Goal: Task Accomplishment & Management: Manage account settings

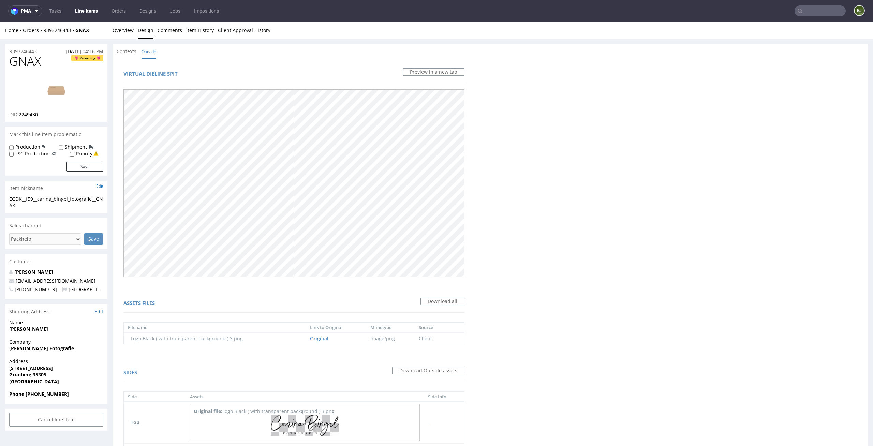
scroll to position [2, 0]
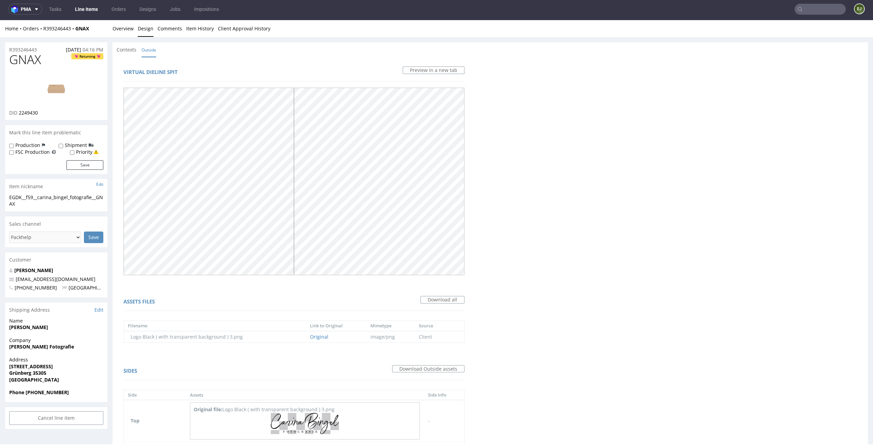
click at [548, 231] on div "Virtual dieline spit Preview in a new tab Assets files Download all Filename Li…" at bounding box center [491, 294] width 756 height 474
click at [121, 31] on link "Overview" at bounding box center [123, 28] width 21 height 17
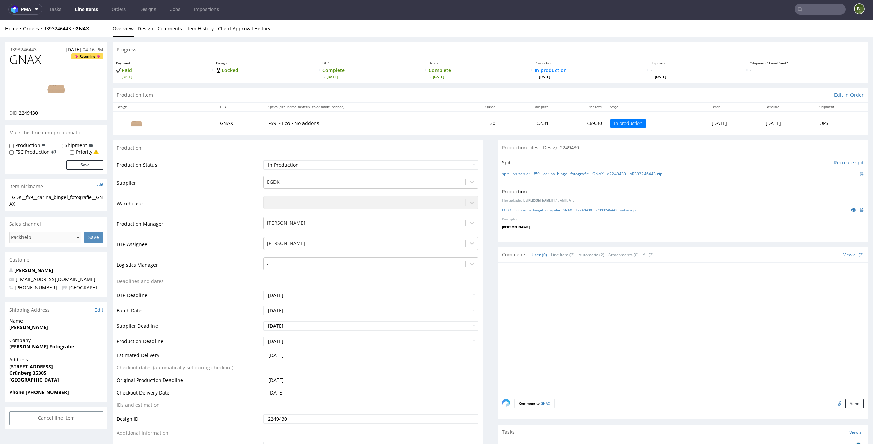
click at [500, 106] on th "Unit price" at bounding box center [526, 107] width 53 height 9
drag, startPoint x: 34, startPoint y: 196, endPoint x: 0, endPoint y: 195, distance: 34.5
copy div "EGDK__f59"
click at [431, 169] on select "Waiting for Artwork Waiting for Diecut Waiting for Mockup Waiting for DTP Waiti…" at bounding box center [371, 165] width 216 height 10
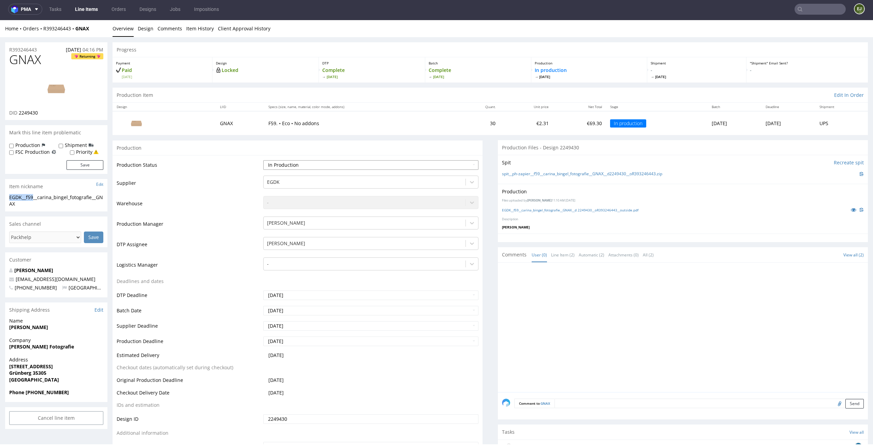
select select "dtp_issue"
click at [263, 160] on select "Waiting for Artwork Waiting for Diecut Waiting for Mockup Waiting for DTP Waiti…" at bounding box center [371, 165] width 216 height 10
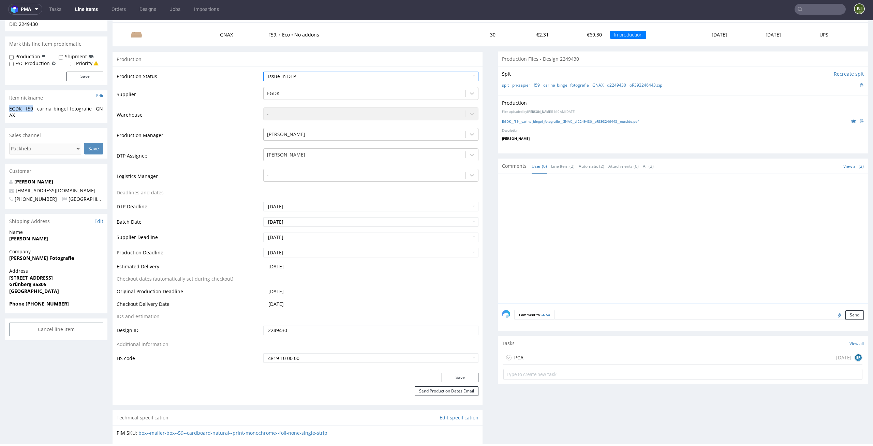
scroll to position [154, 0]
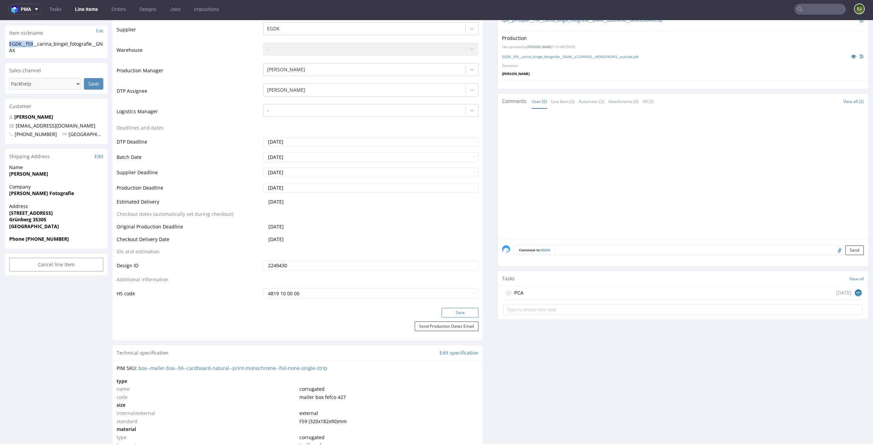
click at [451, 313] on button "Save" at bounding box center [460, 313] width 37 height 10
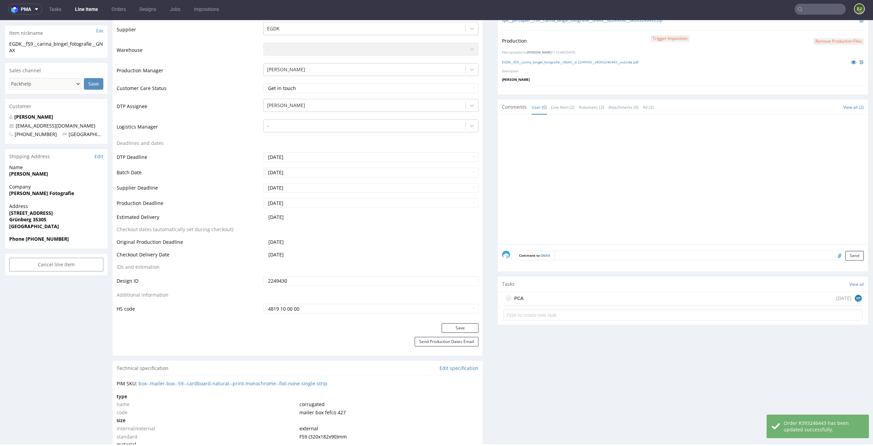
click at [529, 294] on div "PCA 8 days ago EP" at bounding box center [683, 299] width 359 height 14
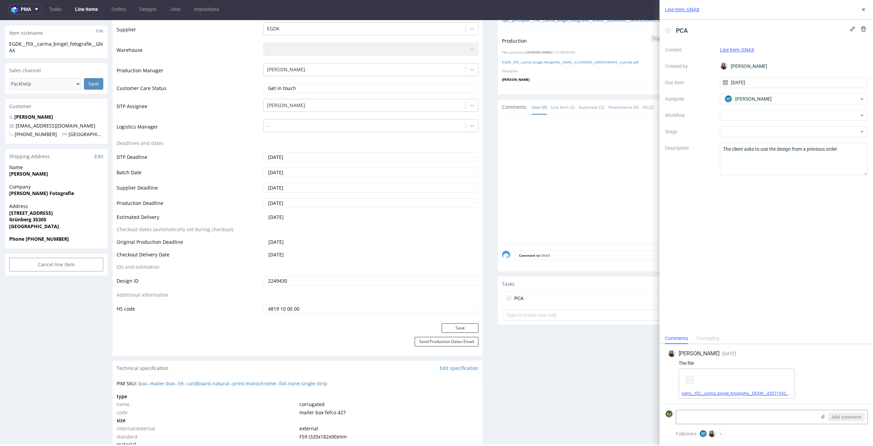
click at [710, 394] on link "ostro__f52__carina_bingel_fotografie__DEAW__d2071592__oR353622844__v6__outside …" at bounding box center [768, 393] width 172 height 5
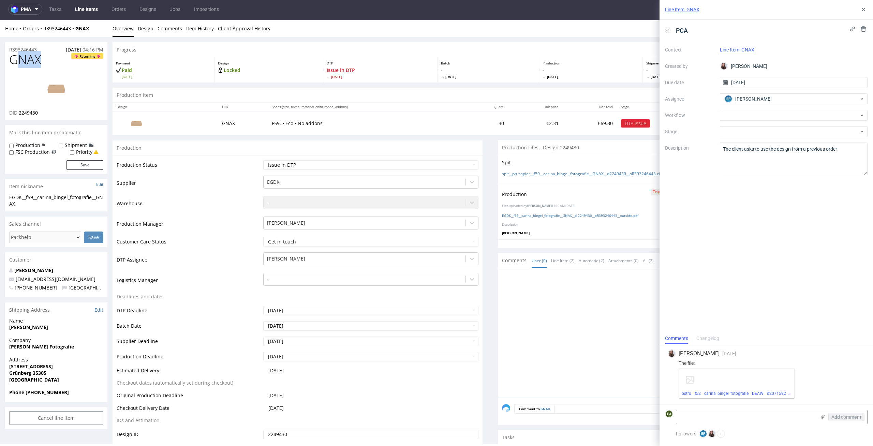
drag, startPoint x: 49, startPoint y: 61, endPoint x: 14, endPoint y: 61, distance: 35.5
click at [14, 61] on h1 "GNAX Returning" at bounding box center [56, 60] width 94 height 14
click at [37, 56] on span "GNAX" at bounding box center [25, 60] width 32 height 14
drag, startPoint x: 43, startPoint y: 58, endPoint x: 4, endPoint y: 58, distance: 38.2
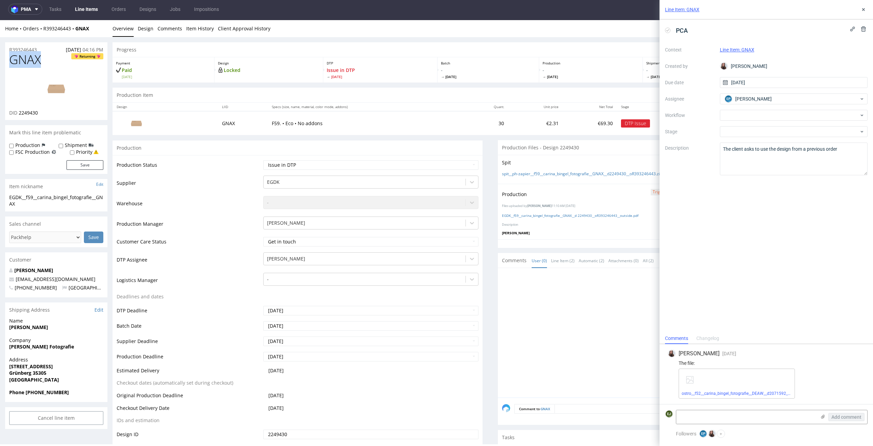
copy span "GNAX"
click at [416, 169] on select "Waiting for Artwork Waiting for Diecut Waiting for Mockup Waiting for DTP Waiti…" at bounding box center [371, 165] width 216 height 10
select select "production_in_process"
click at [263, 160] on select "Waiting for Artwork Waiting for Diecut Waiting for Mockup Waiting for DTP Waiti…" at bounding box center [371, 165] width 216 height 10
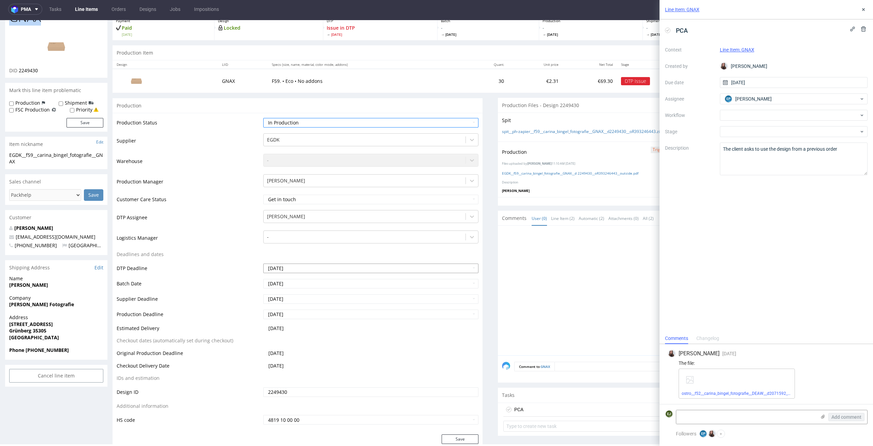
scroll to position [74, 0]
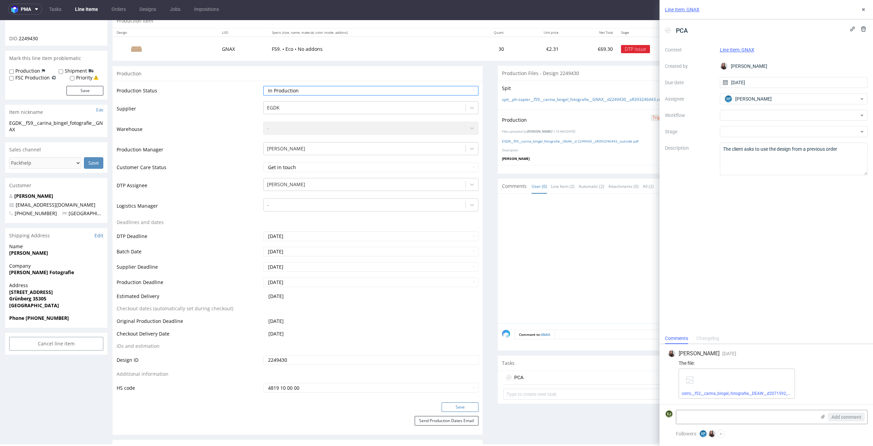
click at [450, 405] on button "Save" at bounding box center [460, 408] width 37 height 10
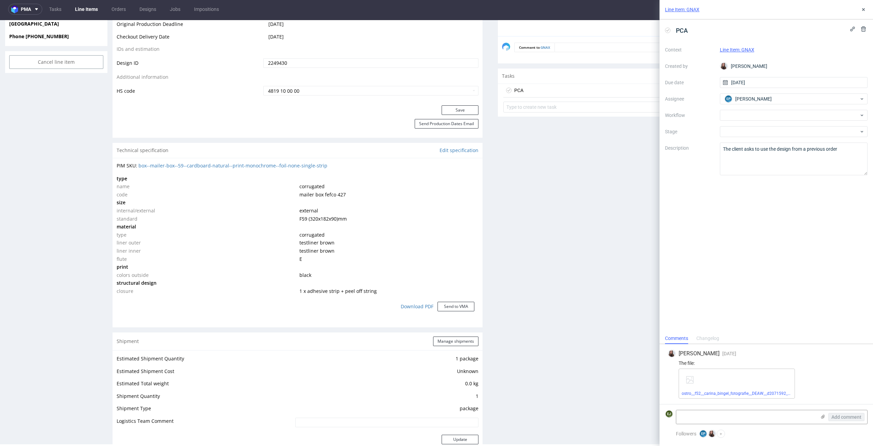
scroll to position [408, 0]
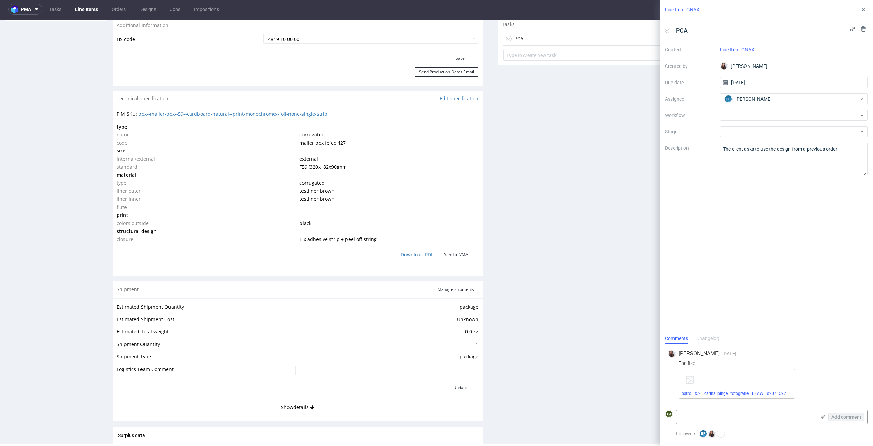
click at [93, 11] on link "Line Items" at bounding box center [86, 9] width 31 height 11
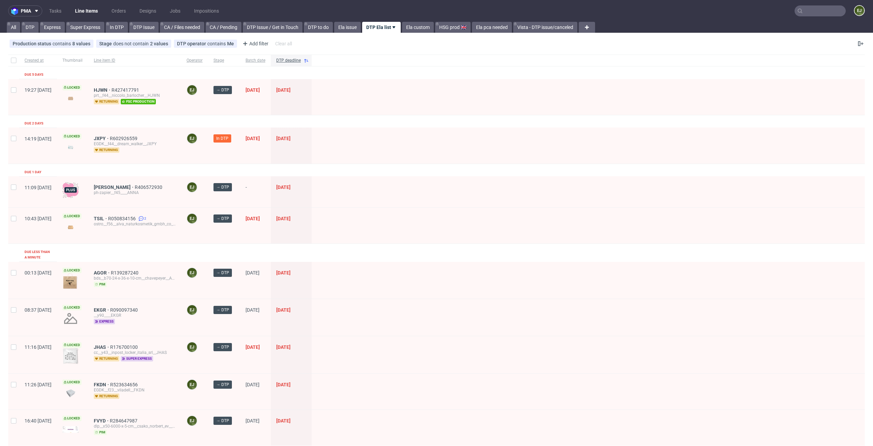
click at [481, 218] on div at bounding box center [588, 226] width 553 height 36
click at [110, 139] on span "JXPY" at bounding box center [102, 138] width 16 height 5
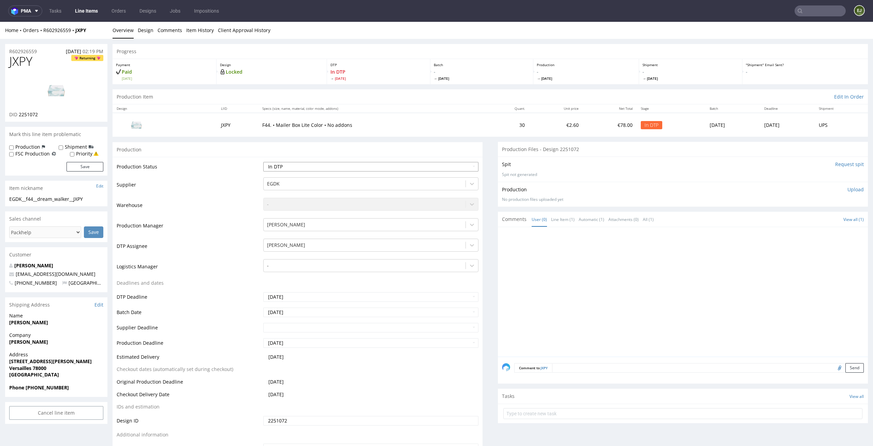
click at [457, 166] on select "Waiting for Artwork Waiting for Diecut Waiting for Mockup Waiting for DTP Waiti…" at bounding box center [371, 167] width 216 height 10
select select "dtp_waiting_for_check"
click at [263, 162] on select "Waiting for Artwork Waiting for Diecut Waiting for Mockup Waiting for DTP Waiti…" at bounding box center [371, 167] width 216 height 10
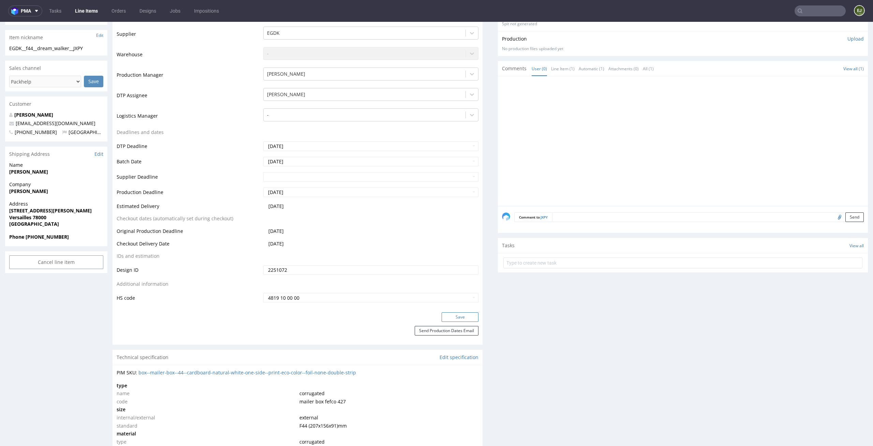
click at [466, 314] on button "Save" at bounding box center [460, 317] width 37 height 10
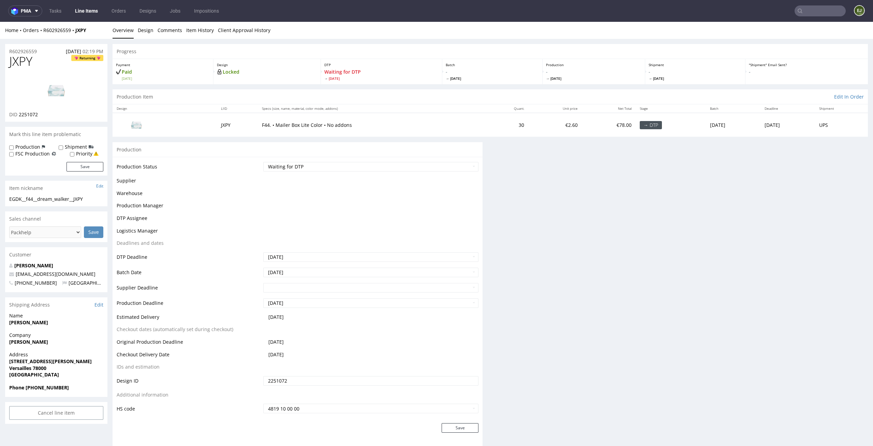
scroll to position [0, 0]
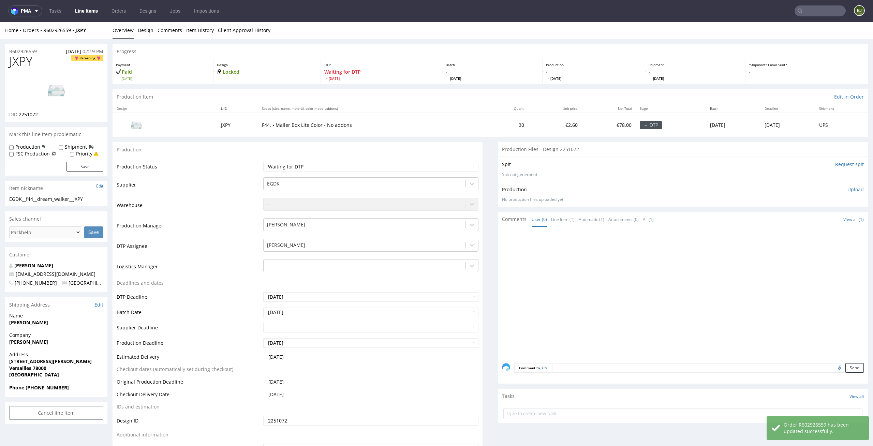
click at [83, 16] on nav "pma Tasks Line Items Orders Designs Jobs Impositions EJ" at bounding box center [436, 11] width 873 height 22
click at [89, 6] on link "Line Items" at bounding box center [86, 10] width 31 height 11
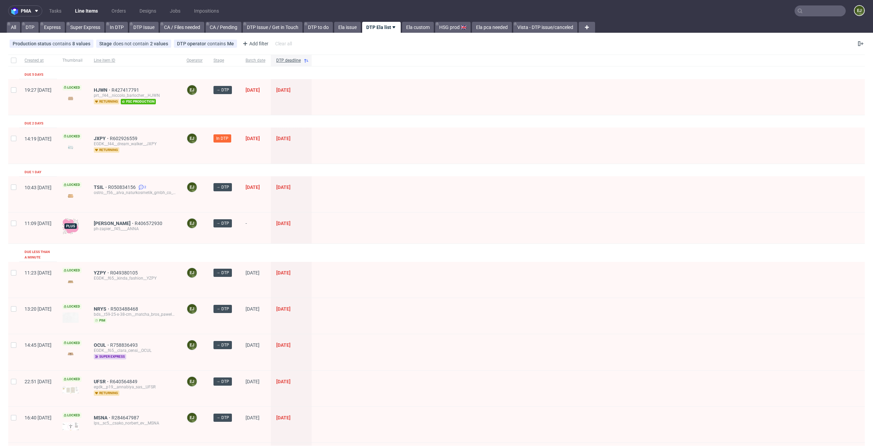
scroll to position [563, 0]
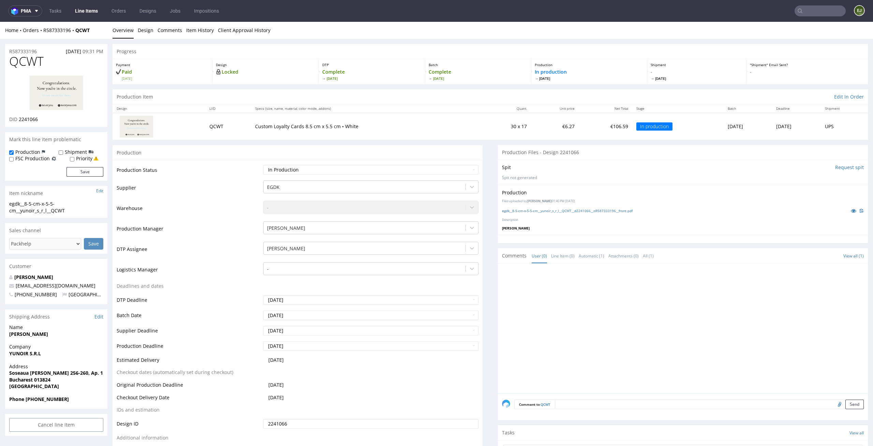
click at [133, 34] on link "Overview" at bounding box center [123, 30] width 21 height 17
click at [141, 34] on link "Design" at bounding box center [146, 30] width 16 height 17
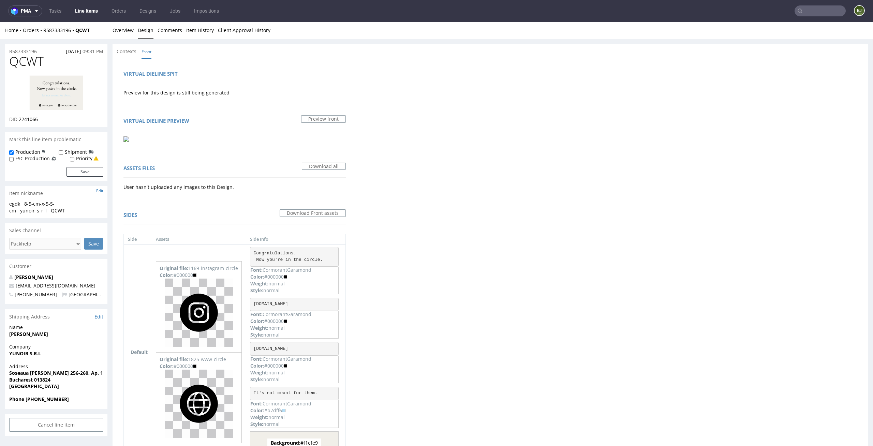
click at [50, 95] on img at bounding box center [56, 93] width 55 height 36
click at [127, 29] on link "Overview" at bounding box center [123, 30] width 21 height 17
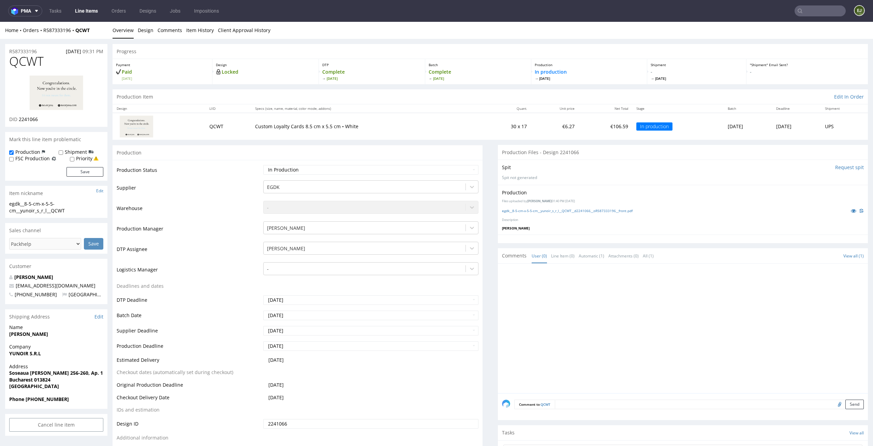
click at [481, 120] on td "30 x 17" at bounding box center [506, 126] width 50 height 27
click at [492, 71] on p "Complete Tue 26 Aug" at bounding box center [478, 75] width 99 height 12
click at [77, 96] on img at bounding box center [56, 93] width 55 height 36
click at [63, 104] on img at bounding box center [56, 93] width 55 height 36
click at [536, 104] on th "Unit price" at bounding box center [555, 108] width 48 height 9
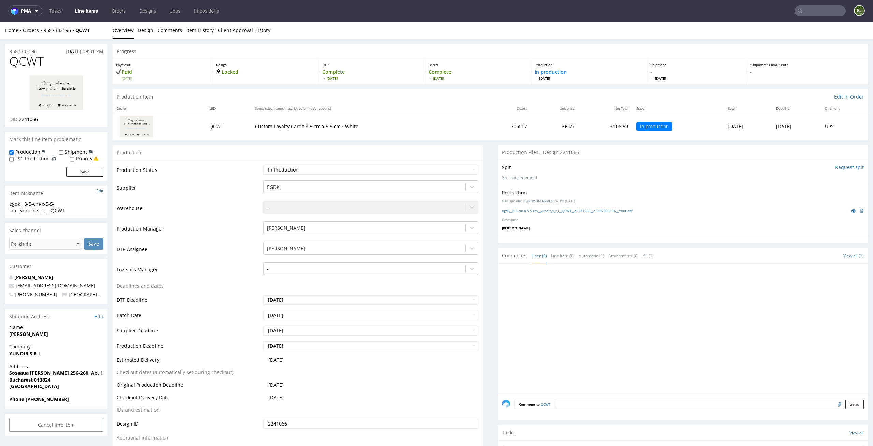
scroll to position [255, 0]
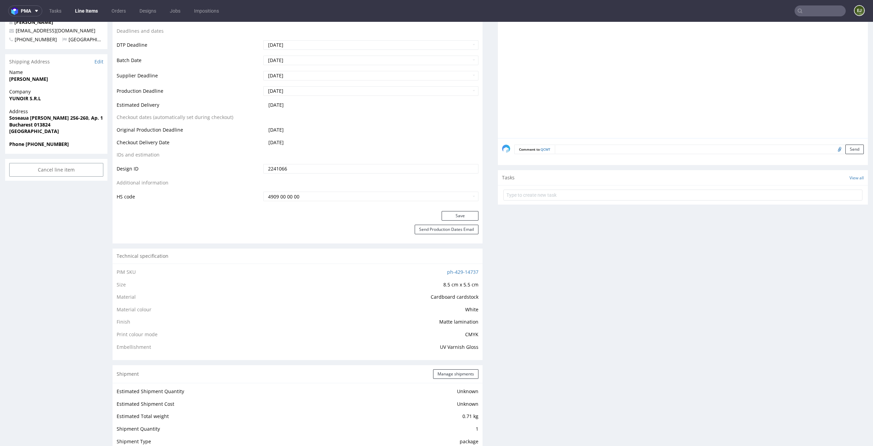
click at [536, 104] on div at bounding box center [685, 76] width 366 height 126
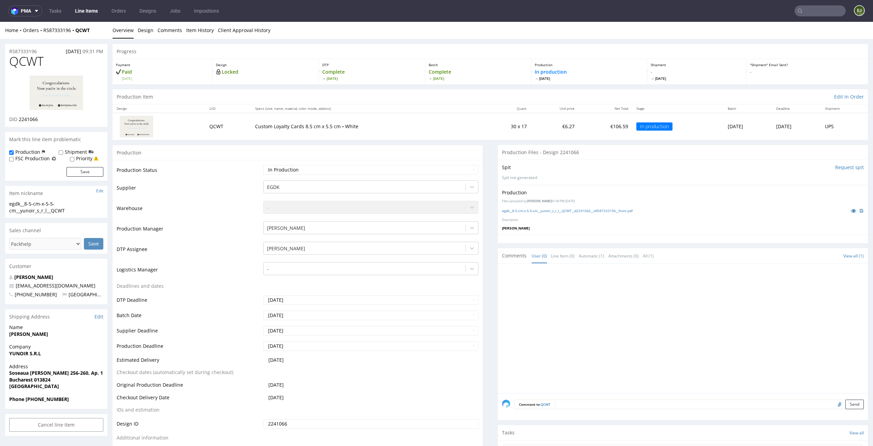
click at [56, 84] on img at bounding box center [56, 93] width 55 height 36
click at [431, 168] on select "Waiting for Artwork Waiting for Diecut Waiting for Mockup Waiting for DTP Waiti…" at bounding box center [371, 170] width 216 height 10
select select "dtp_issue"
click at [263, 165] on select "Waiting for Artwork Waiting for Diecut Waiting for Mockup Waiting for DTP Waiti…" at bounding box center [371, 170] width 216 height 10
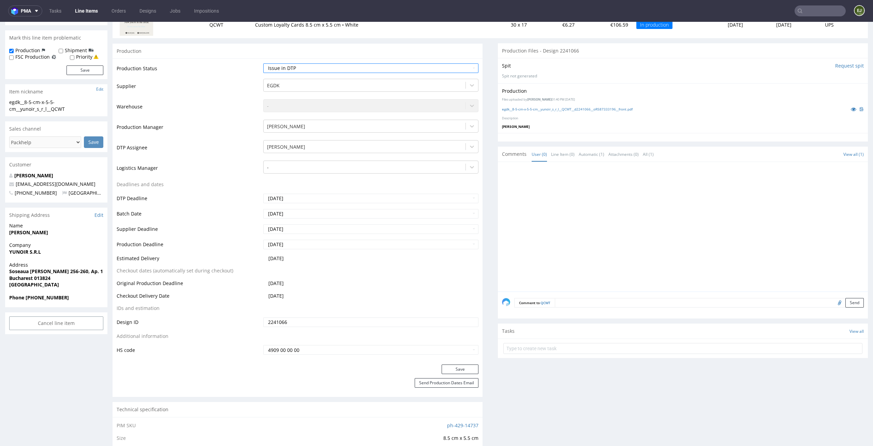
scroll to position [164, 0]
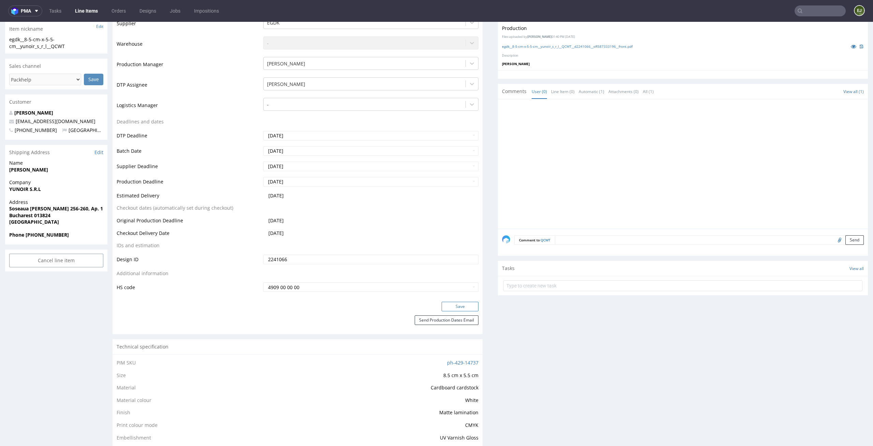
click at [447, 310] on button "Save" at bounding box center [460, 307] width 37 height 10
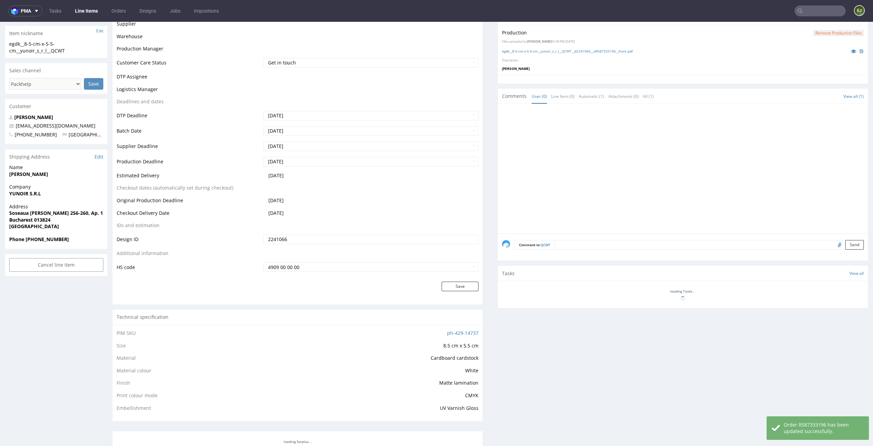
scroll to position [160, 0]
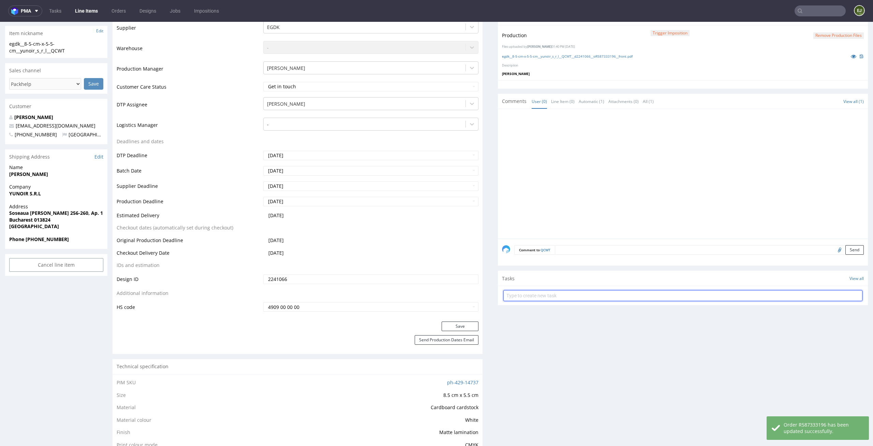
click at [520, 297] on input "text" at bounding box center [683, 295] width 359 height 11
type input "express issue"
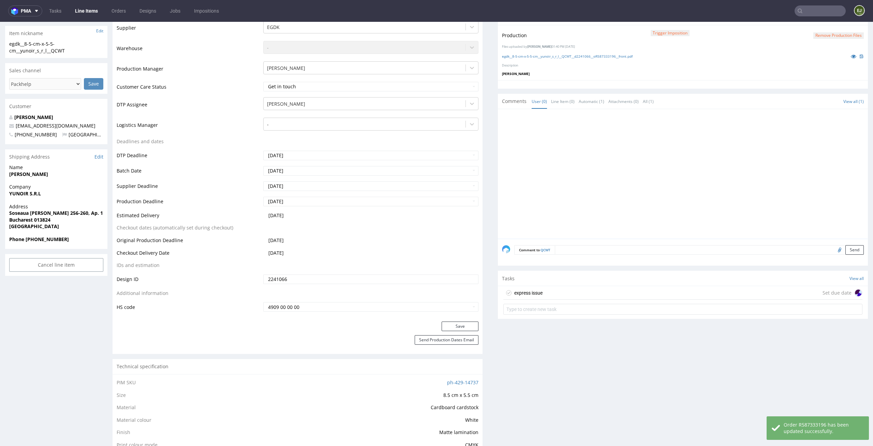
click at [518, 295] on div "express issue" at bounding box center [528, 293] width 28 height 8
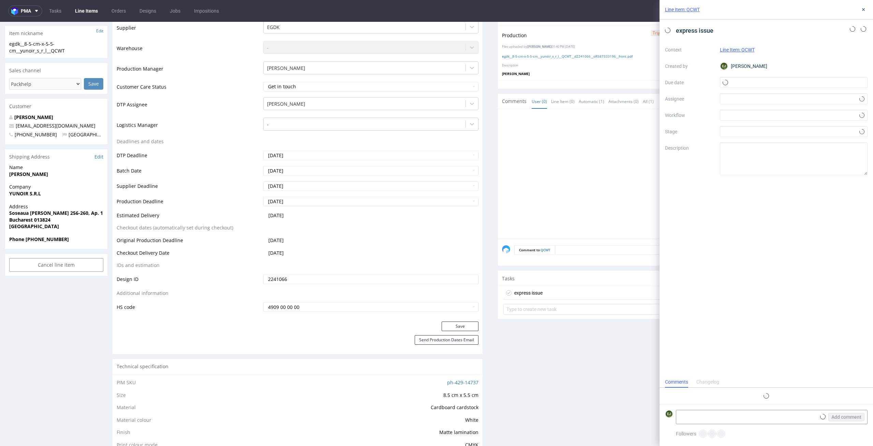
scroll to position [5, 0]
click at [742, 87] on input "text" at bounding box center [794, 82] width 148 height 11
click at [794, 171] on span "27" at bounding box center [793, 171] width 5 height 7
type input "27/08/2025"
click at [794, 118] on div at bounding box center [794, 115] width 148 height 11
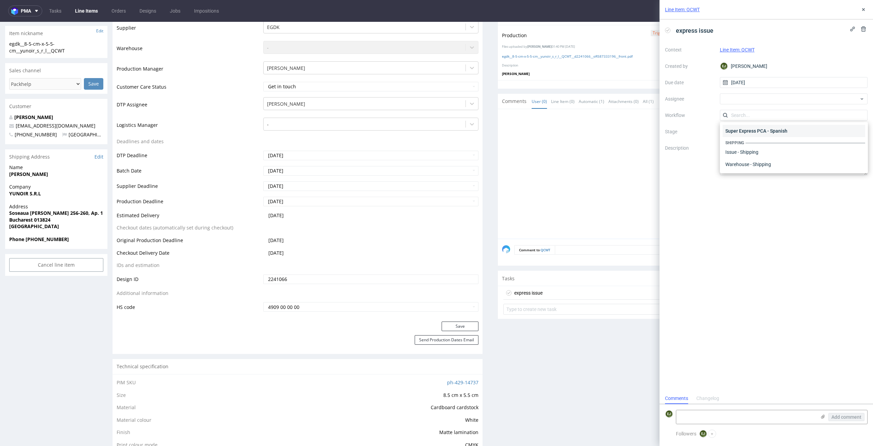
scroll to position [0, 0]
click at [795, 154] on div "DTP - Issue" at bounding box center [794, 152] width 143 height 12
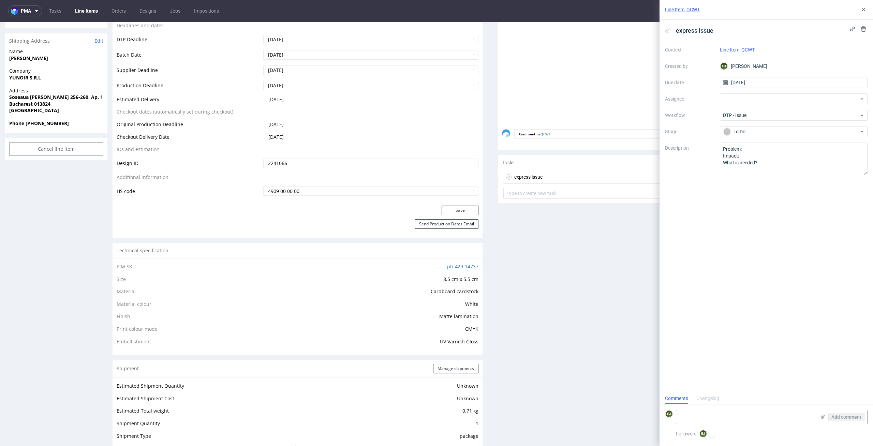
scroll to position [422, 0]
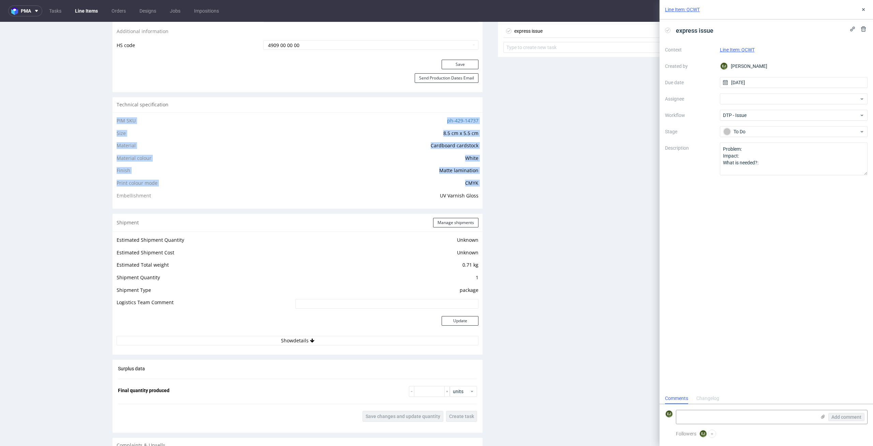
drag, startPoint x: 476, startPoint y: 195, endPoint x: 117, endPoint y: 197, distance: 358.9
click at [117, 197] on div "PIM SKU ph-429-14737 Size 8.5 cm x 5.5 cm Material Cardboard cardstock Material…" at bounding box center [298, 160] width 370 height 97
click at [761, 416] on textarea at bounding box center [746, 417] width 140 height 14
paste textarea "The customer purchased Embellishment UV Varnish Gloss but didn't select any ele…"
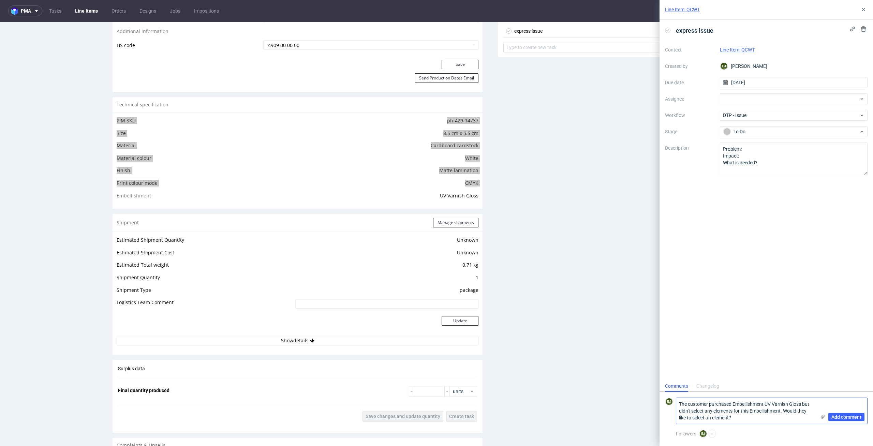
scroll to position [0, 0]
type textarea "The customer purchased Embellishment UV Varnish Gloss but didn't select any ele…"
click at [855, 418] on span "Add comment" at bounding box center [847, 417] width 30 height 5
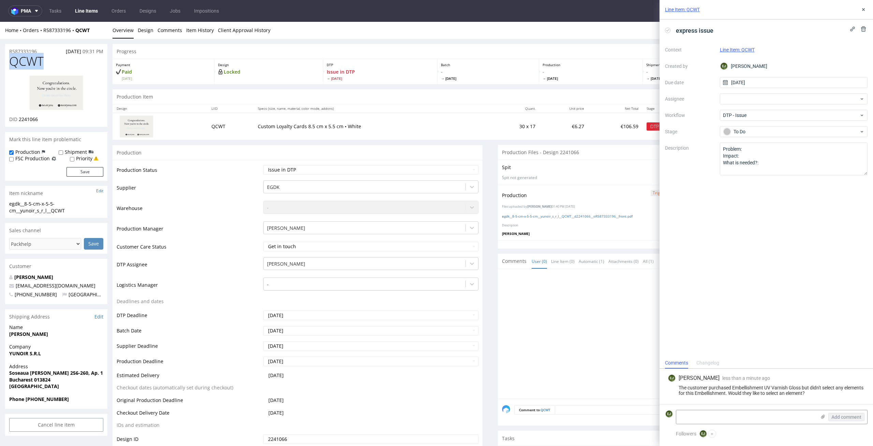
drag, startPoint x: 44, startPoint y: 63, endPoint x: 0, endPoint y: 63, distance: 43.7
click at [178, 55] on div "Progress" at bounding box center [491, 51] width 756 height 15
click at [438, 70] on div "Batch - Tue 26 Aug" at bounding box center [488, 71] width 101 height 25
drag, startPoint x: 839, startPoint y: 397, endPoint x: 678, endPoint y: 387, distance: 161.7
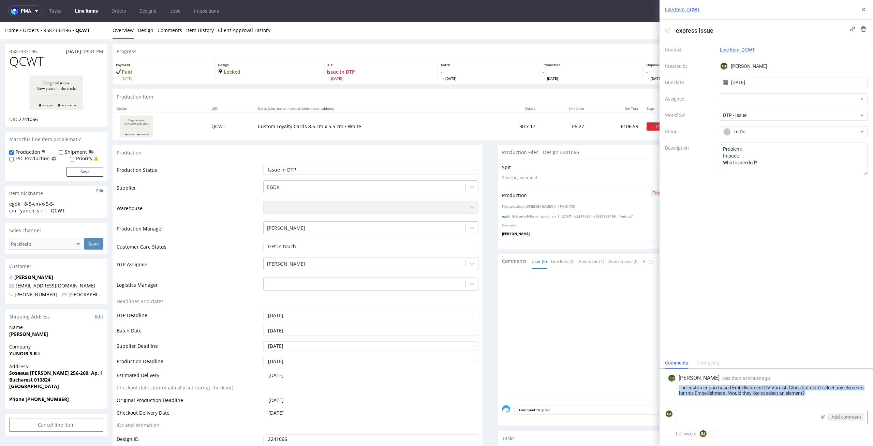
click at [678, 387] on div "EJ Elżbieta Jelińska less than a minute ago 27th Aug 2025, 12:08 The customer p…" at bounding box center [766, 386] width 203 height 35
copy div "The customer purchased Embellishment UV Varnish Gloss but didn't select any ele…"
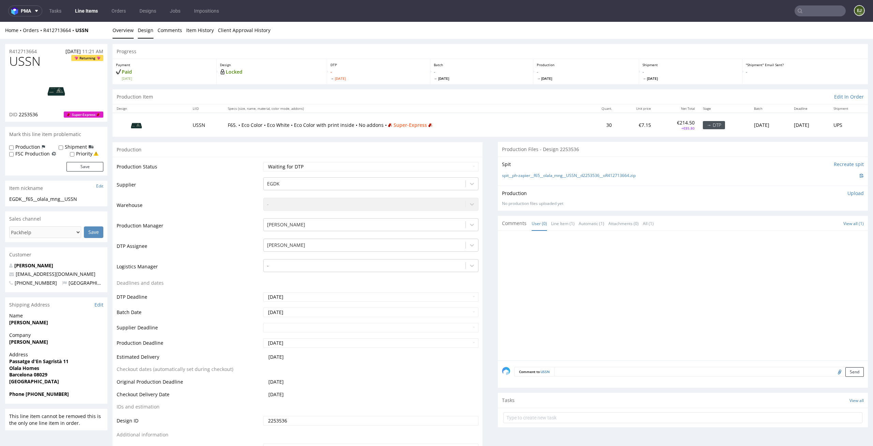
click at [145, 32] on link "Design" at bounding box center [146, 30] width 16 height 17
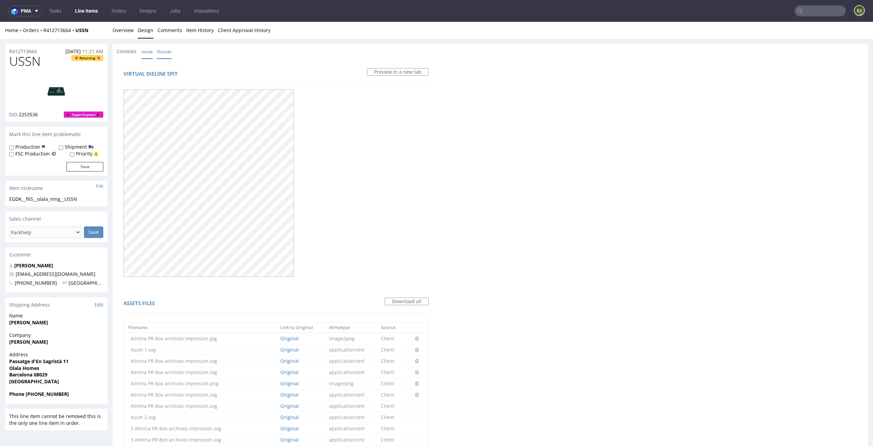
click at [146, 54] on link "Inside" at bounding box center [147, 51] width 11 height 15
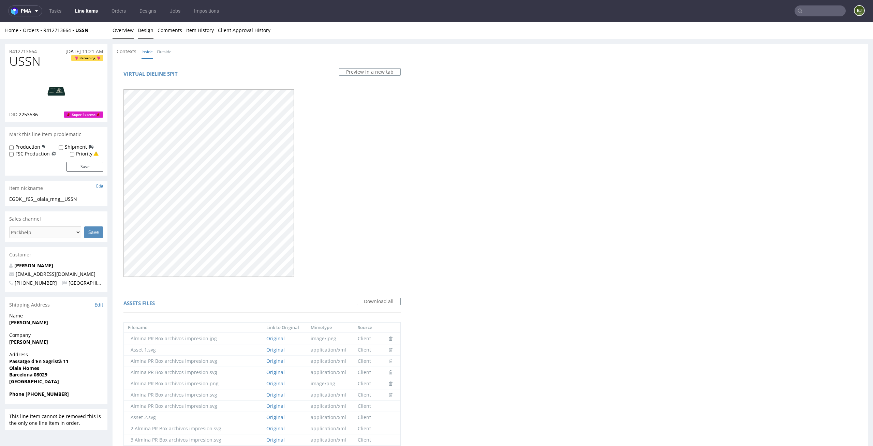
click at [126, 33] on link "Overview" at bounding box center [123, 30] width 21 height 17
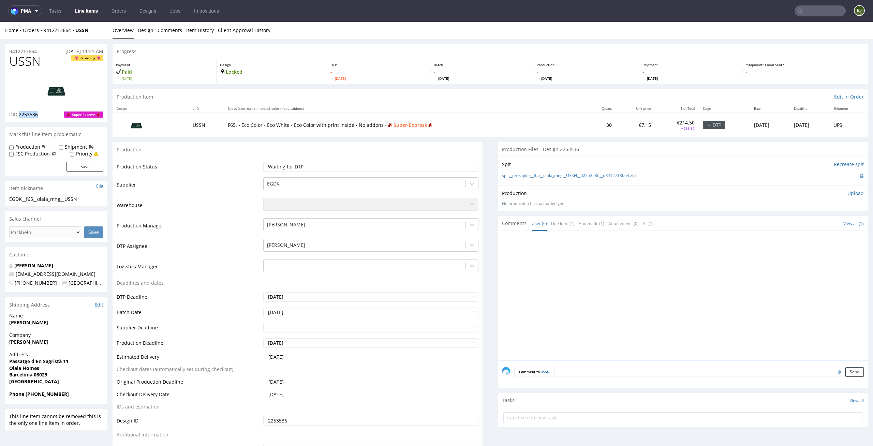
drag, startPoint x: 43, startPoint y: 117, endPoint x: 19, endPoint y: 116, distance: 24.2
click at [19, 116] on div "DID 2253536 Super-Express" at bounding box center [56, 114] width 94 height 7
copy span "2253536"
click at [542, 293] on div at bounding box center [685, 298] width 366 height 126
drag, startPoint x: 35, startPoint y: 198, endPoint x: 0, endPoint y: 198, distance: 34.8
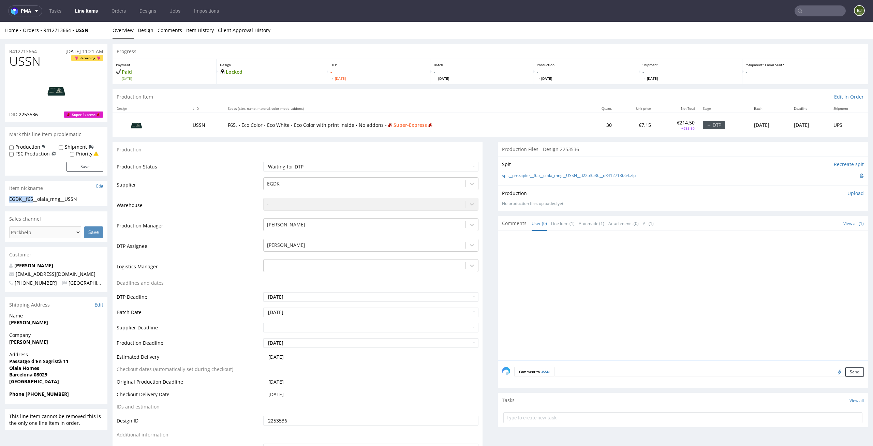
copy div "EGDK__f65"
click at [155, 31] on li "Design" at bounding box center [148, 30] width 20 height 7
click at [139, 30] on link "Design" at bounding box center [146, 30] width 16 height 17
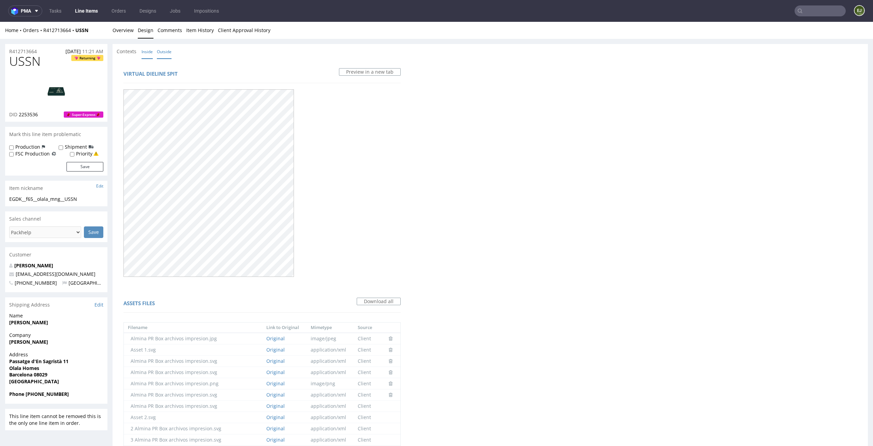
click at [169, 50] on link "Outside" at bounding box center [164, 51] width 15 height 15
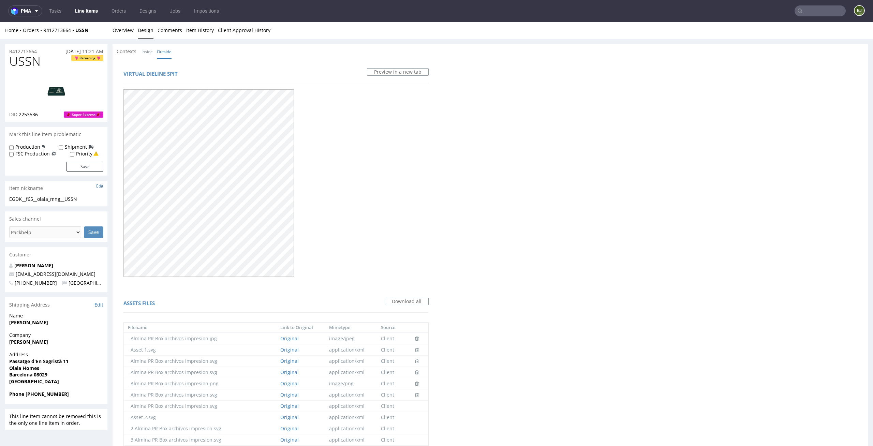
scroll to position [510, 0]
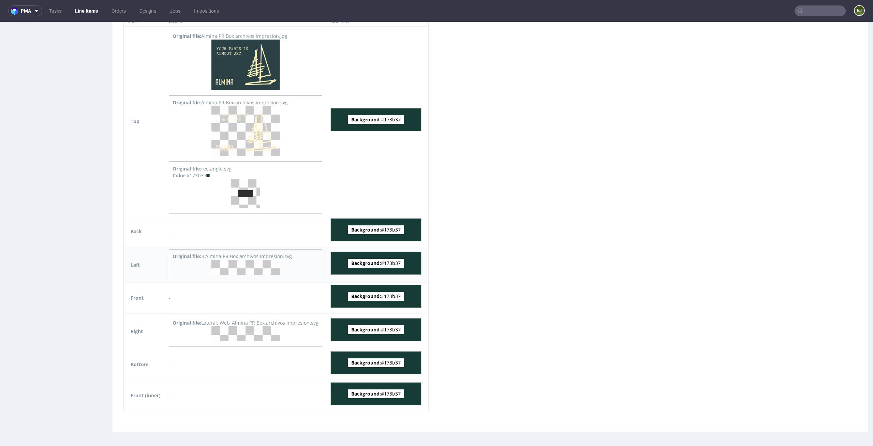
click at [273, 264] on img at bounding box center [246, 267] width 68 height 15
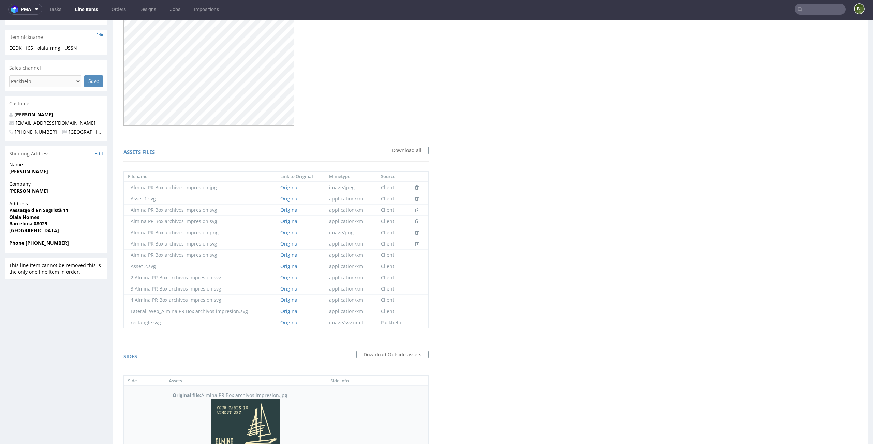
scroll to position [0, 0]
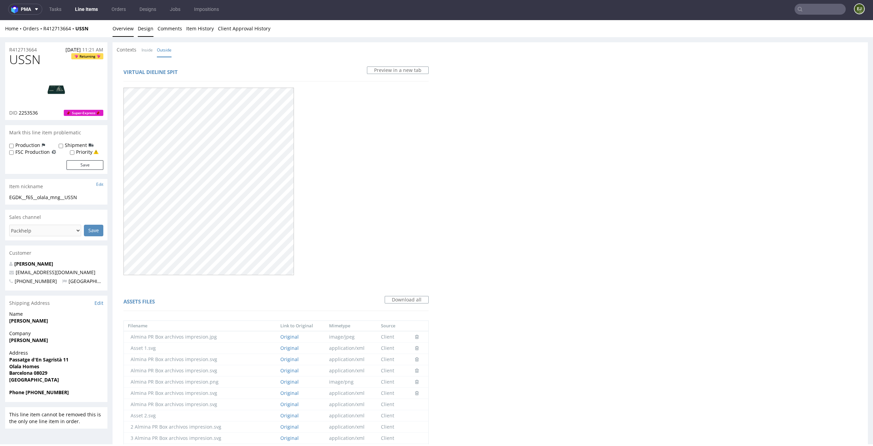
click at [127, 35] on link "Overview" at bounding box center [123, 28] width 21 height 17
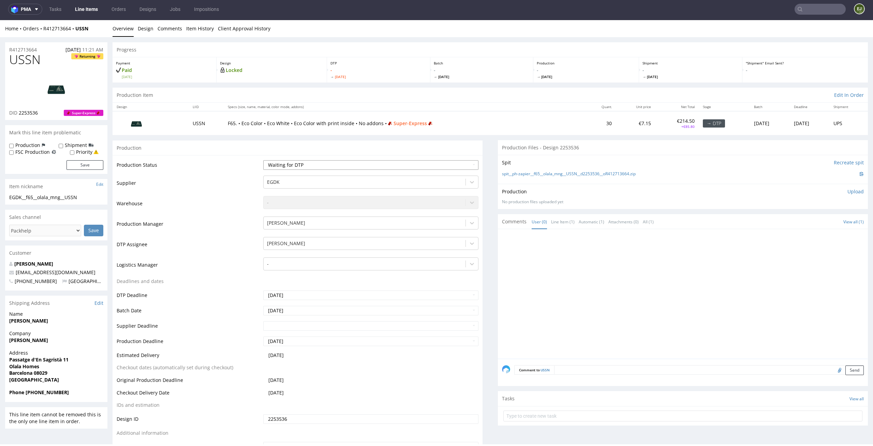
click at [386, 170] on select "Waiting for Artwork Waiting for Diecut Waiting for Mockup Waiting for DTP Waiti…" at bounding box center [371, 165] width 216 height 10
click at [263, 160] on select "Waiting for Artwork Waiting for Diecut Waiting for Mockup Waiting for DTP Waiti…" at bounding box center [371, 165] width 216 height 10
click at [395, 159] on div "Production Status Waiting for Artwork Waiting for Diecut Waiting for Mockup Wai…" at bounding box center [298, 308] width 370 height 306
click at [395, 165] on select "Waiting for Artwork Waiting for Diecut Waiting for Mockup Waiting for DTP Waiti…" at bounding box center [371, 165] width 216 height 10
select select "dtp_in_process"
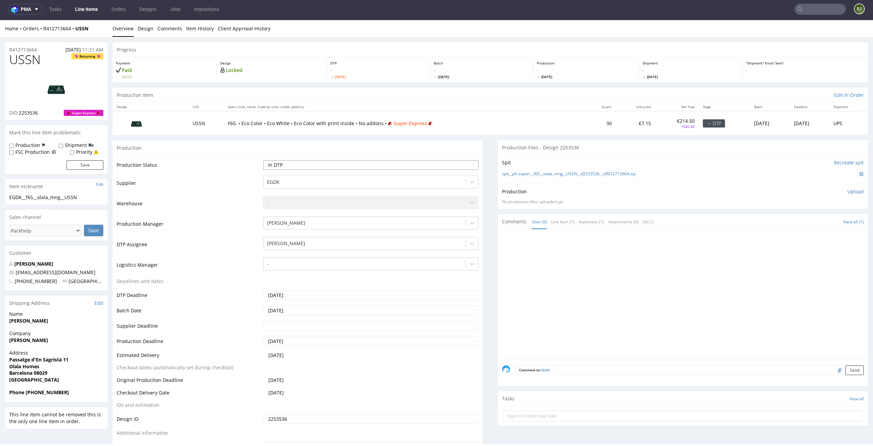
click at [263, 160] on select "Waiting for Artwork Waiting for Diecut Waiting for Mockup Waiting for DTP Waiti…" at bounding box center [371, 165] width 216 height 10
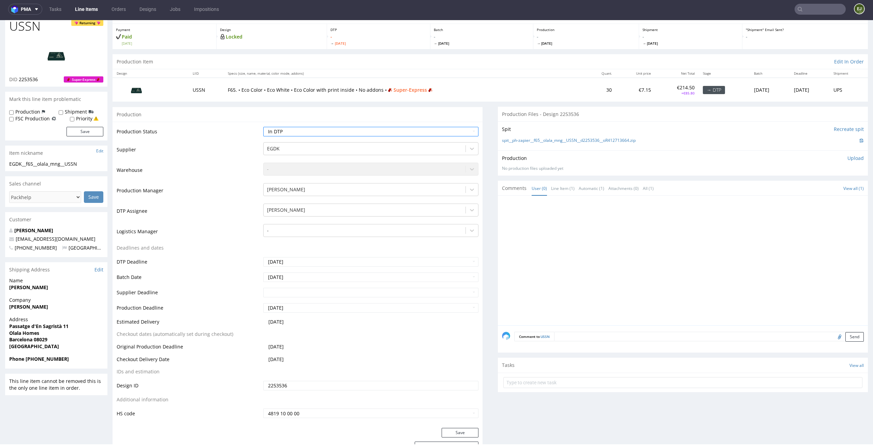
scroll to position [159, 0]
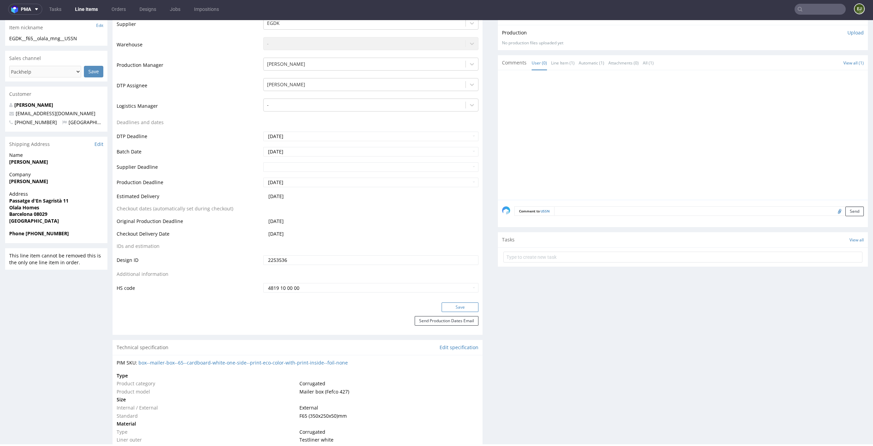
click at [462, 307] on button "Save" at bounding box center [460, 308] width 37 height 10
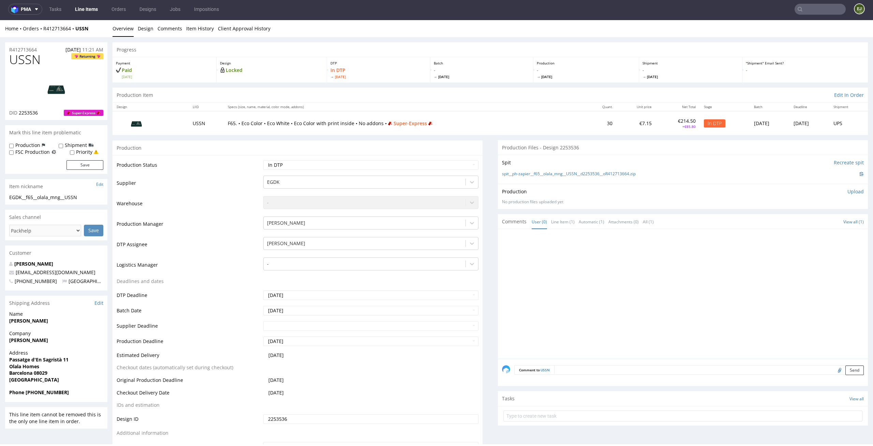
click at [55, 96] on img at bounding box center [56, 88] width 55 height 31
drag, startPoint x: 41, startPoint y: 58, endPoint x: 0, endPoint y: 58, distance: 41.3
copy span "USSN"
click at [356, 73] on p "In DTP Wed 27 Aug" at bounding box center [379, 73] width 96 height 12
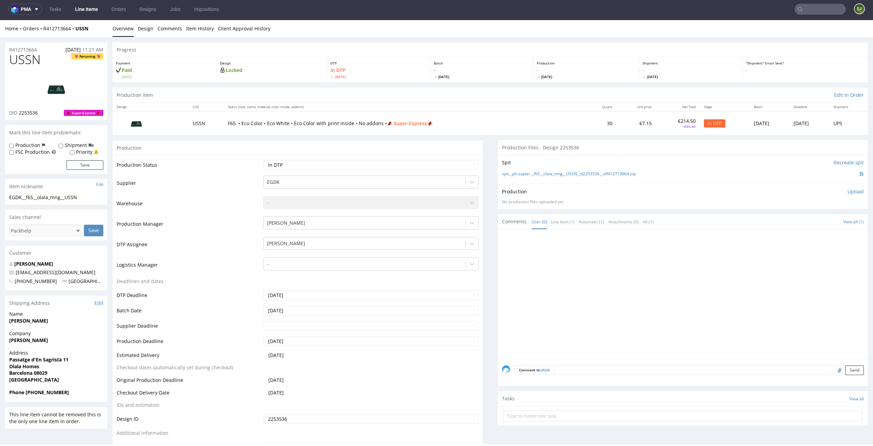
click at [597, 271] on div at bounding box center [685, 296] width 366 height 126
click at [680, 312] on div at bounding box center [685, 296] width 366 height 126
click at [619, 174] on link "spit__ph-zapier__f65__olala_mng__USSN__d2253536__oR412713664.zip" at bounding box center [569, 174] width 134 height 6
drag, startPoint x: 43, startPoint y: 59, endPoint x: 0, endPoint y: 59, distance: 42.6
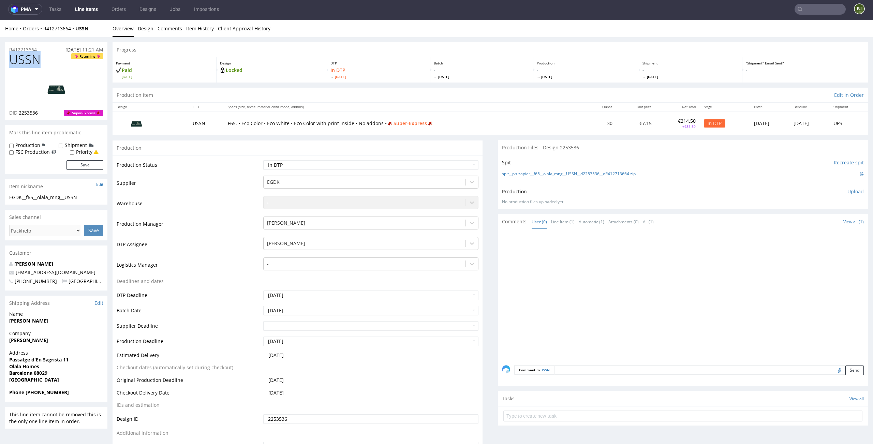
copy span "USSN"
click at [263, 105] on th "Specs (size, name, material, color mode, addons)" at bounding box center [405, 107] width 362 height 9
click at [139, 29] on link "Design" at bounding box center [146, 28] width 16 height 17
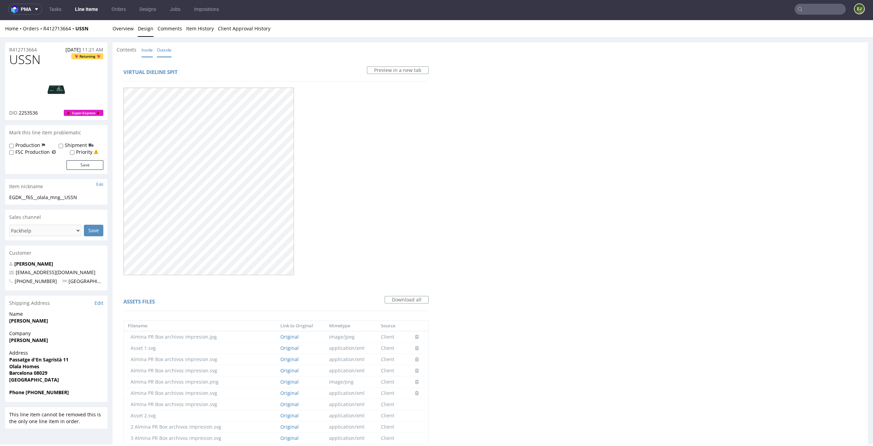
click at [147, 54] on link "Inside" at bounding box center [147, 50] width 11 height 15
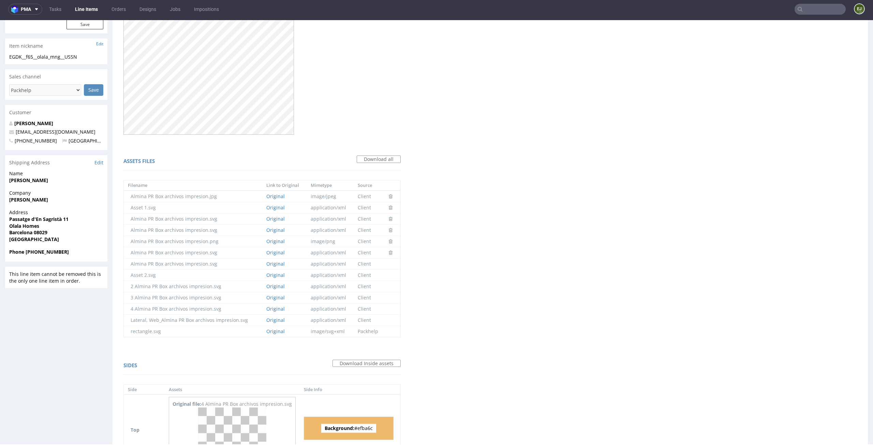
scroll to position [390, 0]
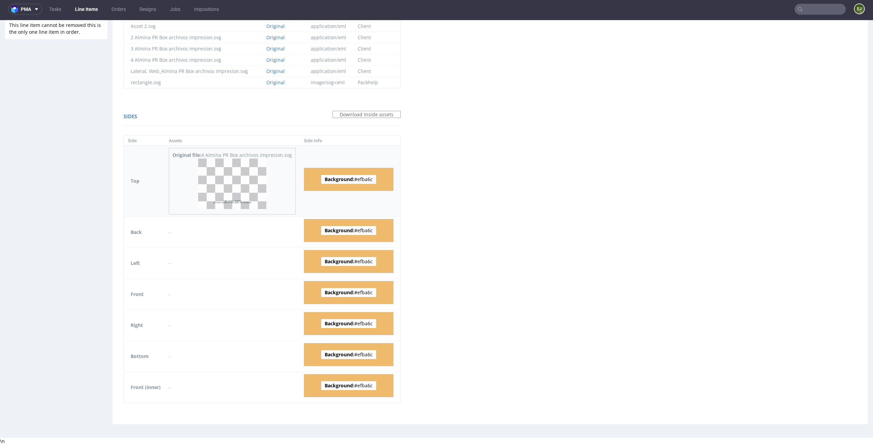
drag, startPoint x: 374, startPoint y: 179, endPoint x: 356, endPoint y: 180, distance: 17.1
click at [356, 180] on span "Background: #efba6c" at bounding box center [348, 179] width 55 height 9
copy span "efba6c"
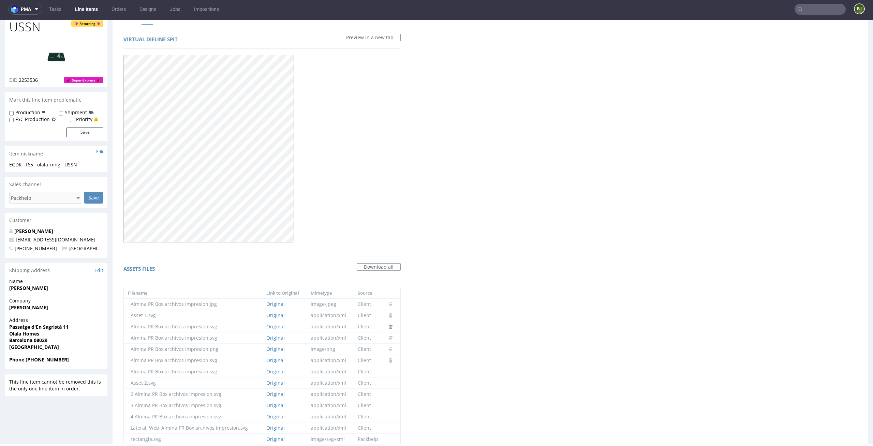
scroll to position [0, 0]
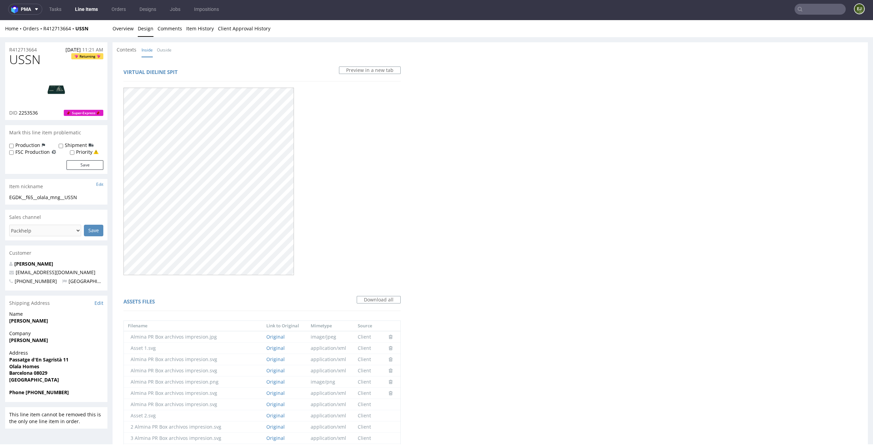
click at [539, 125] on div "Virtual dieline spit Preview in a new tab Assets files Download all Filename Li…" at bounding box center [491, 435] width 756 height 757
click at [132, 33] on link "Overview" at bounding box center [123, 28] width 21 height 17
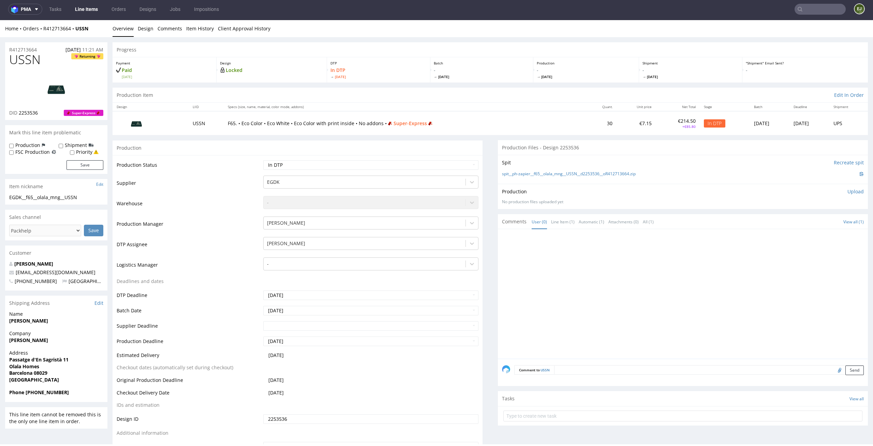
click at [848, 190] on p "Upload" at bounding box center [856, 191] width 16 height 7
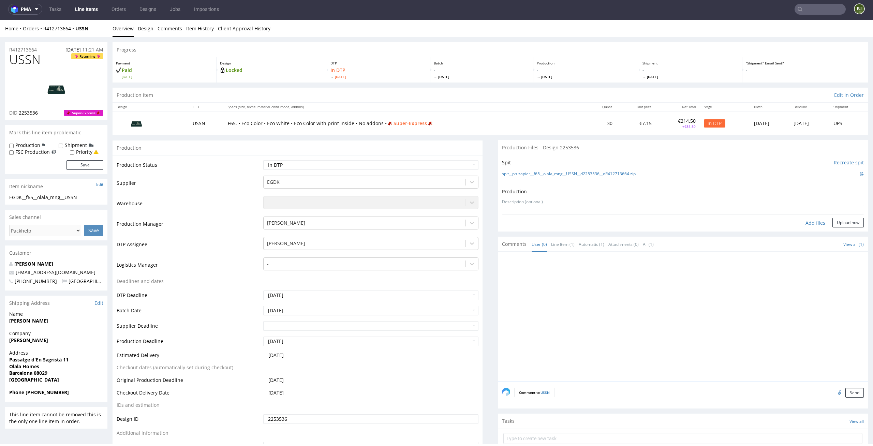
click at [806, 223] on div "Add files" at bounding box center [816, 223] width 34 height 10
type input "C:\fakepath\EGDK__f65__olala_mng__USSN__d2253536__oR412713664__latest__inside.p…"
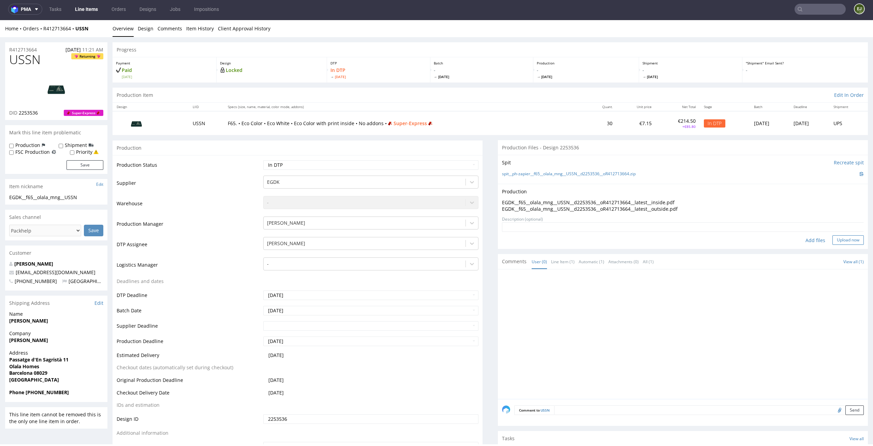
click at [836, 240] on button "Upload now" at bounding box center [848, 240] width 31 height 10
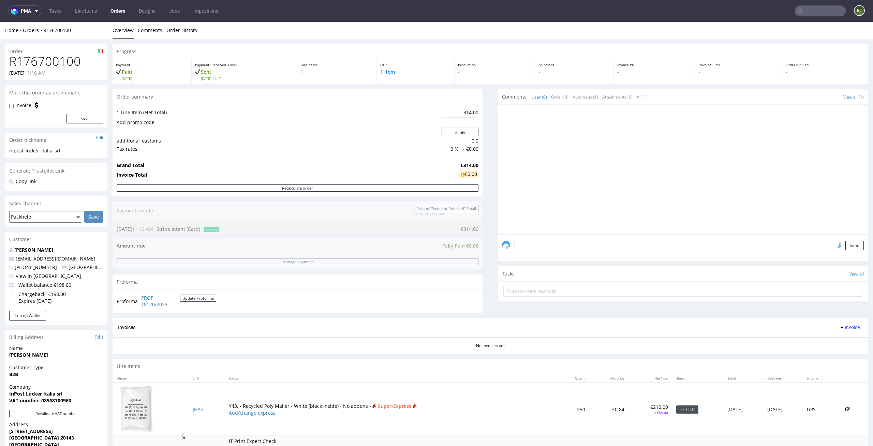
scroll to position [69, 0]
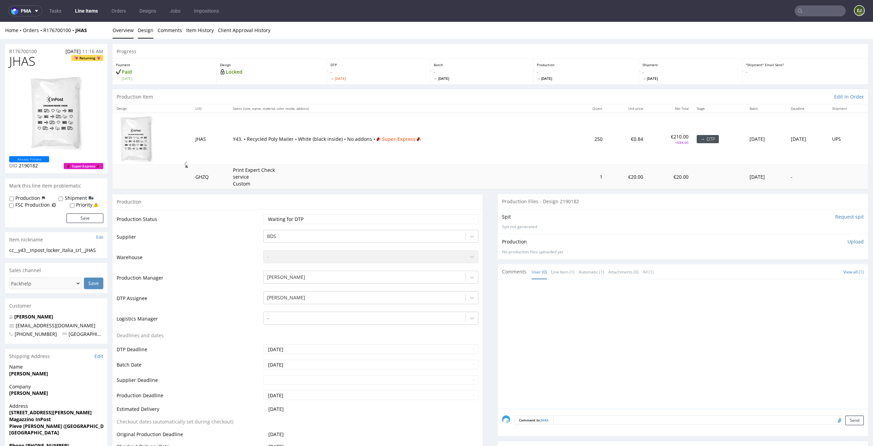
click at [149, 27] on link "Design" at bounding box center [146, 30] width 16 height 17
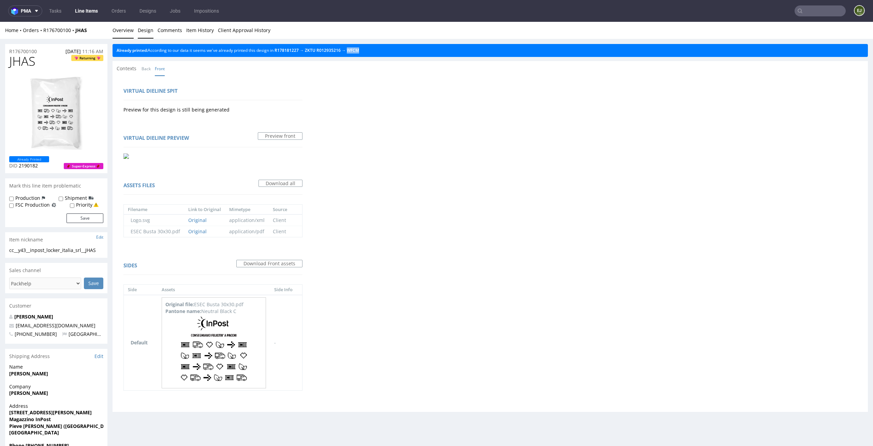
click at [122, 28] on link "Overview" at bounding box center [123, 30] width 21 height 17
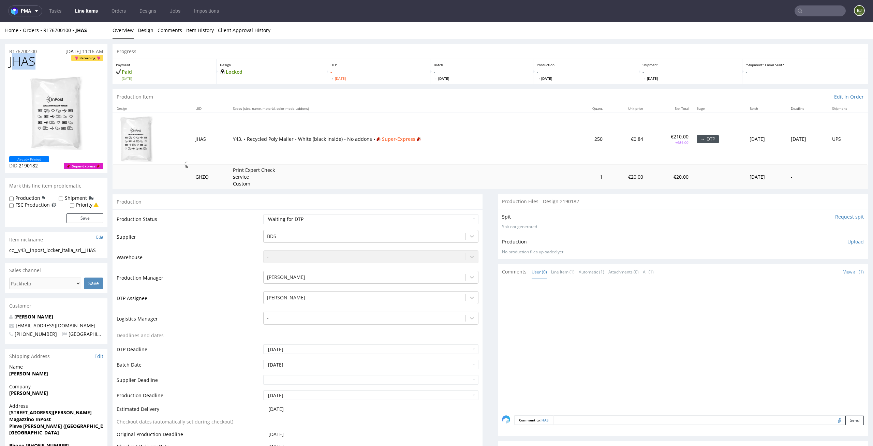
drag, startPoint x: 39, startPoint y: 56, endPoint x: 0, endPoint y: 62, distance: 39.4
copy span "JHAS"
click at [251, 134] on td "Y43. • Recycled Poly Mailer • White (black inside) • No addons • Super-Express" at bounding box center [402, 139] width 346 height 52
click at [439, 165] on td "Print Expert Check service Custom" at bounding box center [402, 177] width 346 height 24
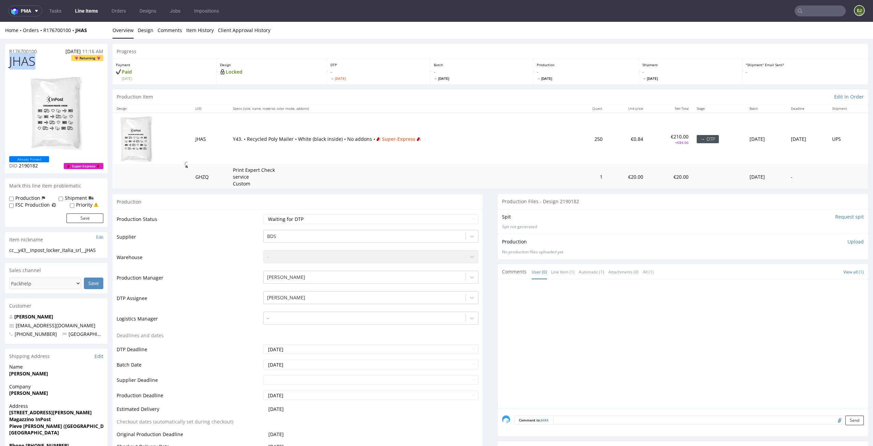
drag, startPoint x: 43, startPoint y: 60, endPoint x: 0, endPoint y: 60, distance: 43.3
copy span "JHAS"
drag, startPoint x: 41, startPoint y: 52, endPoint x: 0, endPoint y: 50, distance: 41.0
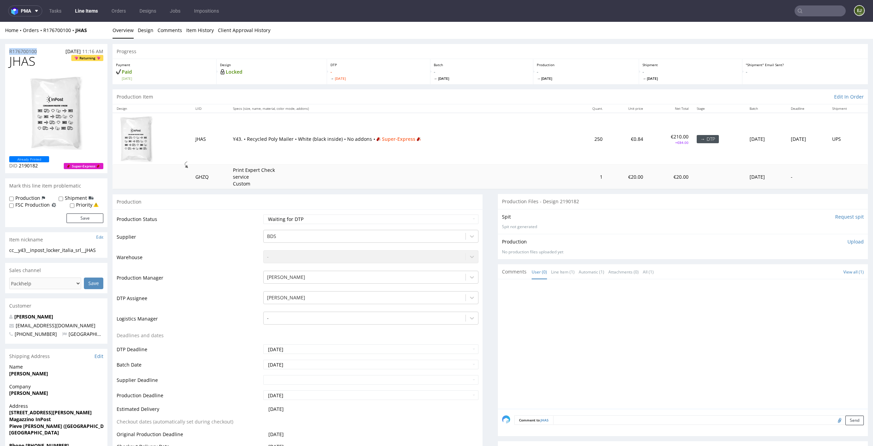
copy p "R176700100"
click at [680, 231] on div "Spit Request spit Spit not generated" at bounding box center [683, 221] width 370 height 25
click at [850, 240] on p "Upload" at bounding box center [856, 241] width 16 height 7
click at [813, 277] on div "Add files" at bounding box center [816, 273] width 34 height 10
type input "C:\fakepath\cc__y43__inpost_locker_italia_srl__JHAS__d2190182__oR176700100__out…"
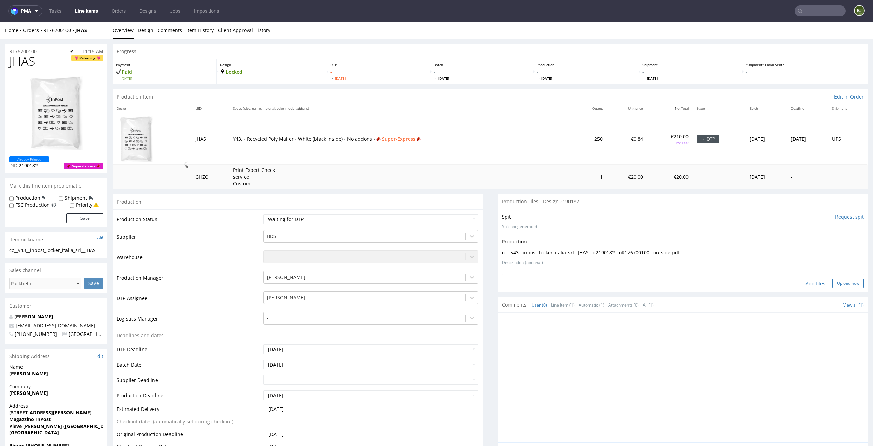
click at [845, 283] on button "Upload now" at bounding box center [848, 284] width 31 height 10
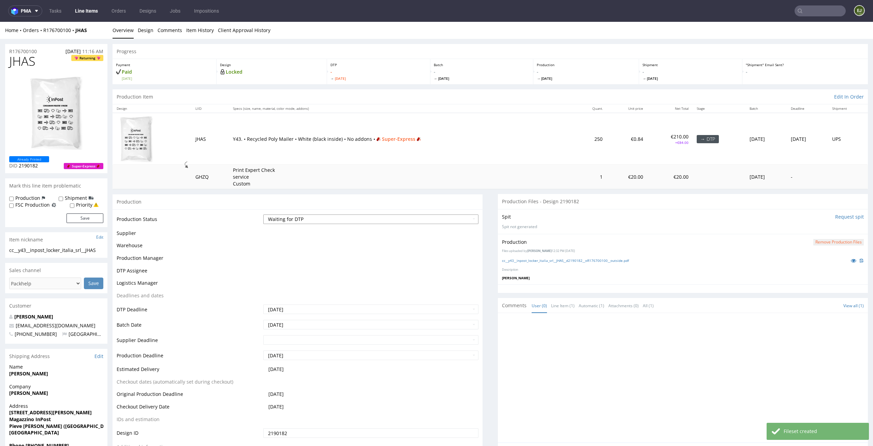
click at [442, 221] on select "Waiting for Artwork Waiting for Diecut Waiting for Mockup Waiting for DTP Waiti…" at bounding box center [371, 220] width 216 height 10
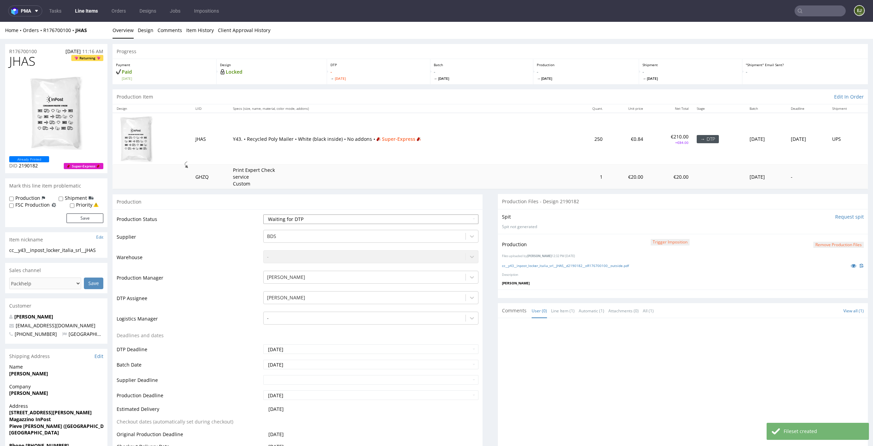
select select "dtp_production_ready"
click at [263, 215] on select "Waiting for Artwork Waiting for Diecut Waiting for Mockup Waiting for DTP Waiti…" at bounding box center [371, 220] width 216 height 10
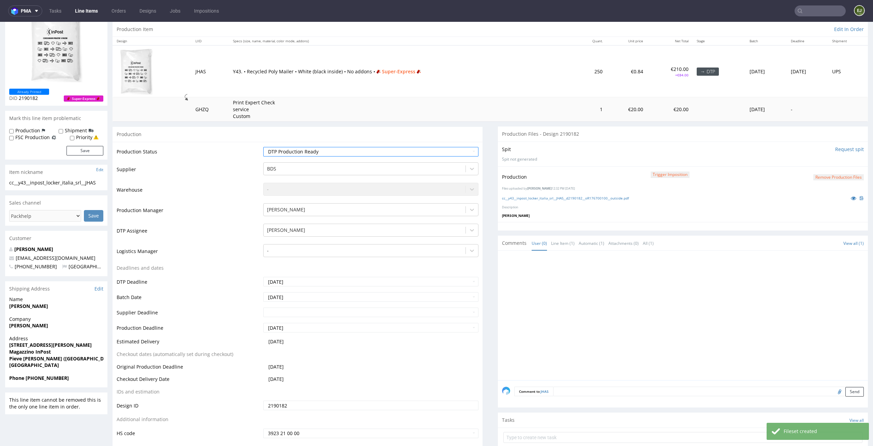
scroll to position [141, 0]
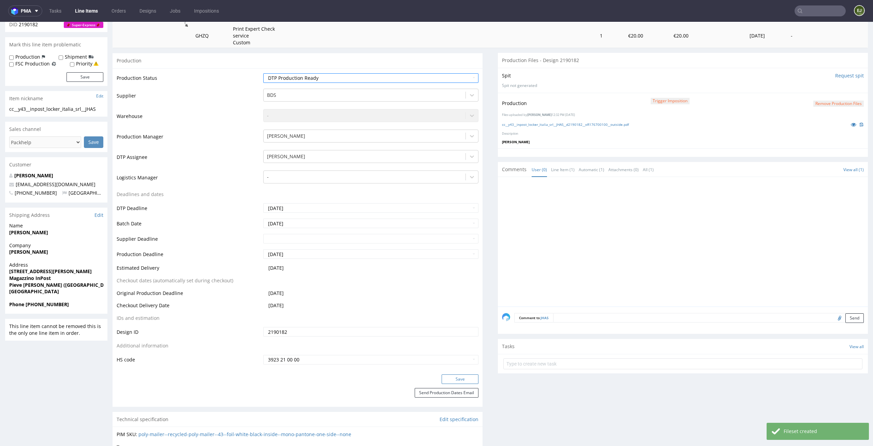
click at [465, 375] on button "Save" at bounding box center [460, 380] width 37 height 10
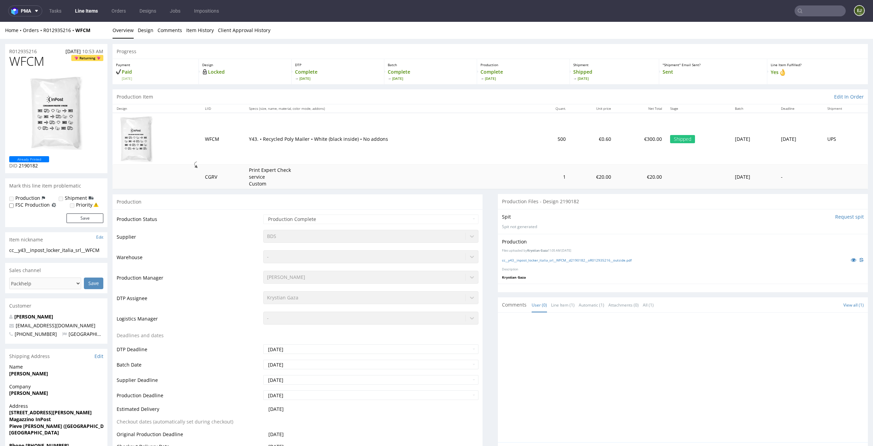
click at [537, 256] on div "cc__y43__inpost_locker_italia_srl__WFCM__d2190182__oR012935216__outside.pdf" at bounding box center [683, 260] width 362 height 8
click at [537, 257] on div "cc__y43__inpost_locker_italia_srl__WFCM__d2190182__oR012935216__outside.pdf" at bounding box center [683, 260] width 362 height 8
click at [537, 263] on div "cc__y43__inpost_locker_italia_srl__WFCM__d2190182__oR012935216__outside.pdf" at bounding box center [683, 260] width 362 height 8
click at [539, 262] on link "cc__y43__inpost_locker_italia_srl__WFCM__d2190182__oR012935216__outside.pdf" at bounding box center [567, 260] width 130 height 5
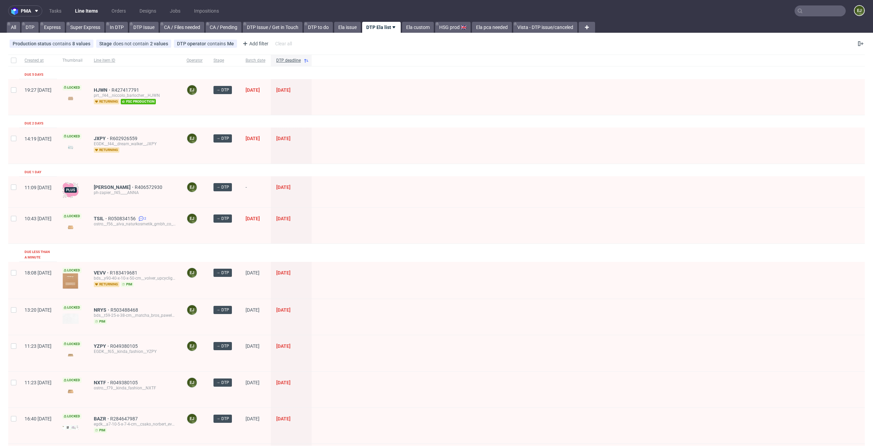
scroll to position [489, 0]
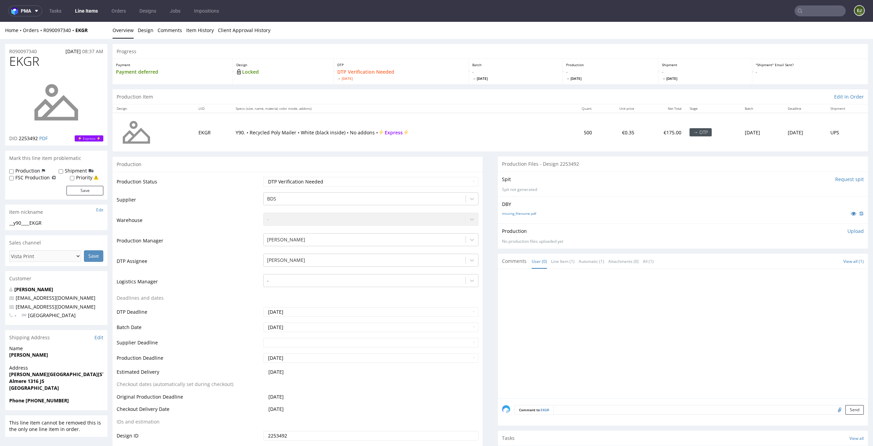
click at [509, 210] on div "missing_filename.pdf" at bounding box center [683, 214] width 362 height 8
click at [509, 212] on link "missing_filename.pdf" at bounding box center [519, 213] width 34 height 5
drag, startPoint x: 54, startPoint y: 219, endPoint x: 0, endPoint y: 220, distance: 53.6
drag, startPoint x: 47, startPoint y: 224, endPoint x: 0, endPoint y: 224, distance: 47.1
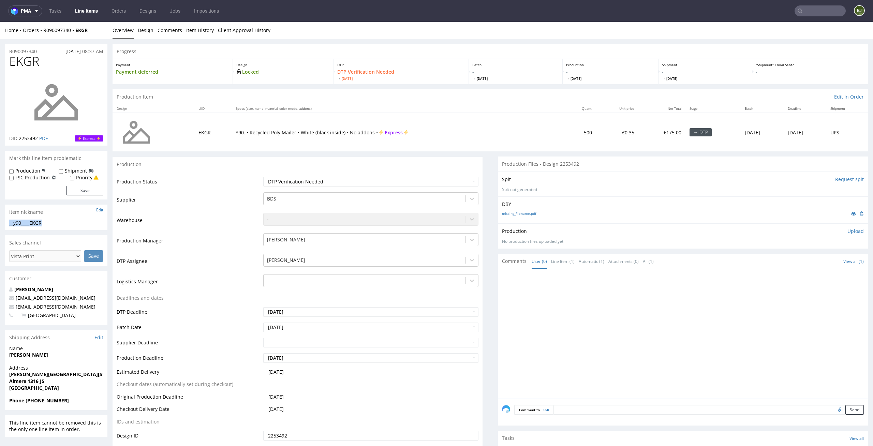
copy div "__y90____EKGR"
drag, startPoint x: 38, startPoint y: 138, endPoint x: 20, endPoint y: 139, distance: 18.1
click at [20, 139] on span "2253492" at bounding box center [28, 138] width 19 height 6
copy span "2253492"
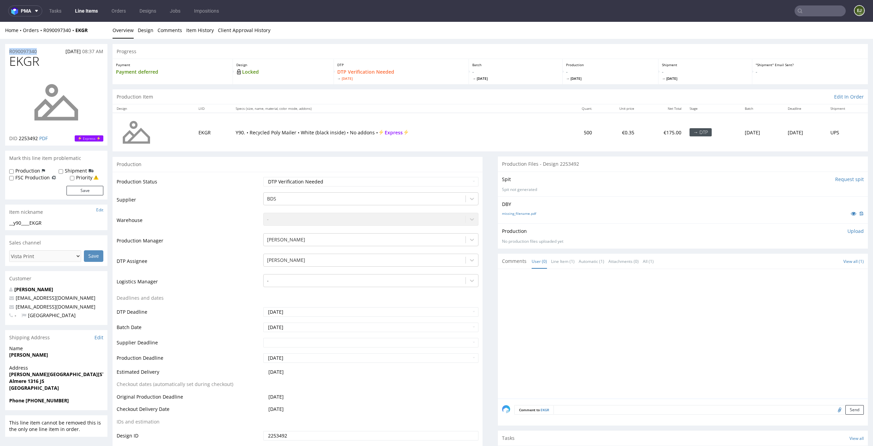
drag, startPoint x: 41, startPoint y: 52, endPoint x: 4, endPoint y: 52, distance: 37.2
copy p "R090097340"
click at [848, 230] on p "Upload" at bounding box center [856, 231] width 16 height 7
click at [807, 263] on div "Add files" at bounding box center [816, 263] width 34 height 10
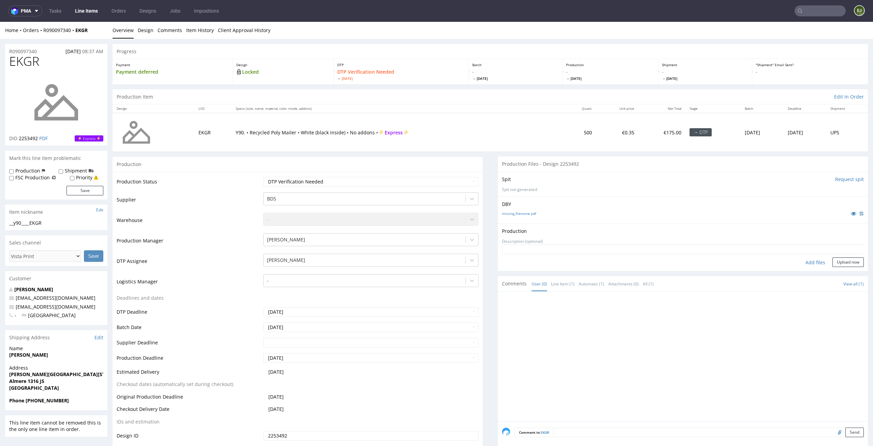
type input "C:\fakepath\__y90____EKGR__d2253492__oR090097340.pdf"
click at [842, 273] on button "Upload now" at bounding box center [848, 273] width 31 height 10
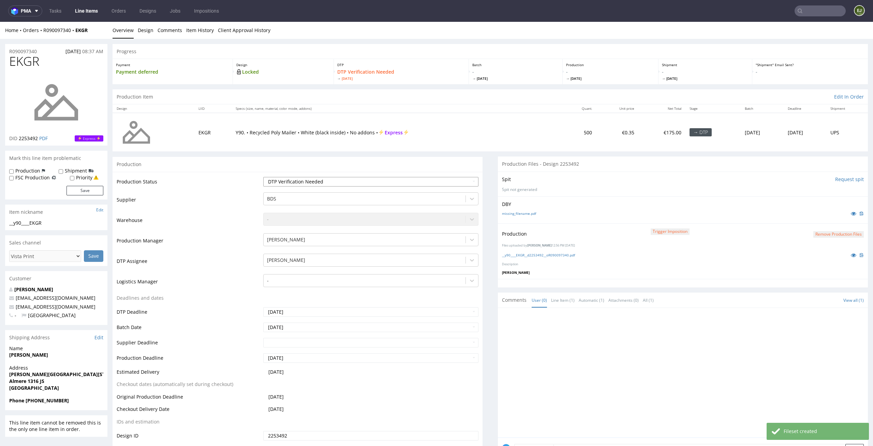
click at [461, 179] on select "Waiting for Artwork Waiting for Diecut Waiting for Mockup Waiting for DTP Waiti…" at bounding box center [371, 182] width 216 height 10
select select "dtp_production_ready"
click at [263, 177] on select "Waiting for Artwork Waiting for Diecut Waiting for Mockup Waiting for DTP Waiti…" at bounding box center [371, 182] width 216 height 10
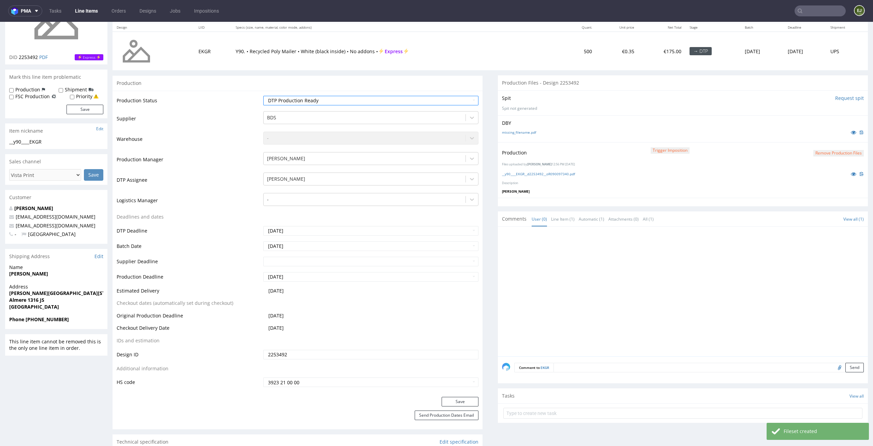
scroll to position [109, 0]
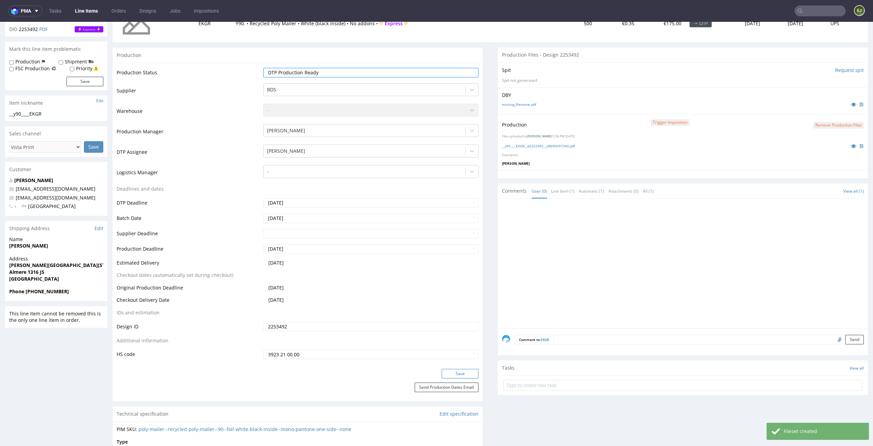
click at [461, 372] on button "Save" at bounding box center [460, 374] width 37 height 10
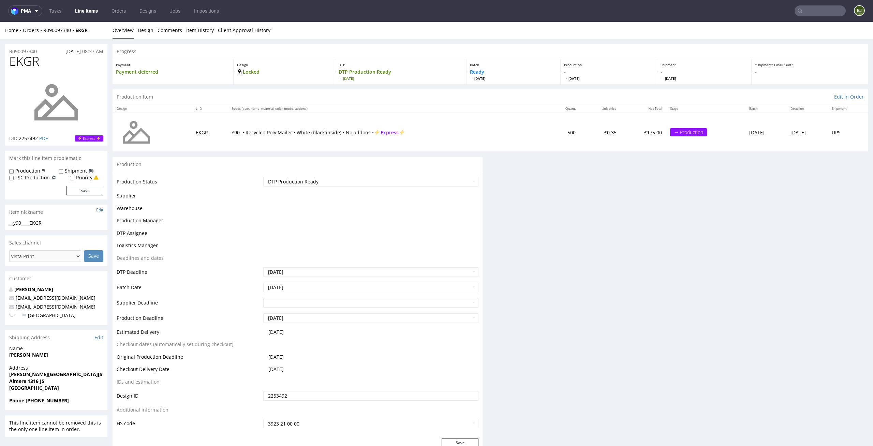
scroll to position [0, 0]
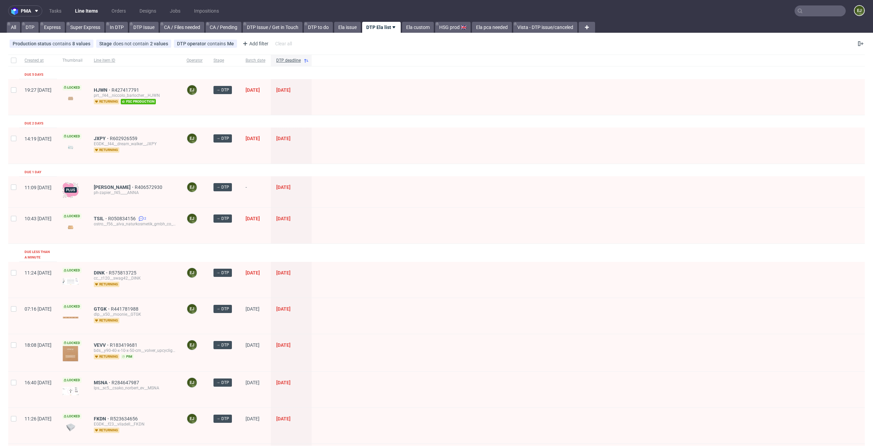
scroll to position [452, 0]
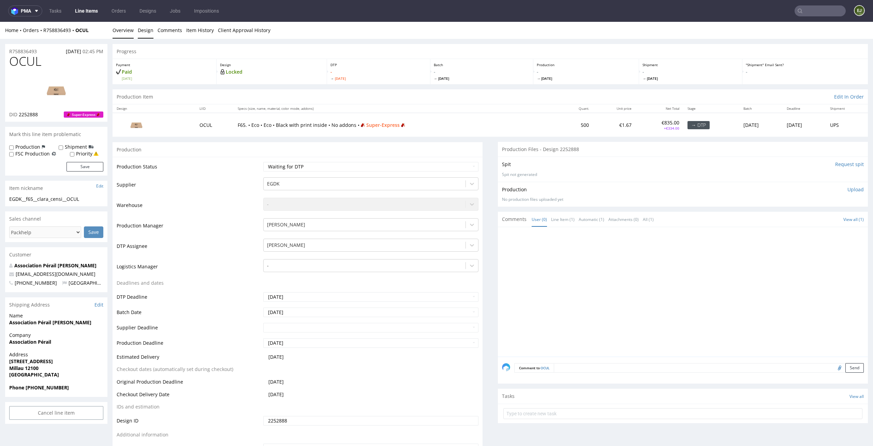
click at [138, 29] on link "Design" at bounding box center [146, 30] width 16 height 17
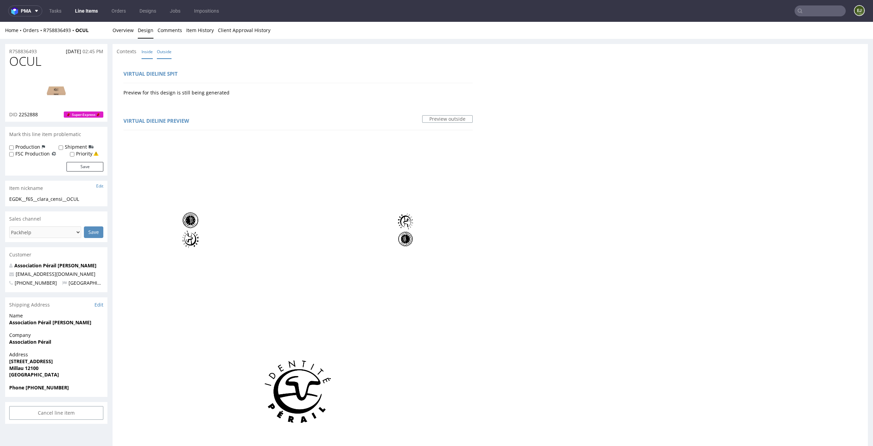
click at [148, 56] on link "Inside" at bounding box center [147, 51] width 11 height 15
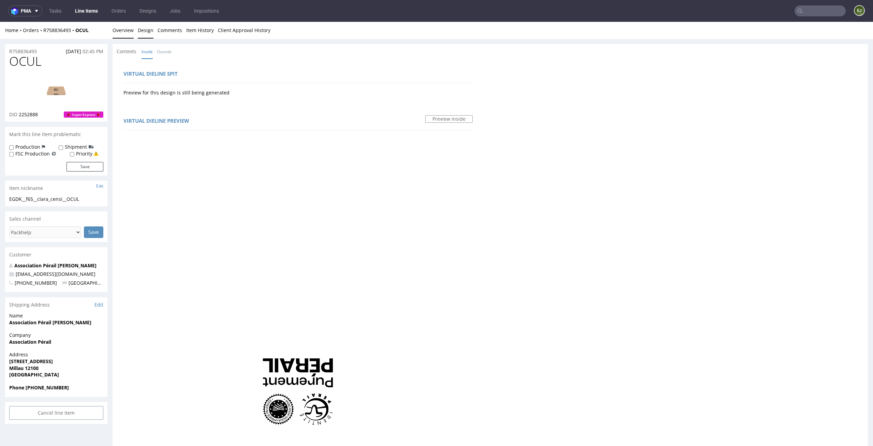
click at [127, 31] on link "Overview" at bounding box center [123, 30] width 21 height 17
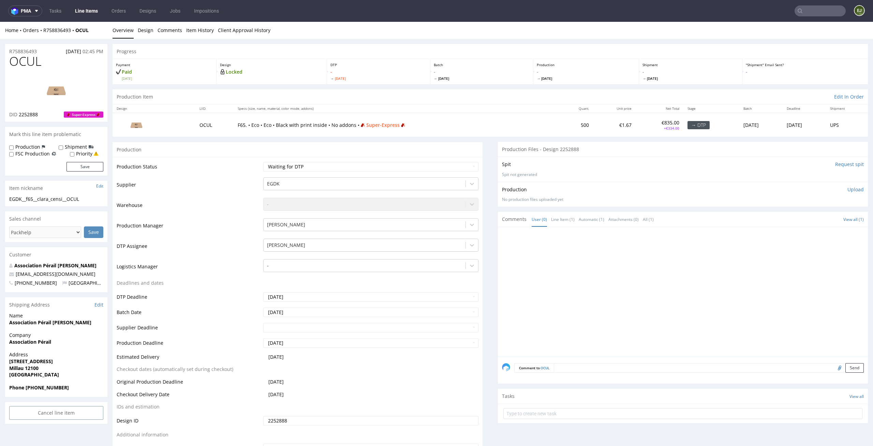
click at [559, 114] on td "500" at bounding box center [576, 125] width 34 height 24
click at [835, 163] on input "Request spit" at bounding box center [849, 164] width 29 height 7
click at [836, 164] on p "👉 Spit created, reload 👈" at bounding box center [834, 164] width 59 height 7
click at [396, 92] on div "Production Item Edit In Order" at bounding box center [491, 96] width 756 height 15
drag, startPoint x: 42, startPoint y: 114, endPoint x: 20, endPoint y: 114, distance: 22.5
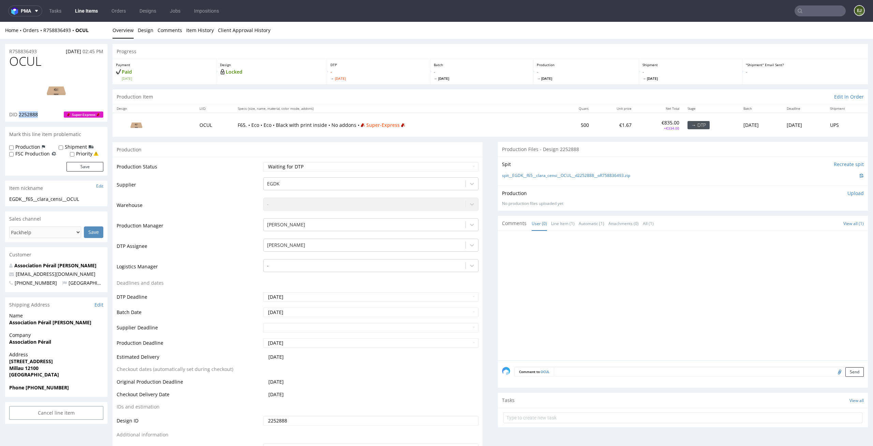
click at [20, 114] on div "DID 2252888 Super-Express" at bounding box center [56, 114] width 94 height 7
copy span "2252888"
click at [338, 164] on select "Waiting for Artwork Waiting for Diecut Waiting for Mockup Waiting for DTP Waiti…" at bounding box center [371, 167] width 216 height 10
select select "dtp_in_process"
click at [263, 162] on select "Waiting for Artwork Waiting for Diecut Waiting for Mockup Waiting for DTP Waiti…" at bounding box center [371, 167] width 216 height 10
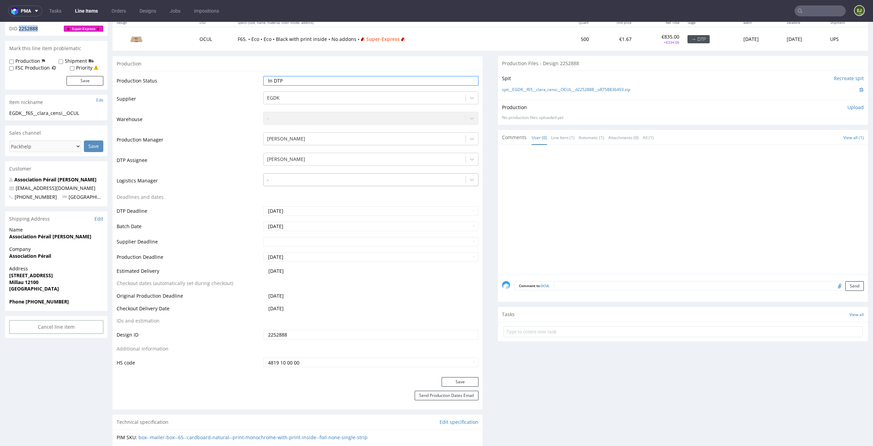
scroll to position [125, 0]
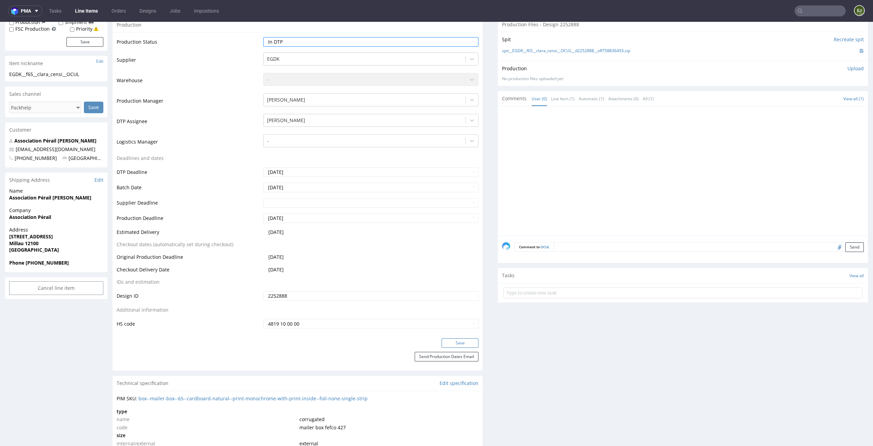
click at [470, 344] on button "Save" at bounding box center [460, 343] width 37 height 10
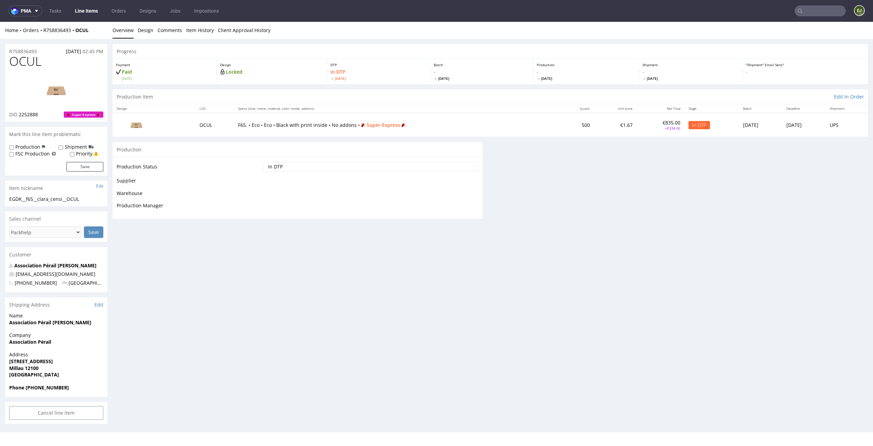
scroll to position [0, 0]
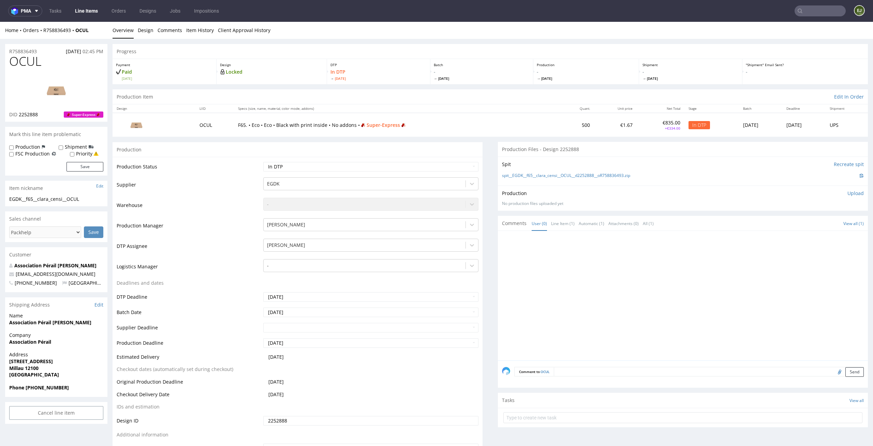
click at [457, 63] on p "Batch" at bounding box center [482, 64] width 96 height 5
click at [578, 179] on div "Spit Recreate spit spit__EGDK__f65__clara_censi__OCUL__d2252888__oR758836493.zip" at bounding box center [683, 171] width 370 height 29
click at [583, 176] on link "spit__EGDK__f65__clara_censi__OCUL__d2252888__oR758836493.zip" at bounding box center [566, 176] width 128 height 6
click at [577, 94] on div "Production Item Edit In Order" at bounding box center [491, 96] width 756 height 15
drag, startPoint x: 41, startPoint y: 59, endPoint x: 0, endPoint y: 61, distance: 41.0
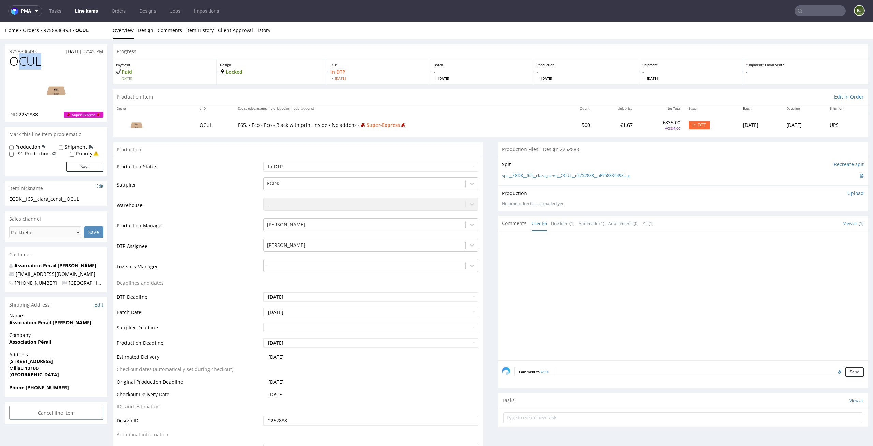
copy span "OCUL"
click at [340, 114] on td "F65. • Eco • Eco • Black with print inside • No addons • Super-Express" at bounding box center [397, 125] width 326 height 24
click at [849, 192] on p "Upload" at bounding box center [856, 193] width 16 height 7
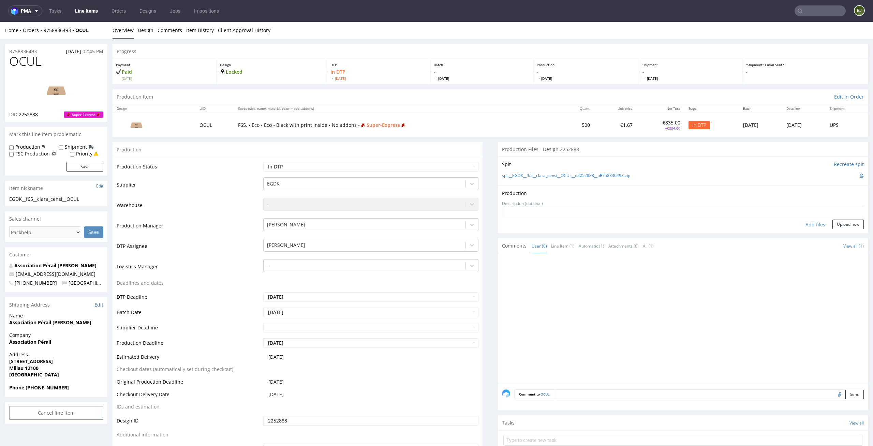
click at [814, 224] on div "Add files" at bounding box center [816, 225] width 34 height 10
type input "C:\fakepath\EGDK__f65__clara_censi__OCUL__d2252888__oR758836493__latest__outsid…"
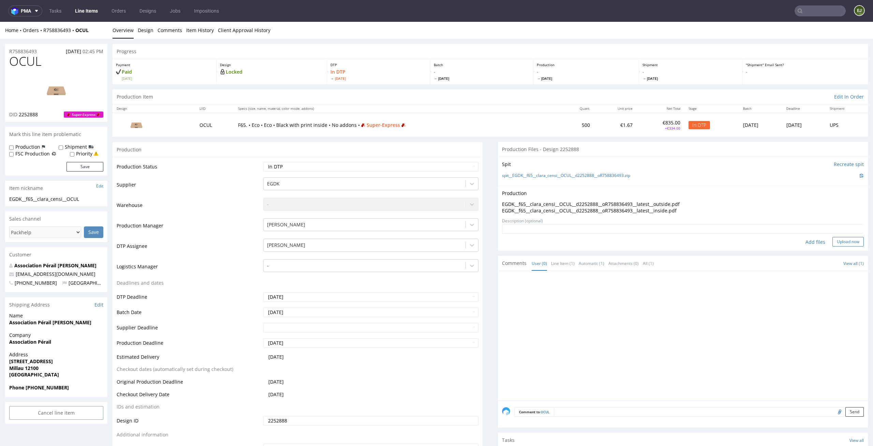
click at [844, 238] on button "Upload now" at bounding box center [848, 242] width 31 height 10
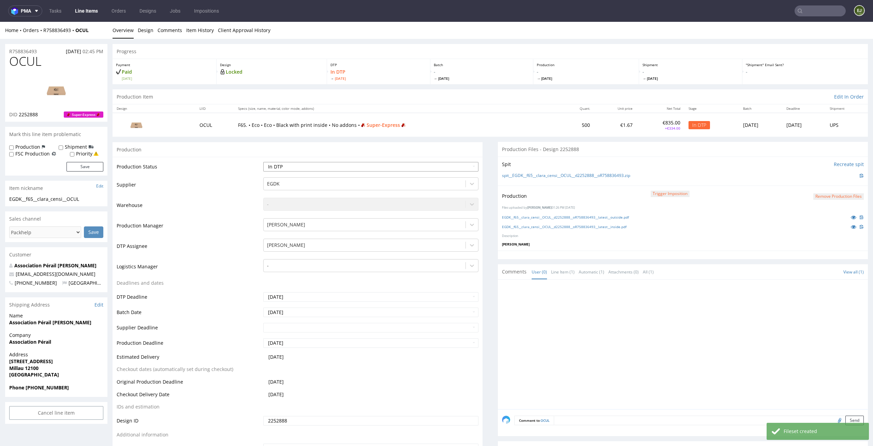
click at [462, 166] on select "Waiting for Artwork Waiting for Diecut Waiting for Mockup Waiting for DTP Waiti…" at bounding box center [371, 167] width 216 height 10
select select "dtp_production_ready"
click at [263, 162] on select "Waiting for Artwork Waiting for Diecut Waiting for Mockup Waiting for DTP Waiti…" at bounding box center [371, 167] width 216 height 10
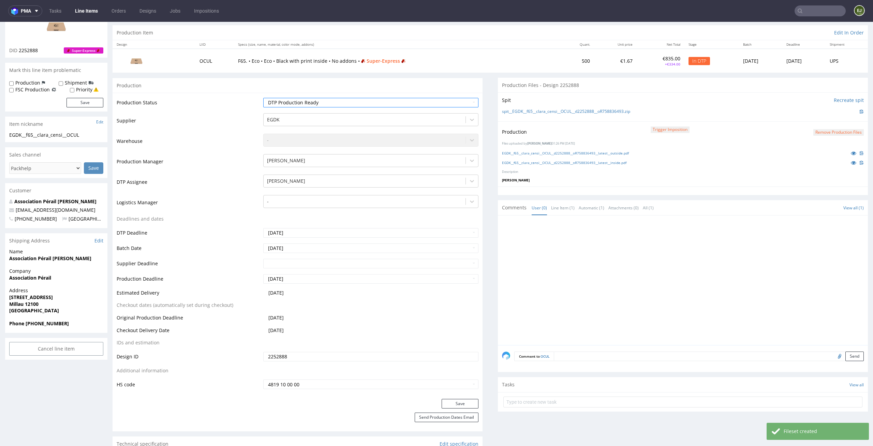
scroll to position [137, 0]
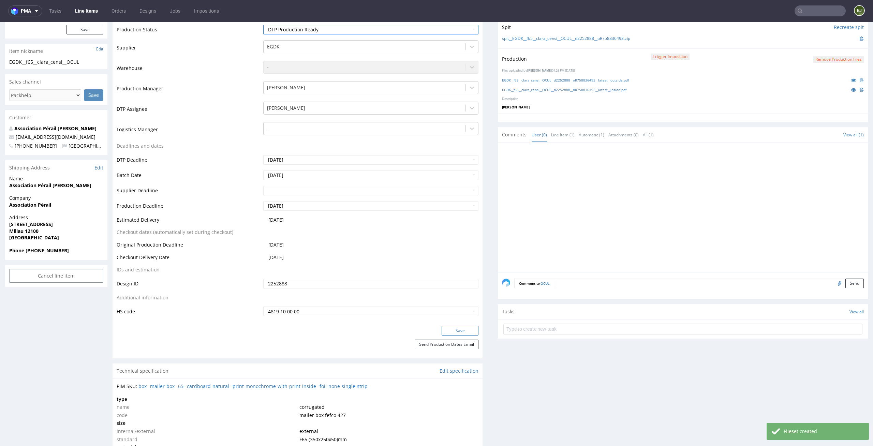
click at [462, 332] on button "Save" at bounding box center [460, 331] width 37 height 10
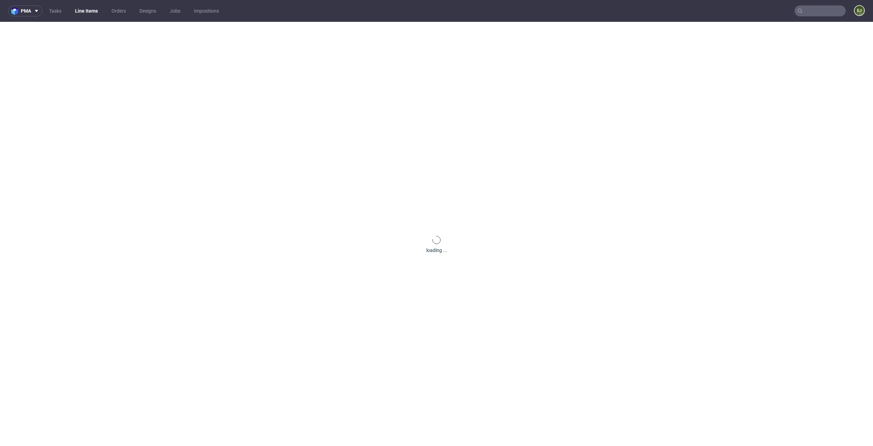
scroll to position [0, 0]
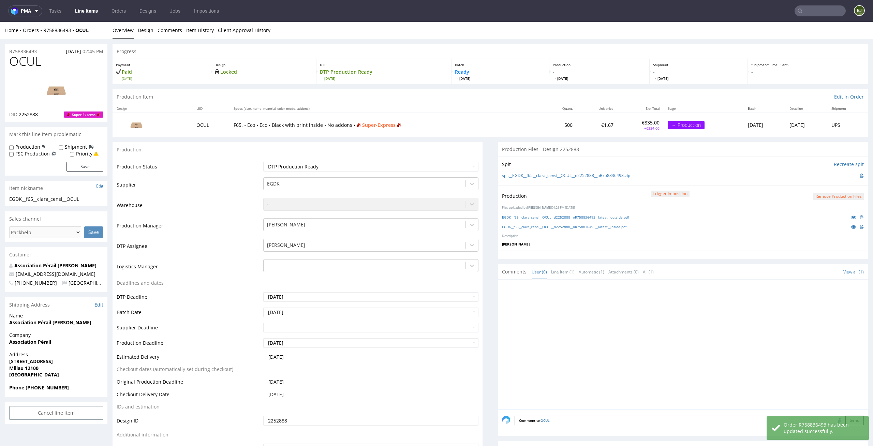
click at [535, 90] on div "Production Item Edit In Order" at bounding box center [491, 96] width 756 height 15
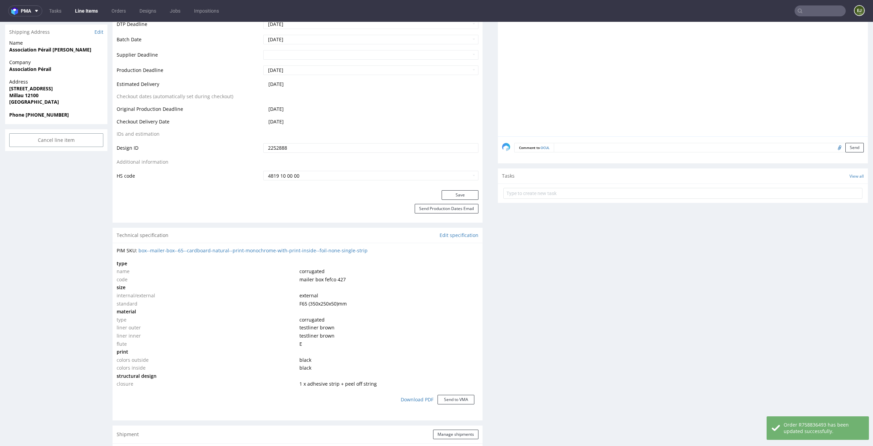
scroll to position [651, 0]
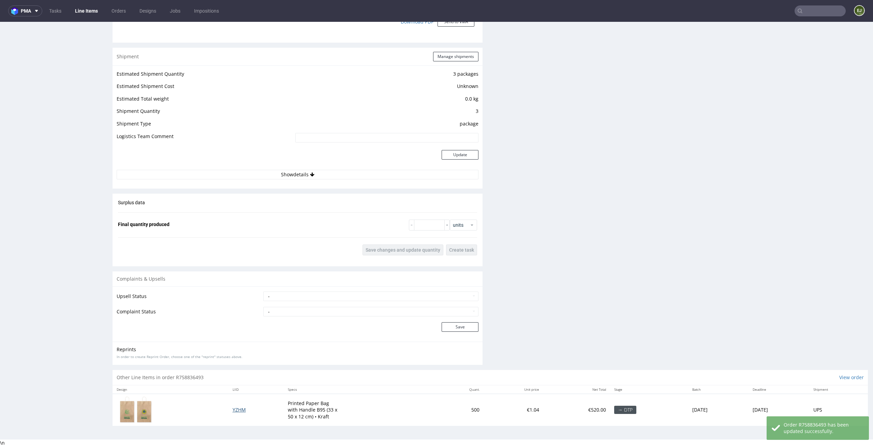
click at [233, 408] on span "YZHM" at bounding box center [239, 410] width 13 height 6
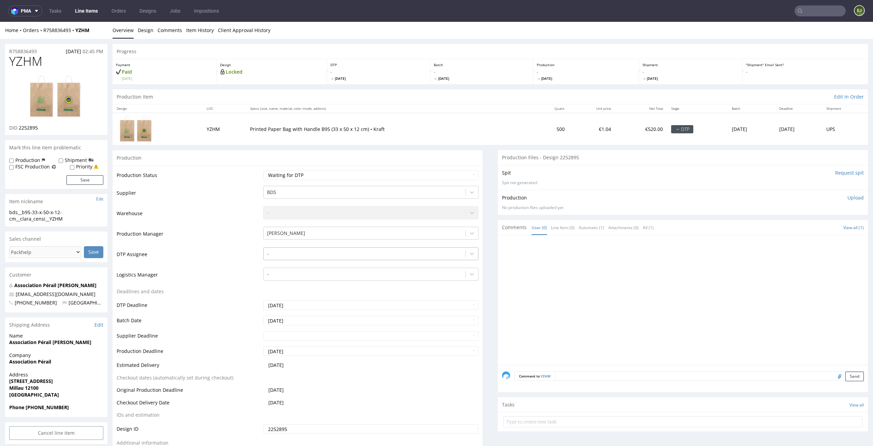
click at [418, 251] on div at bounding box center [364, 254] width 195 height 8
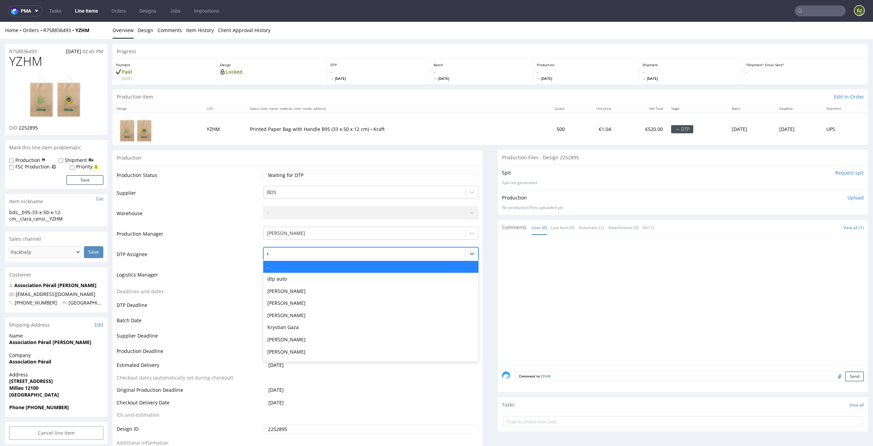
type input "el"
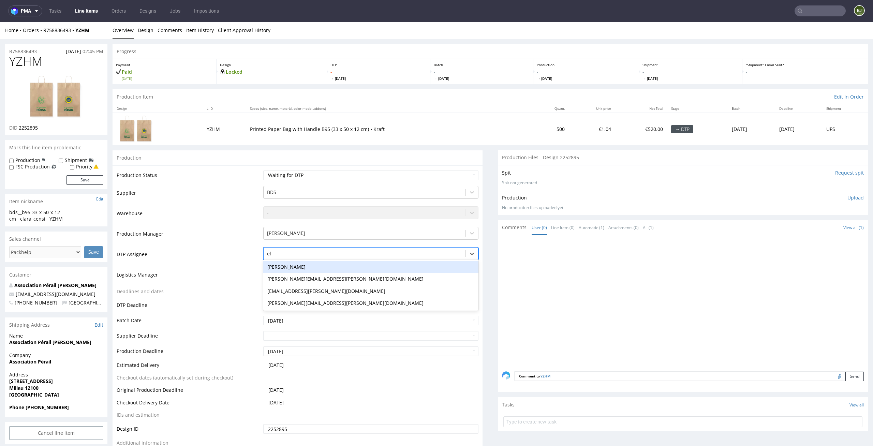
click at [410, 261] on div "[PERSON_NAME]" at bounding box center [371, 267] width 216 height 12
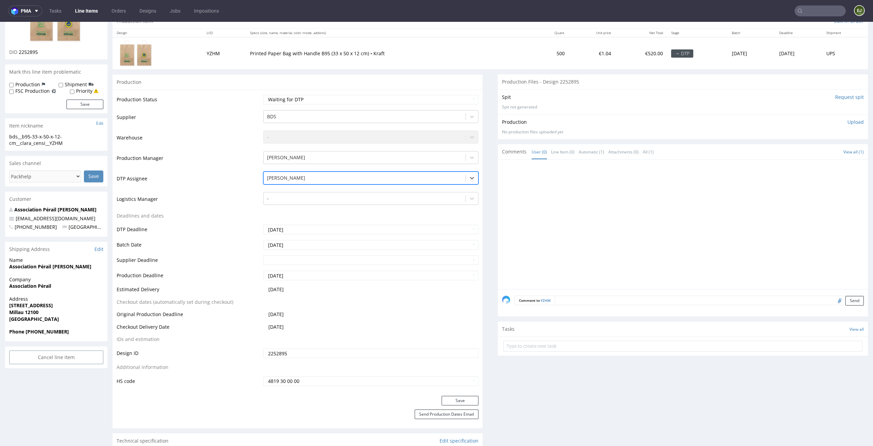
scroll to position [119, 0]
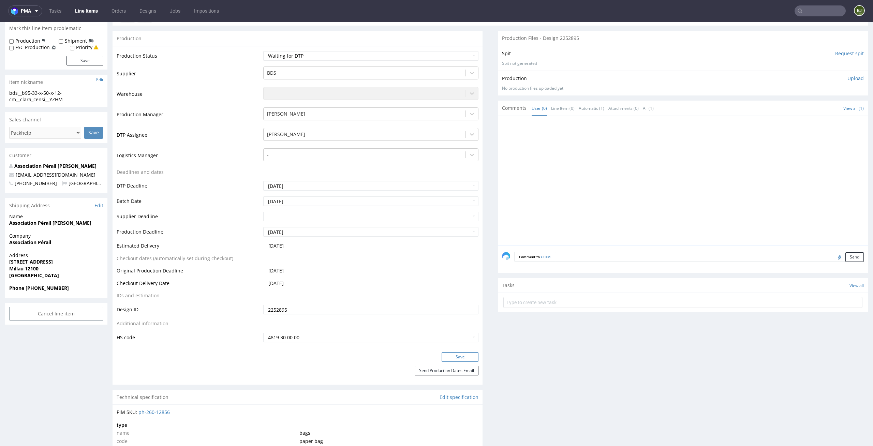
click at [457, 361] on button "Save" at bounding box center [460, 357] width 37 height 10
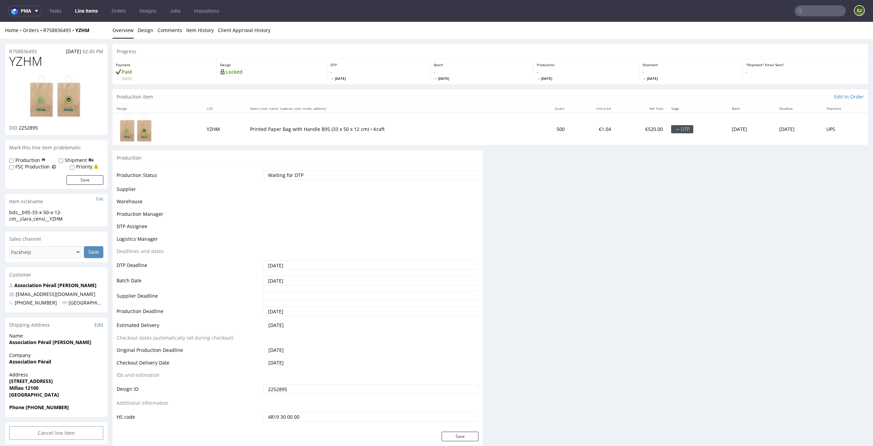
scroll to position [0, 0]
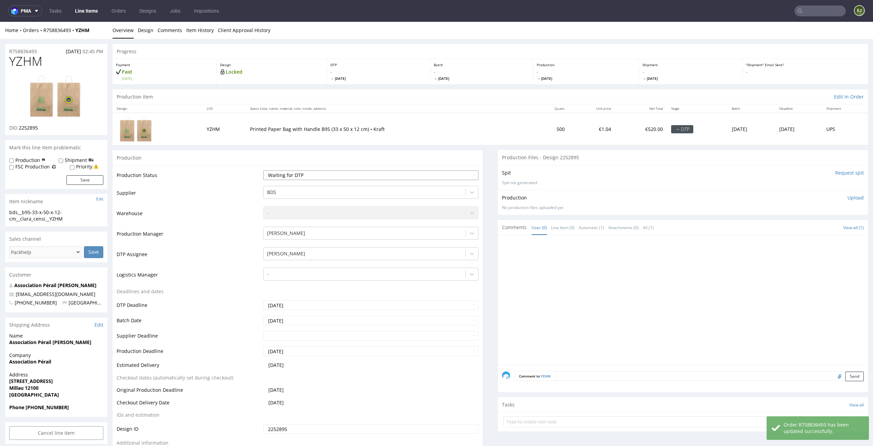
click at [410, 175] on select "Waiting for Artwork Waiting for Diecut Waiting for Mockup Waiting for DTP Waiti…" at bounding box center [371, 176] width 216 height 10
click at [537, 100] on div "Production Item Edit In Order" at bounding box center [491, 96] width 756 height 15
click at [441, 171] on select "Waiting for Artwork Waiting for Diecut Waiting for Mockup Waiting for DTP Waiti…" at bounding box center [371, 176] width 216 height 10
click at [555, 77] on span "Tue 2 Sep" at bounding box center [586, 78] width 99 height 5
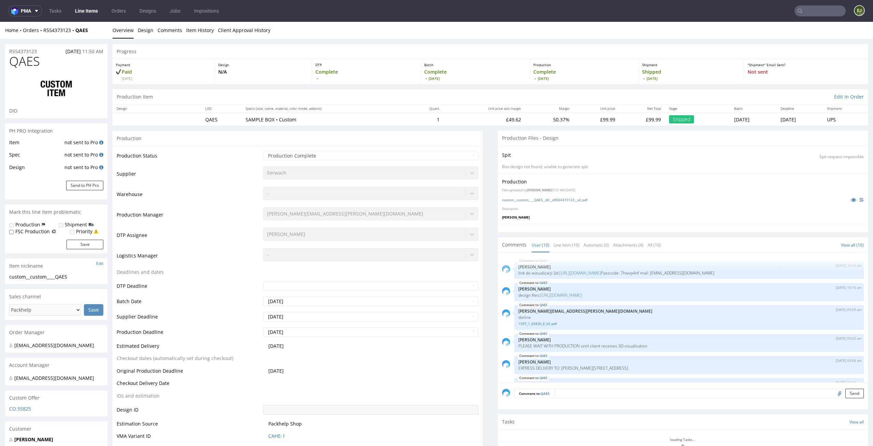
scroll to position [126, 0]
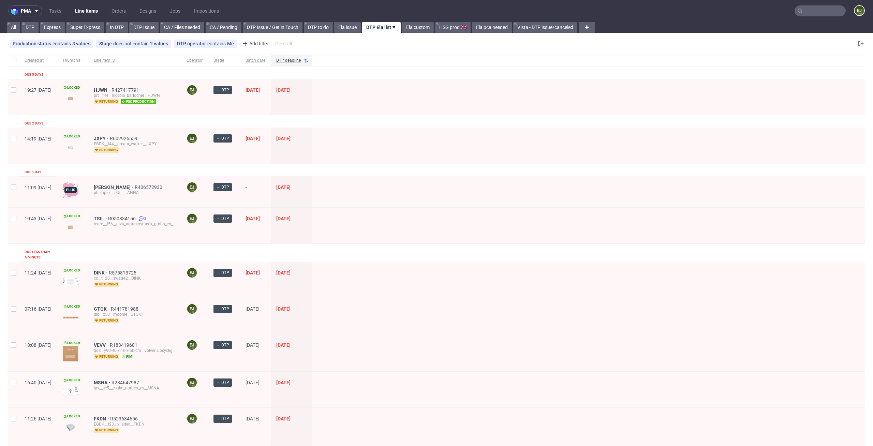
scroll to position [452, 0]
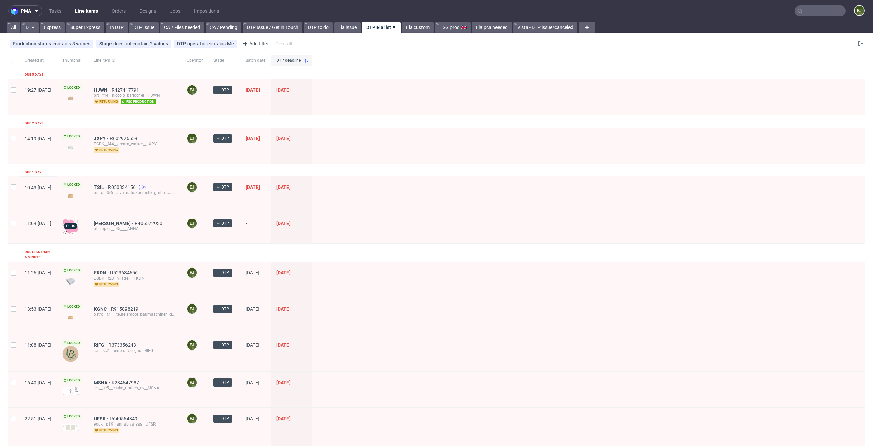
click at [399, 131] on div at bounding box center [588, 146] width 553 height 36
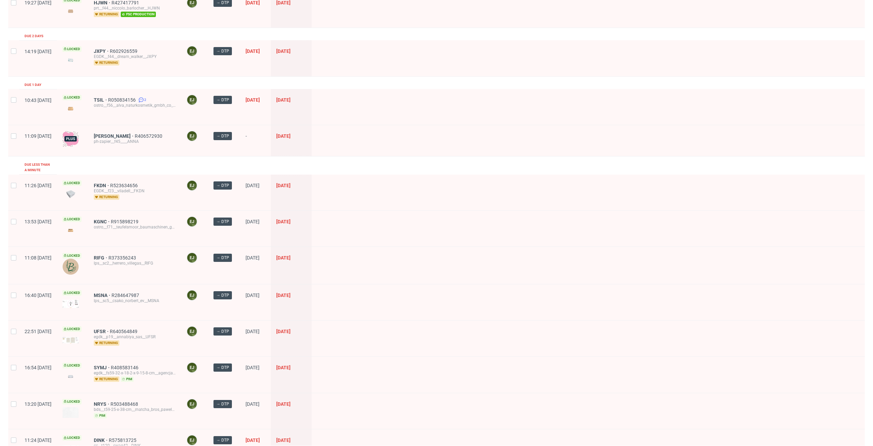
click at [486, 239] on div at bounding box center [588, 229] width 553 height 36
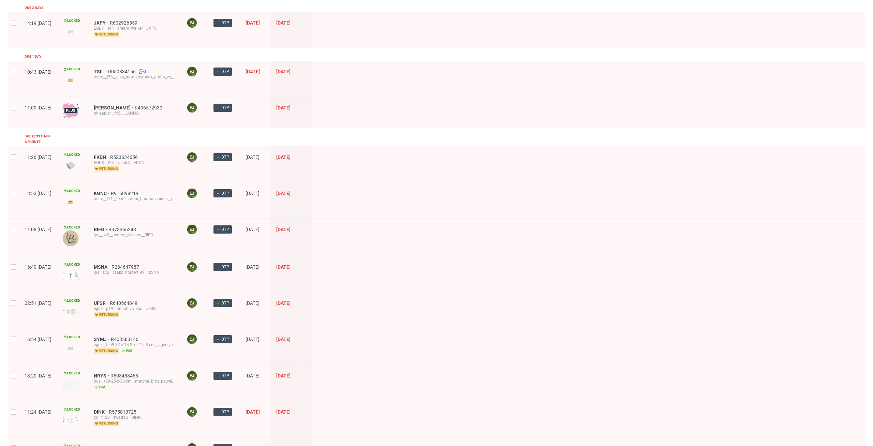
scroll to position [0, 0]
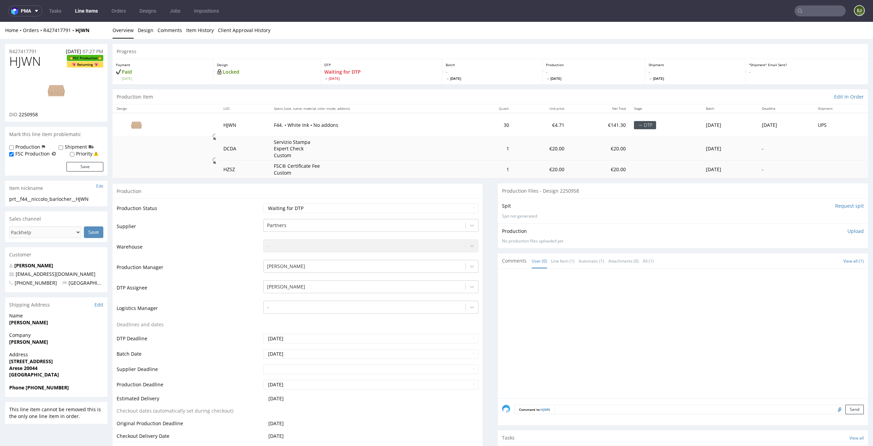
click at [316, 49] on div "Progress" at bounding box center [491, 51] width 756 height 15
click at [145, 33] on link "Design" at bounding box center [146, 30] width 16 height 17
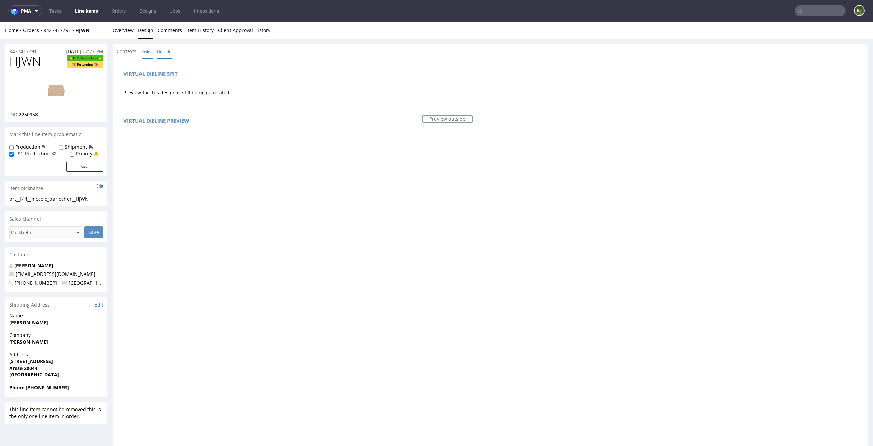
click at [146, 48] on link "Inside" at bounding box center [147, 51] width 11 height 15
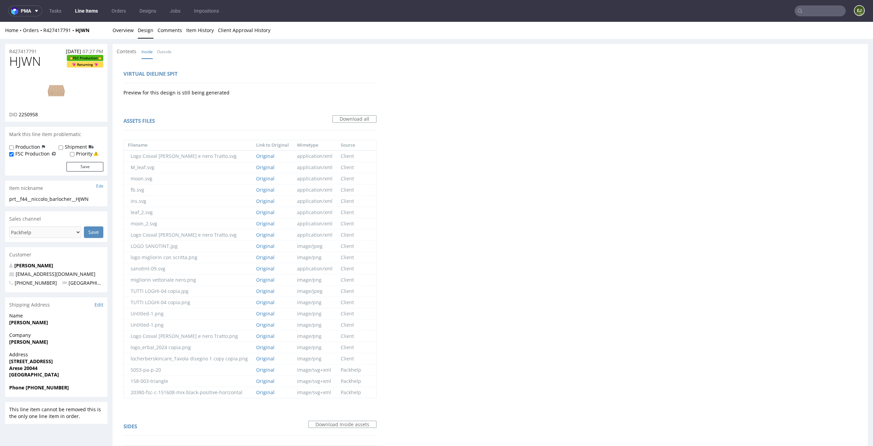
click at [129, 39] on div "R427417791 19.08.2025 07:27 PM HJWN FSC Production Returning DID 2250958 Mark t…" at bounding box center [436, 354] width 873 height 631
click at [128, 37] on link "Overview" at bounding box center [123, 30] width 21 height 17
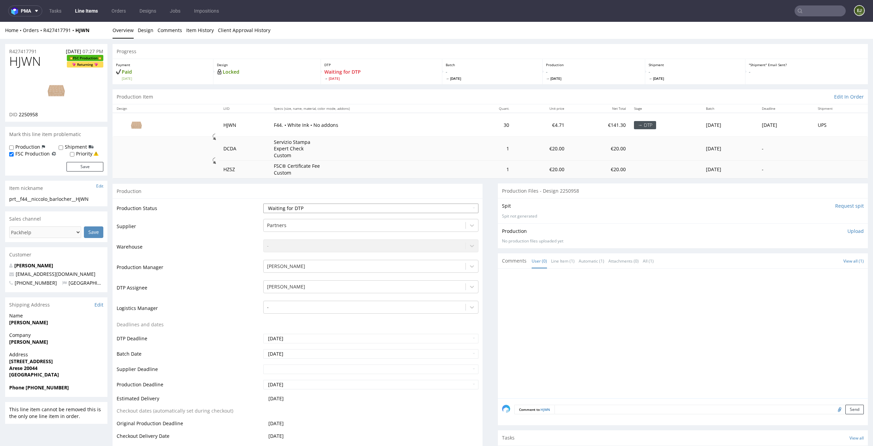
click at [382, 207] on select "Waiting for Artwork Waiting for Diecut Waiting for Mockup Waiting for DTP Waiti…" at bounding box center [371, 209] width 216 height 10
click at [263, 204] on select "Waiting for Artwork Waiting for Diecut Waiting for Mockup Waiting for DTP Waiti…" at bounding box center [371, 209] width 216 height 10
click at [457, 209] on select "Waiting for Artwork Waiting for Diecut Waiting for Mockup Waiting for DTP Waiti…" at bounding box center [371, 209] width 216 height 10
select select "dtp_in_process"
click at [263, 204] on select "Waiting for Artwork Waiting for Diecut Waiting for Mockup Waiting for DTP Waiti…" at bounding box center [371, 209] width 216 height 10
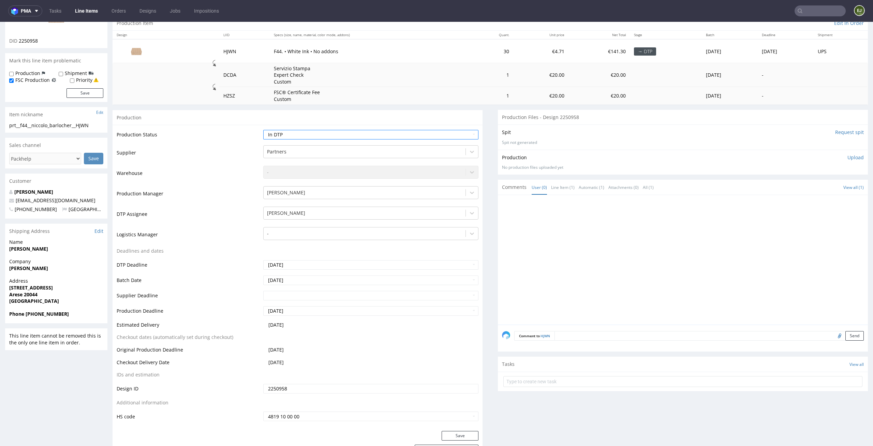
scroll to position [155, 0]
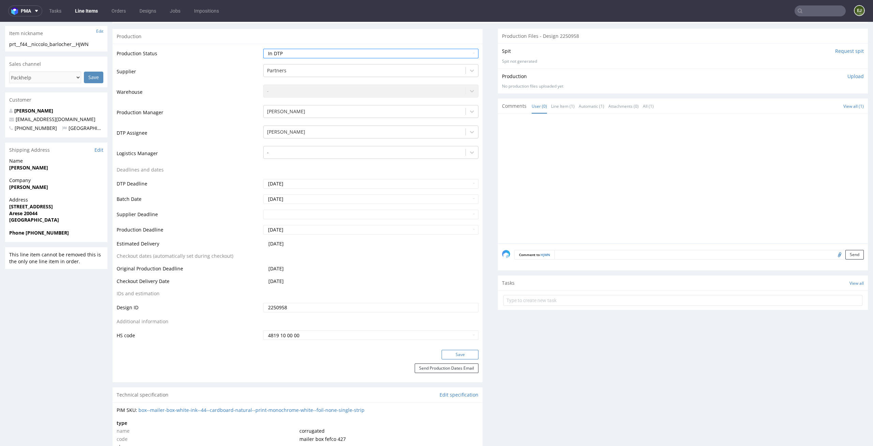
click at [450, 351] on button "Save" at bounding box center [460, 355] width 37 height 10
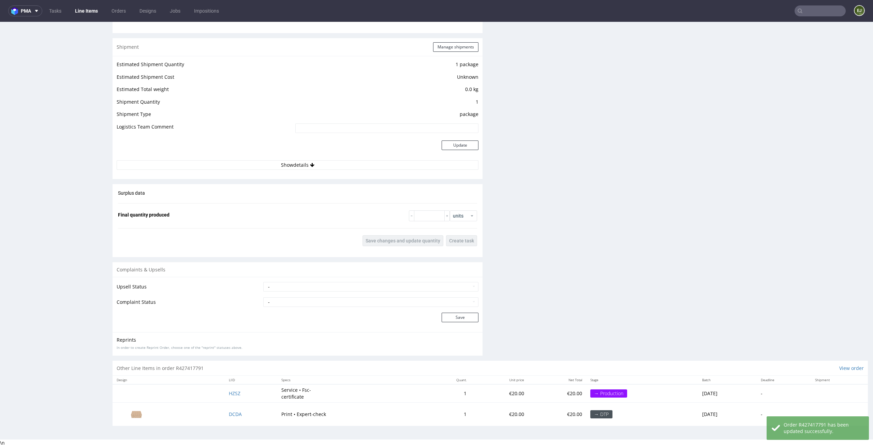
scroll to position [0, 0]
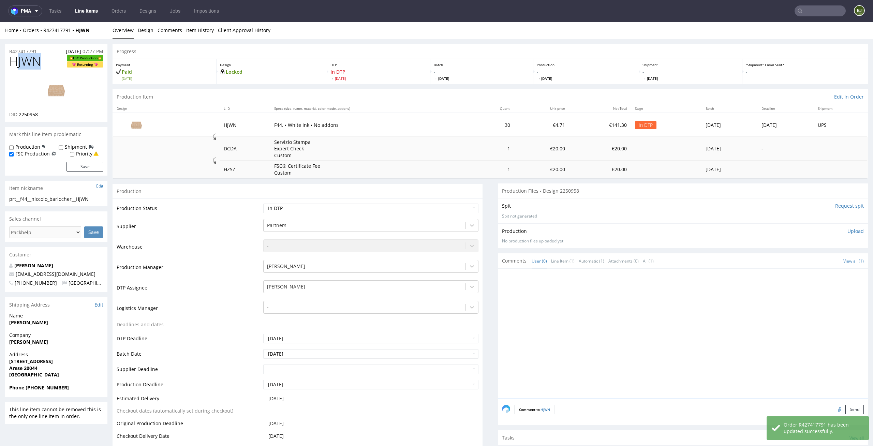
drag, startPoint x: 46, startPoint y: 59, endPoint x: 2, endPoint y: 59, distance: 44.3
copy span "HJWN"
click at [395, 166] on td "FSC® Certificate Fee Custom" at bounding box center [370, 169] width 201 height 17
click at [145, 37] on link "Design" at bounding box center [146, 30] width 16 height 17
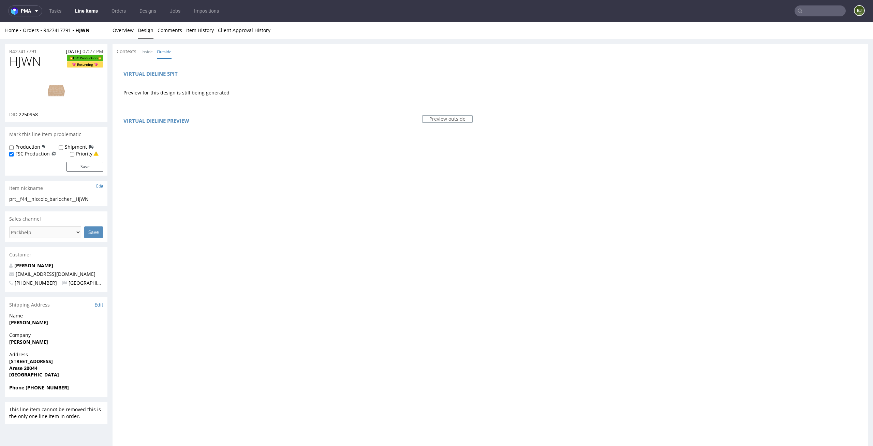
click at [52, 99] on img at bounding box center [56, 90] width 55 height 31
click at [123, 35] on link "Overview" at bounding box center [123, 30] width 21 height 17
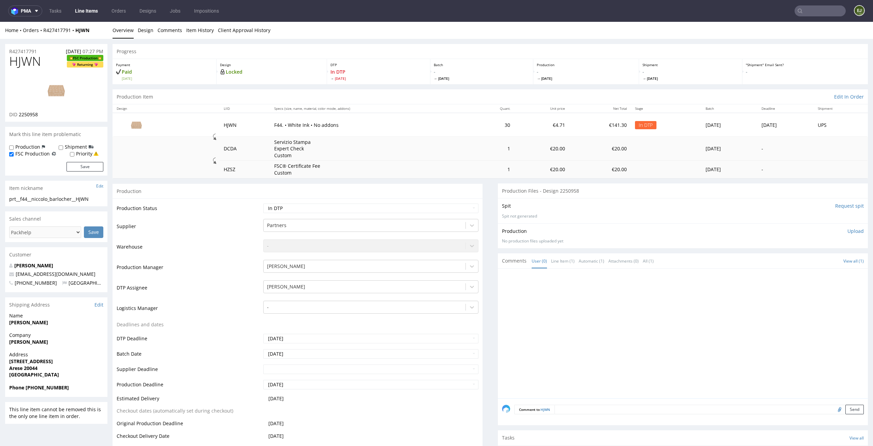
click at [579, 171] on td "€20.00" at bounding box center [600, 169] width 62 height 17
click at [144, 21] on nav "pma Tasks Line Items Orders Designs Jobs Impositions EJ" at bounding box center [436, 11] width 873 height 22
click at [143, 32] on link "Design" at bounding box center [146, 30] width 16 height 17
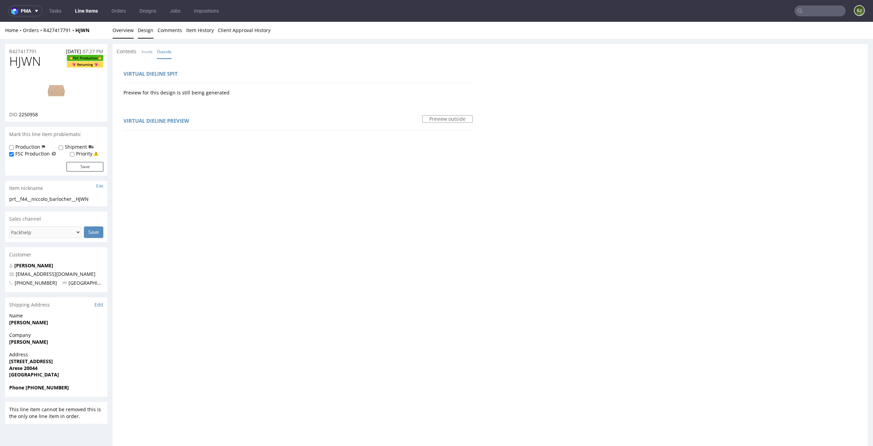
click at [128, 30] on link "Overview" at bounding box center [123, 30] width 21 height 17
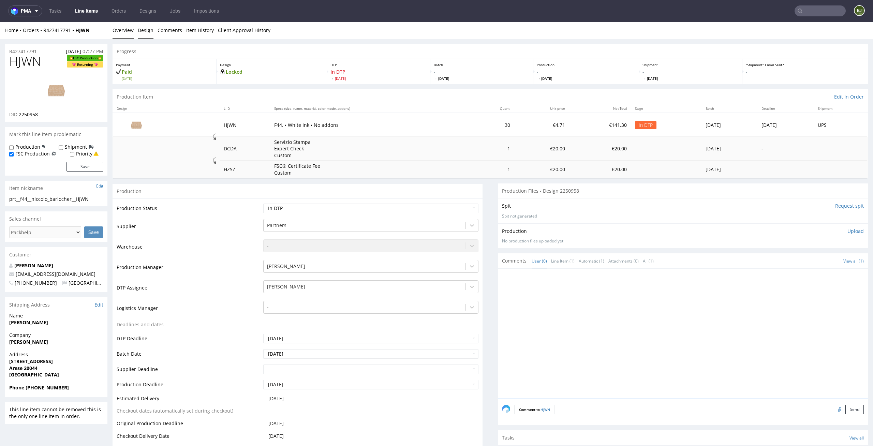
click at [148, 28] on link "Design" at bounding box center [146, 30] width 16 height 17
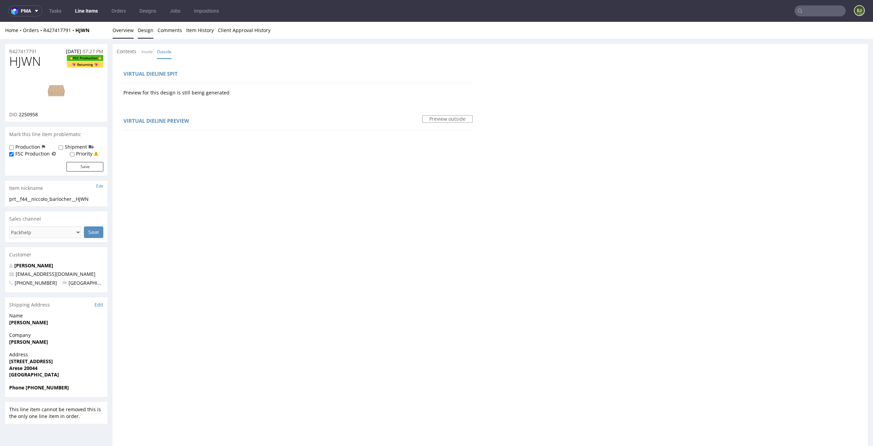
click at [121, 27] on link "Overview" at bounding box center [123, 30] width 21 height 17
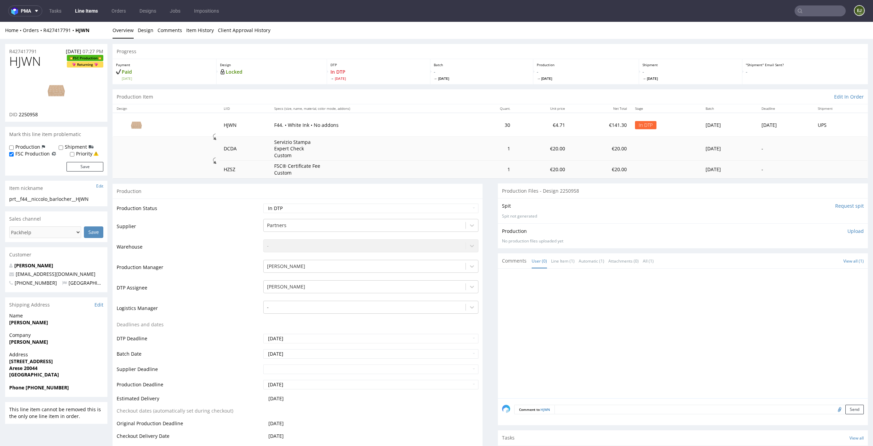
click at [835, 205] on input "Request spit" at bounding box center [849, 206] width 29 height 7
click at [147, 35] on link "Design" at bounding box center [146, 30] width 16 height 17
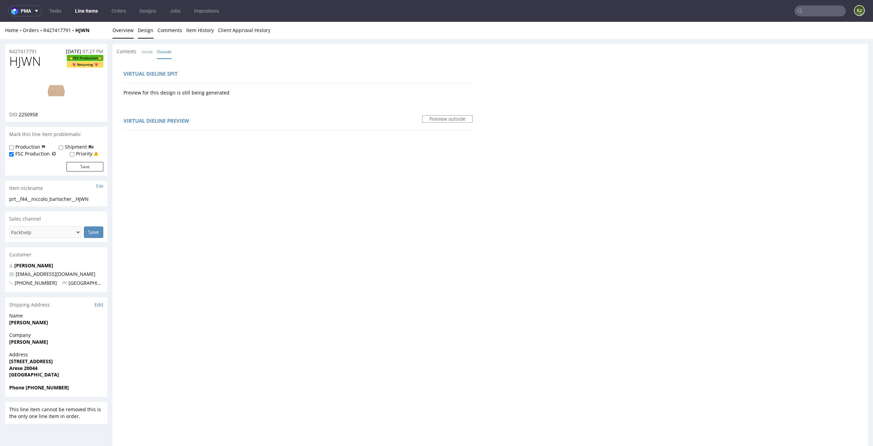
click at [123, 29] on link "Overview" at bounding box center [123, 30] width 21 height 17
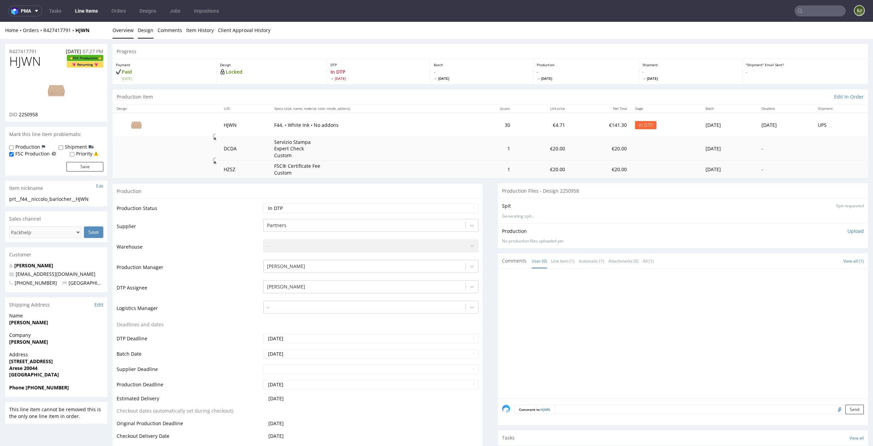
click at [138, 28] on link "Design" at bounding box center [146, 30] width 16 height 17
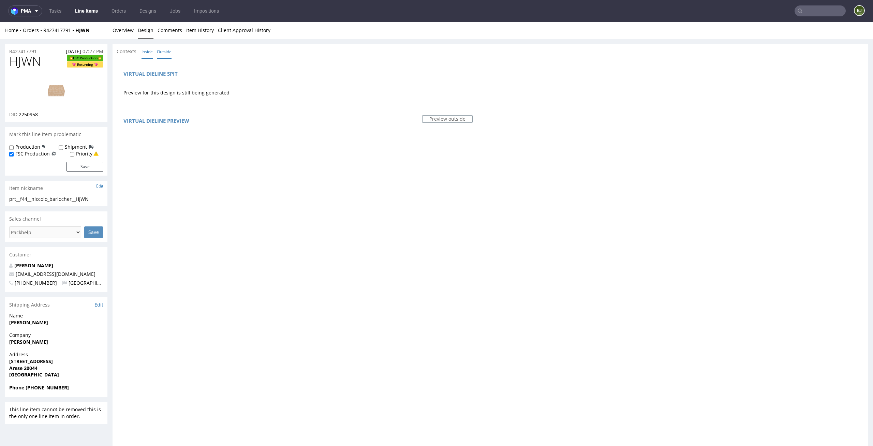
click at [150, 53] on link "Inside" at bounding box center [147, 51] width 11 height 15
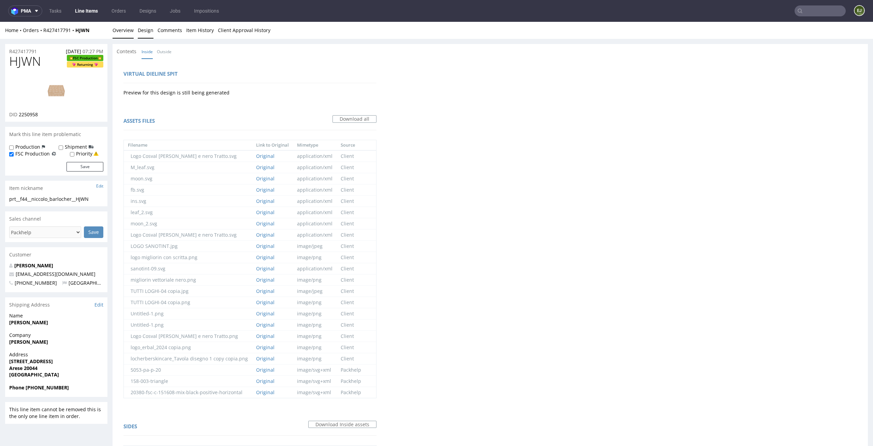
click at [120, 27] on link "Overview" at bounding box center [123, 30] width 21 height 17
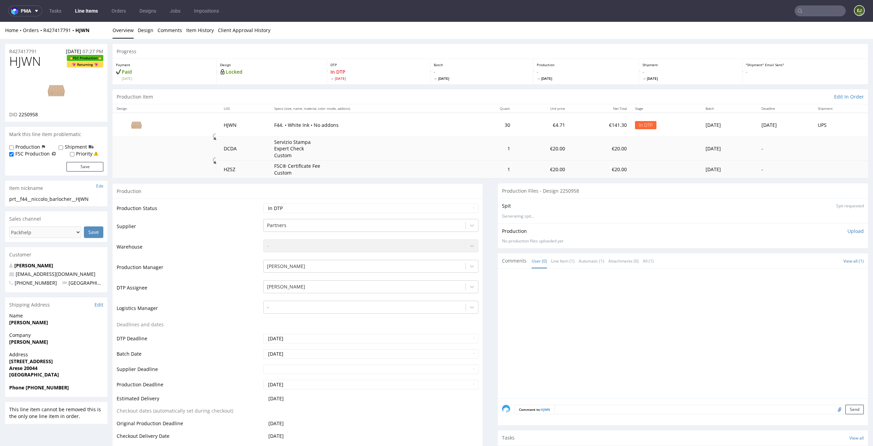
click at [485, 131] on td "30" at bounding box center [492, 125] width 44 height 24
click at [143, 32] on link "Design" at bounding box center [146, 30] width 16 height 17
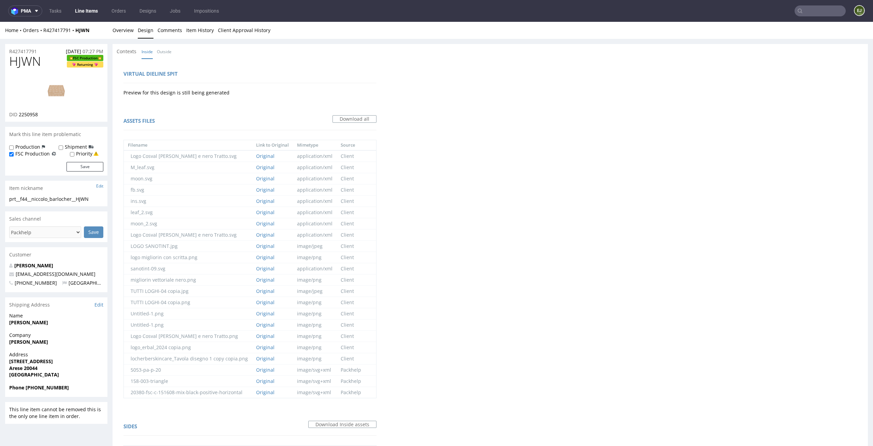
click at [63, 89] on img at bounding box center [56, 90] width 55 height 31
click at [119, 29] on link "Overview" at bounding box center [123, 30] width 21 height 17
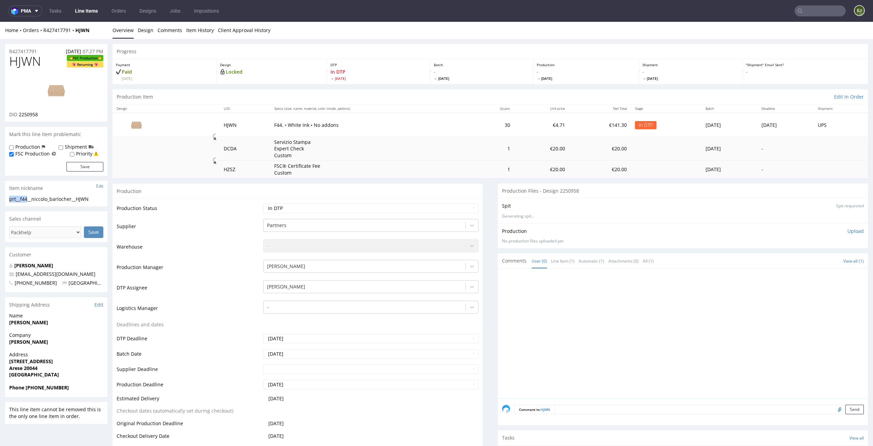
drag, startPoint x: 29, startPoint y: 198, endPoint x: 0, endPoint y: 198, distance: 28.7
copy div "prt__f44"
click at [39, 81] on img at bounding box center [56, 90] width 55 height 31
click at [231, 45] on div "Progress" at bounding box center [491, 51] width 756 height 15
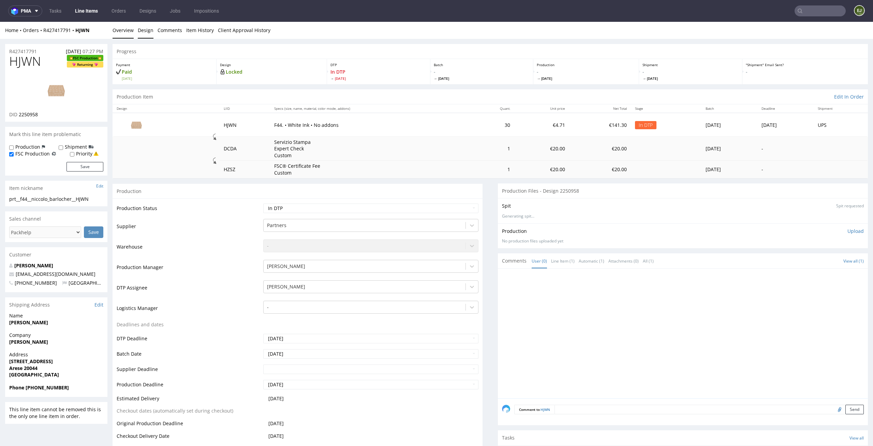
click at [140, 30] on link "Design" at bounding box center [146, 30] width 16 height 17
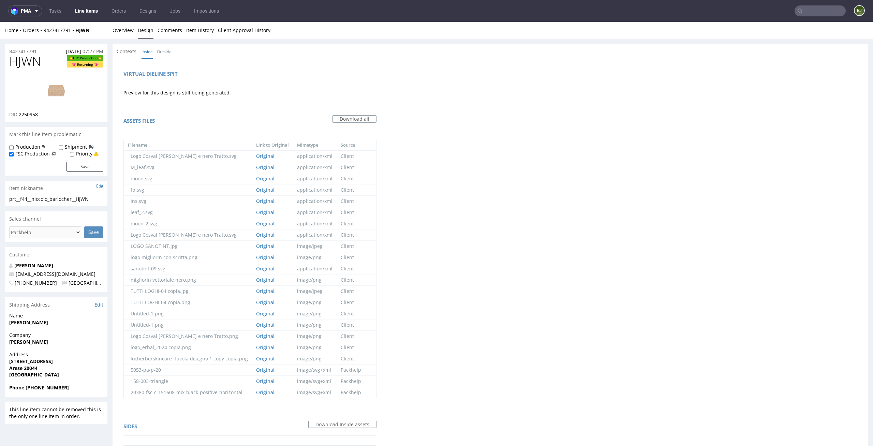
click at [142, 48] on link "Inside" at bounding box center [147, 51] width 11 height 15
click at [121, 21] on nav "pma Tasks Line Items Orders Designs Jobs Impositions EJ" at bounding box center [436, 11] width 873 height 22
click at [121, 22] on link "Overview" at bounding box center [123, 30] width 21 height 17
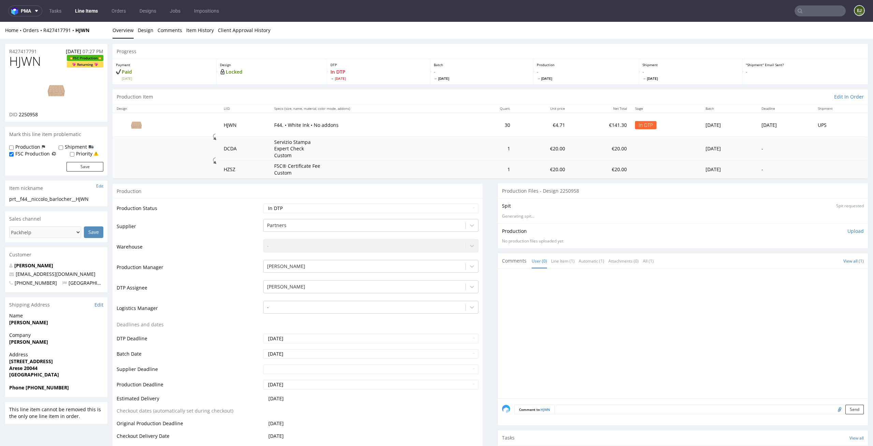
click at [394, 95] on div "Production Item Edit In Order" at bounding box center [491, 96] width 756 height 15
click at [389, 104] on th "Specs (size, name, material, color mode, addons)" at bounding box center [370, 108] width 201 height 9
click at [553, 195] on div "Production Files - Design 2250958" at bounding box center [683, 191] width 370 height 15
click at [494, 82] on div "Batch - Tue 26 Aug" at bounding box center [482, 71] width 103 height 25
drag, startPoint x: 96, startPoint y: 201, endPoint x: 0, endPoint y: 200, distance: 95.5
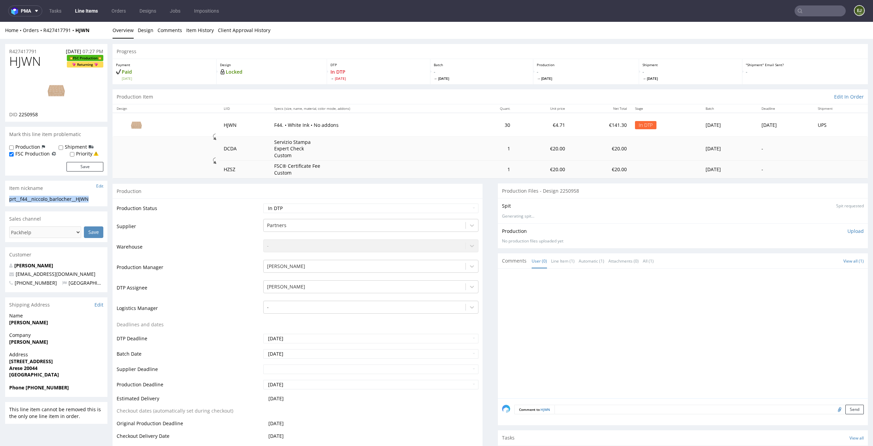
copy div "prt__f44__niccolo_barlocher__HJWN"
drag, startPoint x: 39, startPoint y: 115, endPoint x: 19, endPoint y: 115, distance: 19.4
click at [19, 115] on div "DID 2250958" at bounding box center [56, 114] width 94 height 7
copy span "2250958"
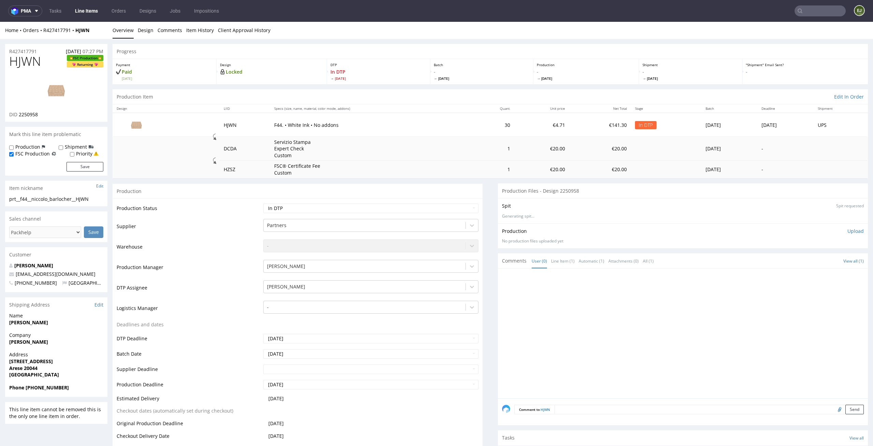
click at [45, 55] on h1 "HJWN FSC Production Returning" at bounding box center [56, 62] width 94 height 14
drag, startPoint x: 40, startPoint y: 54, endPoint x: 0, endPoint y: 52, distance: 40.3
copy section "R427417791 19.08.2025 07:27 PM HJWN"
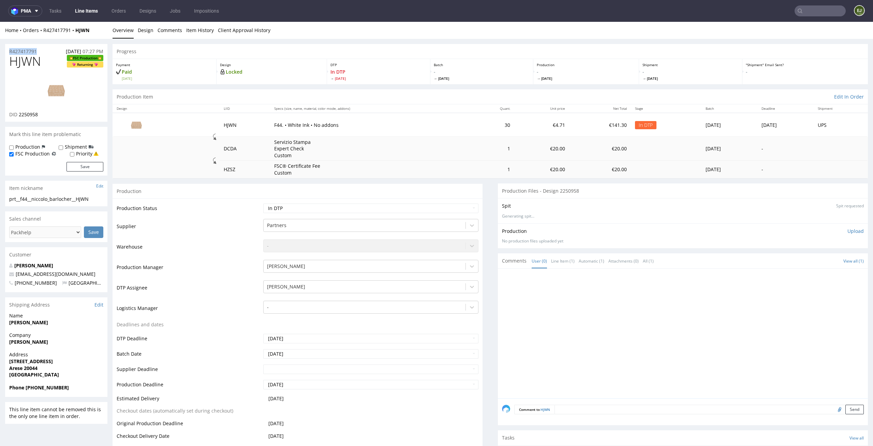
drag, startPoint x: 40, startPoint y: 49, endPoint x: 0, endPoint y: 51, distance: 39.6
copy p "R427417791"
click at [542, 242] on div "No production files uploaded yet" at bounding box center [683, 241] width 362 height 6
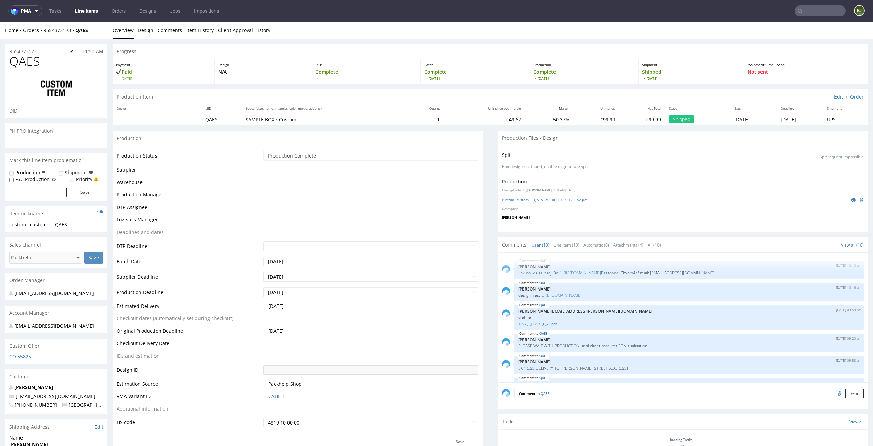
scroll to position [126, 0]
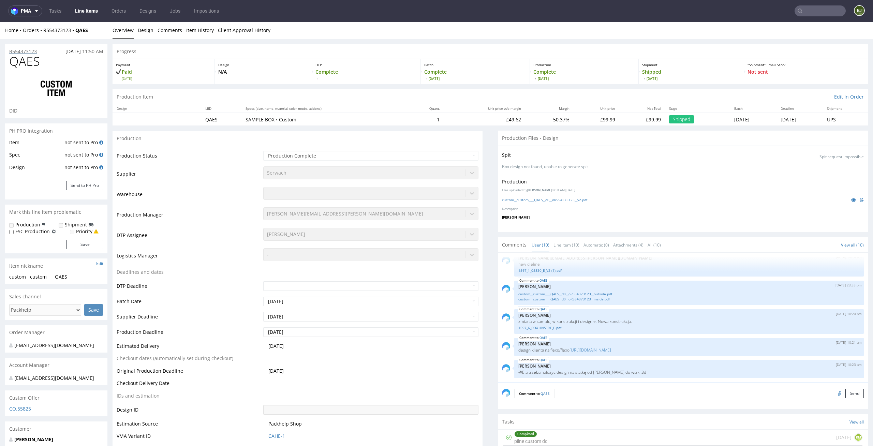
drag, startPoint x: 38, startPoint y: 50, endPoint x: 32, endPoint y: 50, distance: 5.5
drag, startPoint x: 47, startPoint y: 49, endPoint x: 0, endPoint y: 49, distance: 47.4
copy p "R554373123"
drag, startPoint x: 43, startPoint y: 63, endPoint x: 0, endPoint y: 59, distance: 43.5
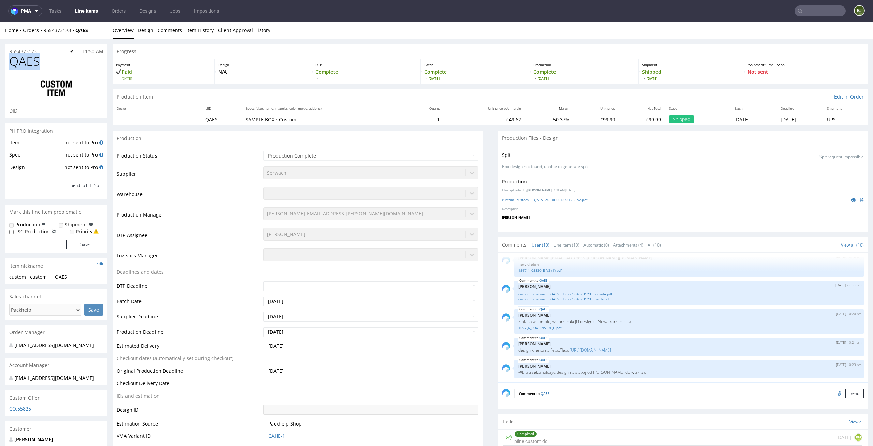
copy span "QAES"
click at [698, 173] on div "Spit Spit request impossible Box design not found, unable to generate spit" at bounding box center [683, 160] width 370 height 28
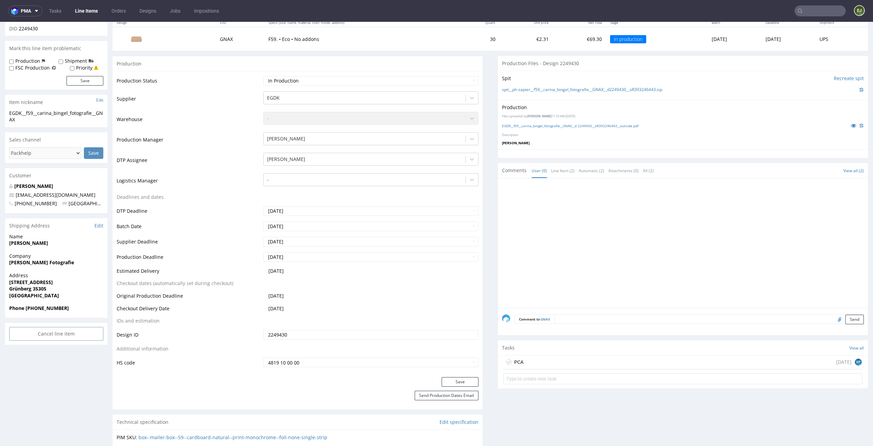
scroll to position [144, 0]
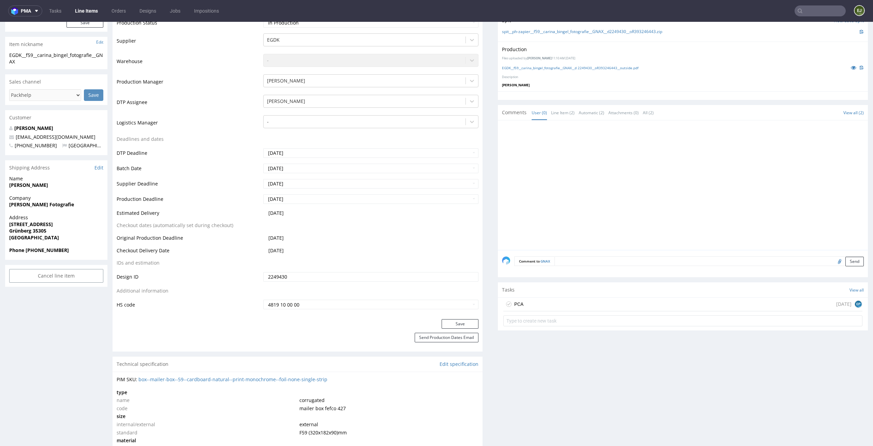
click at [577, 307] on div "PCA [DATE] EP" at bounding box center [683, 305] width 359 height 14
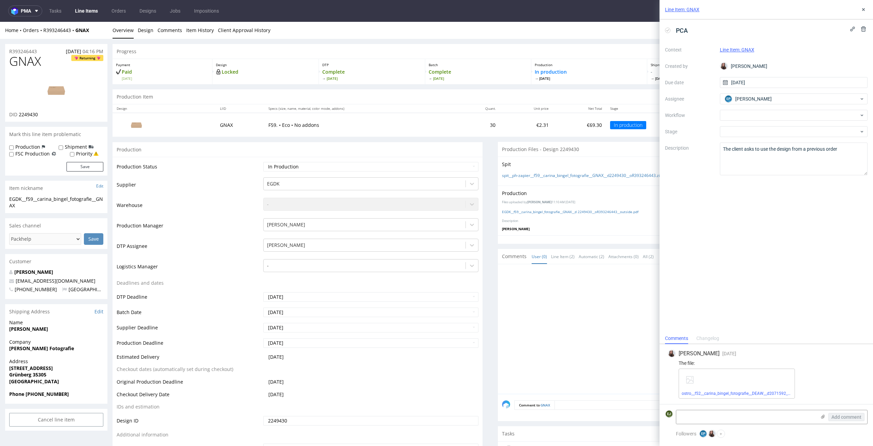
click at [534, 102] on div "Production Item Edit In Order" at bounding box center [491, 96] width 756 height 15
click at [709, 393] on link "ostro__f52__carina_bingel_fotografie__DEAW__d2071592__oR353622844__v6__outside …" at bounding box center [768, 393] width 172 height 5
click at [865, 8] on icon at bounding box center [863, 9] width 5 height 5
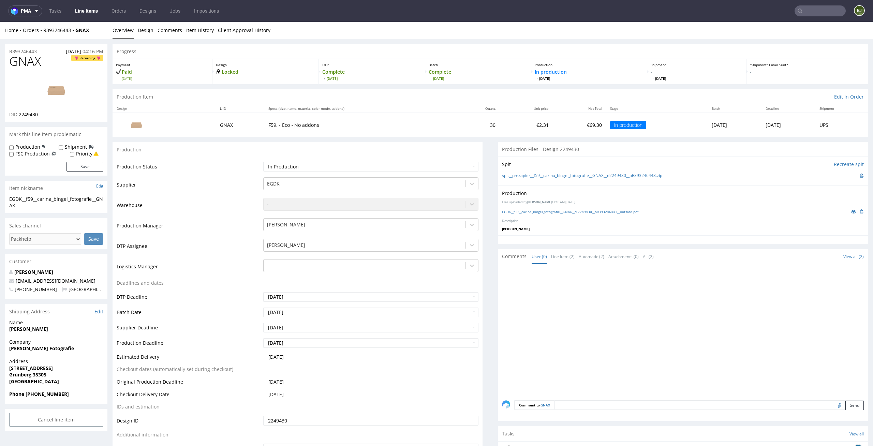
click at [599, 71] on p "In production [DATE]" at bounding box center [589, 75] width 109 height 12
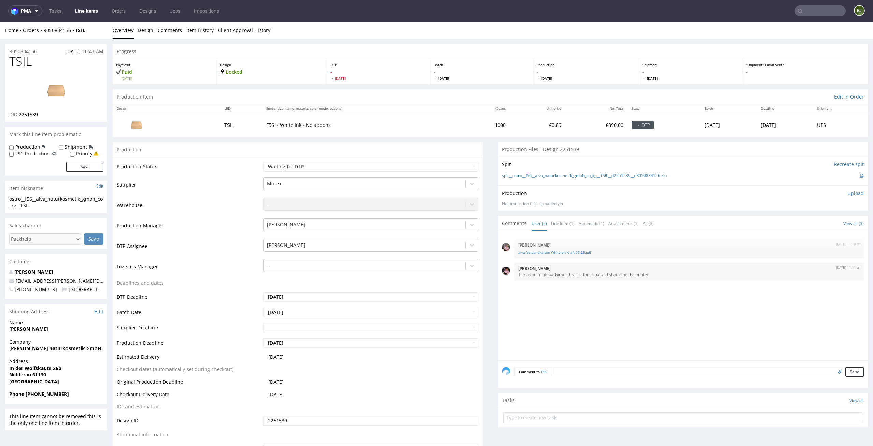
click at [431, 79] on div "Batch - Wed 27 Aug" at bounding box center [482, 71] width 103 height 25
click at [628, 320] on div "22nd Aug 25 | 11:10 am Aleks Ziemkowski alva Versandkarton White-on-Kraft 07I25…" at bounding box center [685, 298] width 366 height 126
click at [506, 70] on p "- Wed 27 Aug" at bounding box center [482, 75] width 96 height 12
click at [144, 28] on link "Design" at bounding box center [146, 30] width 16 height 17
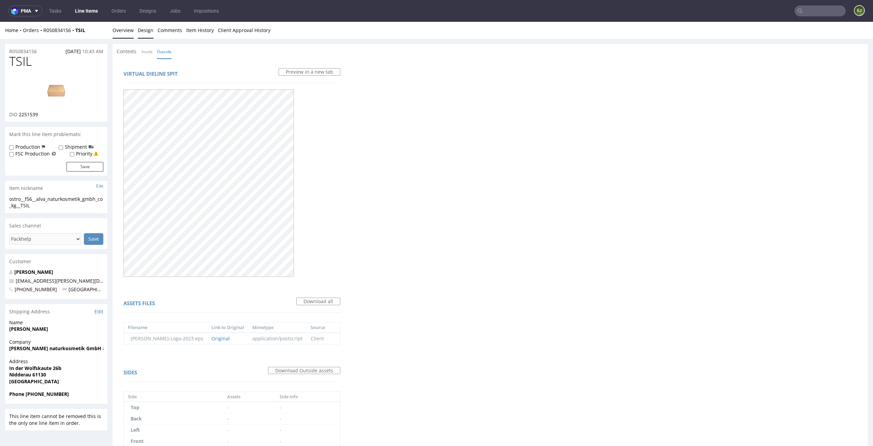
click at [119, 26] on link "Overview" at bounding box center [123, 30] width 21 height 17
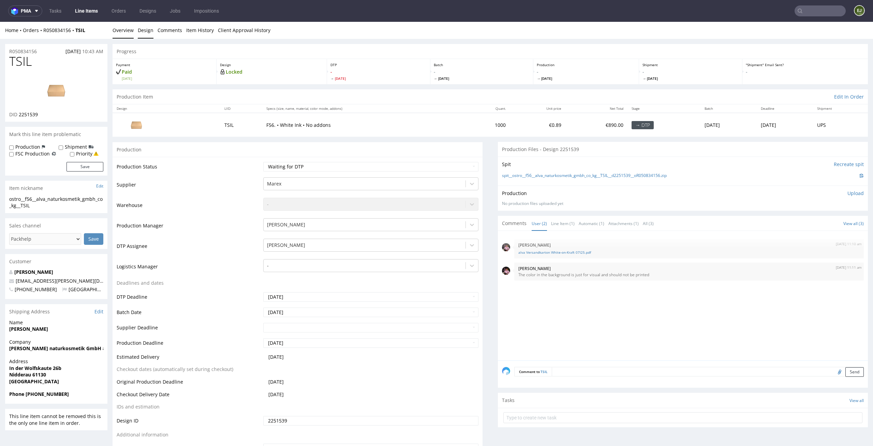
click at [140, 29] on link "Design" at bounding box center [146, 30] width 16 height 17
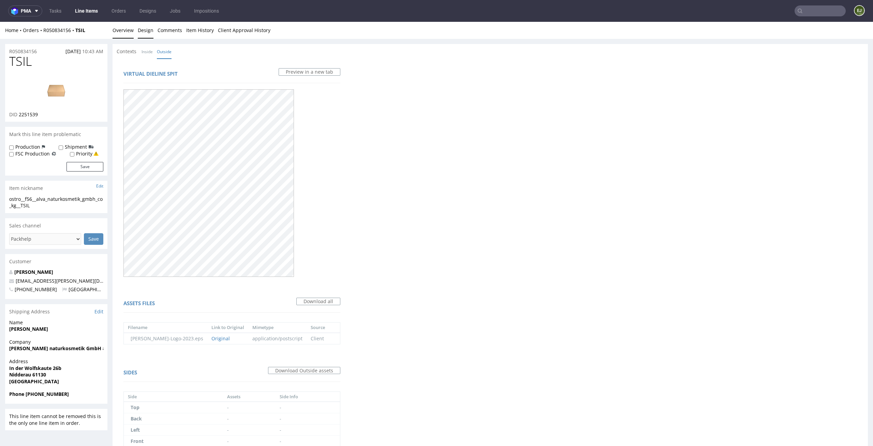
click at [124, 29] on link "Overview" at bounding box center [123, 30] width 21 height 17
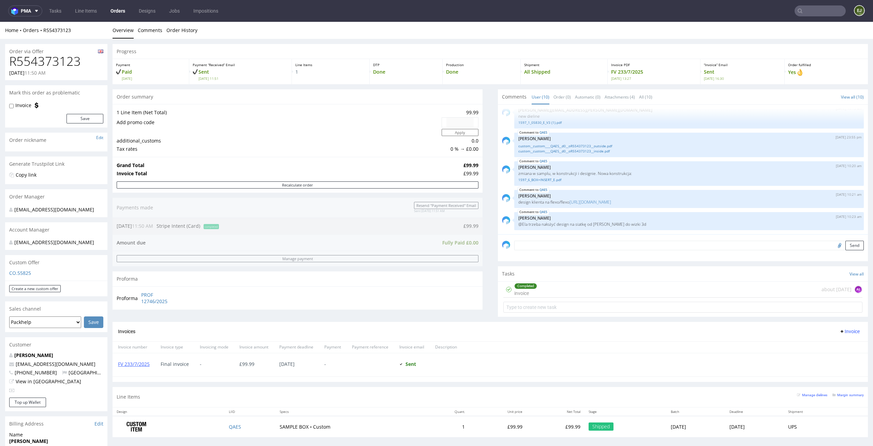
scroll to position [52, 0]
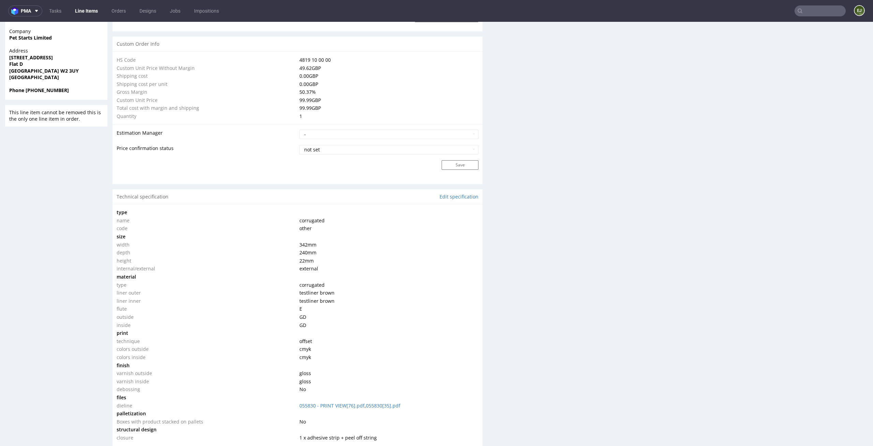
scroll to position [513, 0]
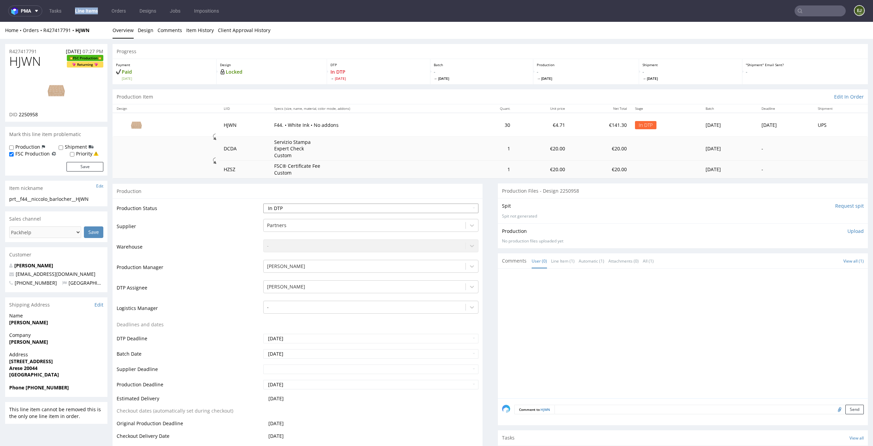
click at [419, 208] on select "Waiting for Artwork Waiting for Diecut Waiting for Mockup Waiting for DTP Waiti…" at bounding box center [371, 209] width 216 height 10
select select "dtp_waiting_for_double_check"
click at [263, 204] on select "Waiting for Artwork Waiting for Diecut Waiting for Mockup Waiting for DTP Waiti…" at bounding box center [371, 209] width 216 height 10
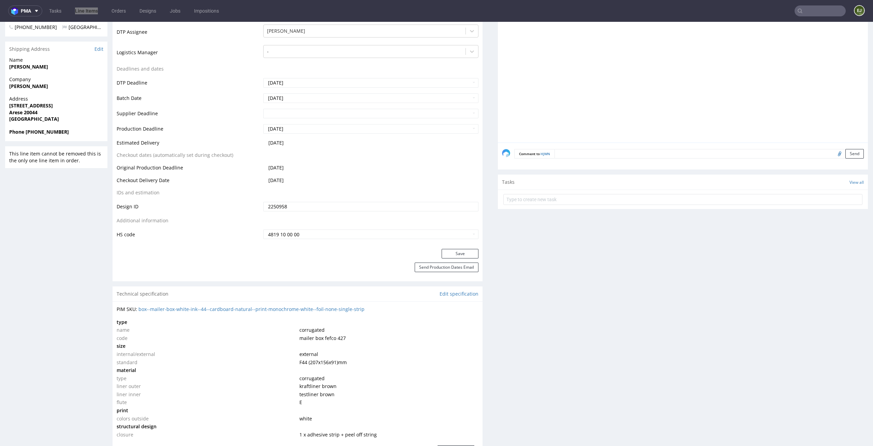
scroll to position [278, 0]
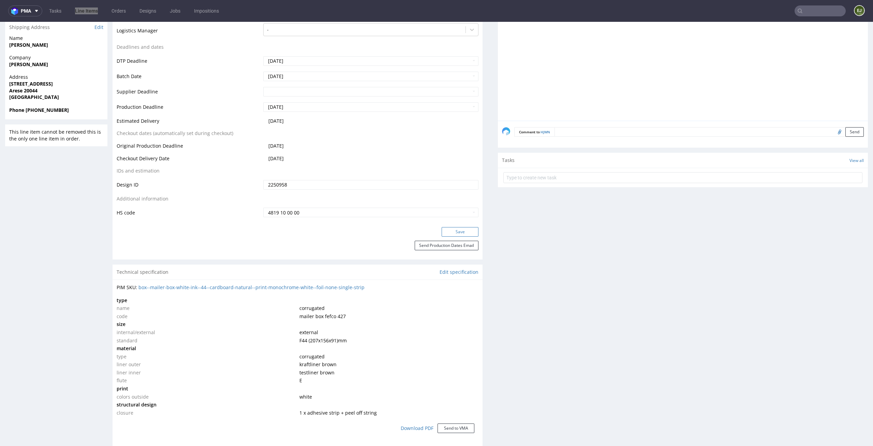
click at [465, 231] on button "Save" at bounding box center [460, 232] width 37 height 10
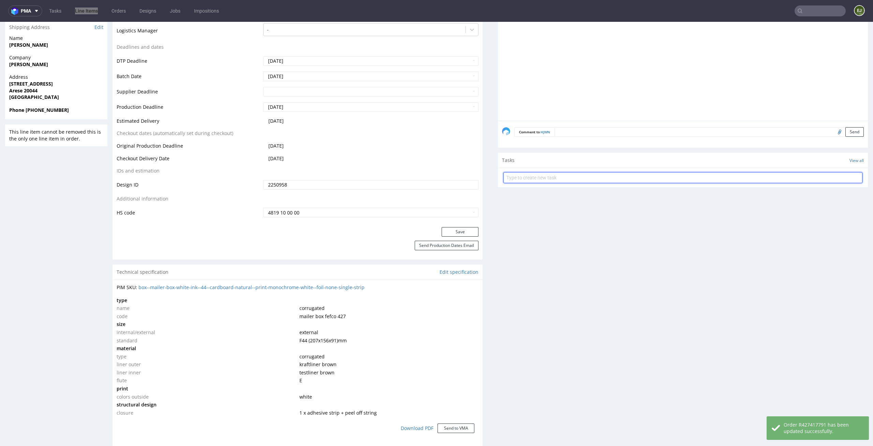
click at [594, 183] on form at bounding box center [683, 178] width 359 height 16
type input "fsc dc"
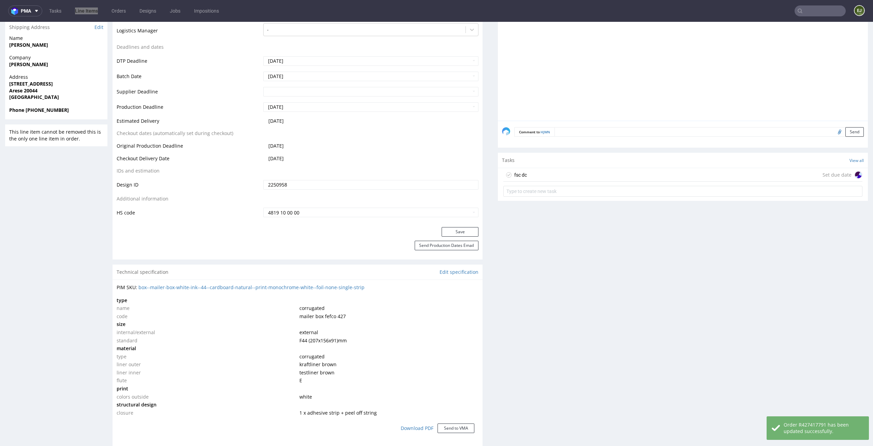
click at [597, 178] on div "fsc dc Set due date" at bounding box center [683, 175] width 359 height 14
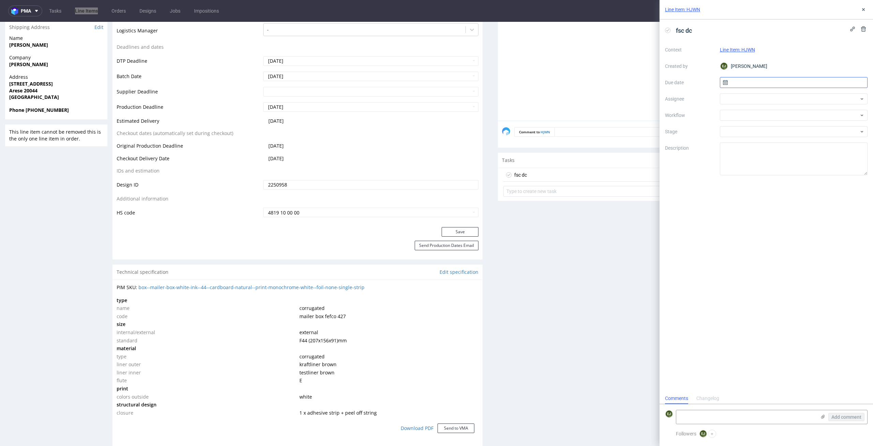
scroll to position [5, 0]
click at [763, 85] on input "text" at bounding box center [794, 82] width 148 height 11
click at [797, 173] on button "27" at bounding box center [793, 171] width 11 height 11
type input "27/08/2025"
click at [782, 102] on div at bounding box center [794, 98] width 148 height 11
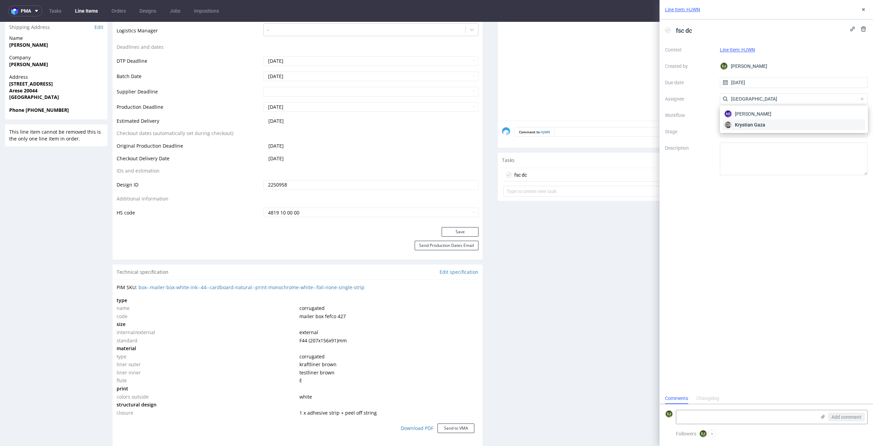
type input "gaza"
click at [780, 122] on div "Krystian Gaza" at bounding box center [794, 124] width 143 height 11
click at [781, 114] on div at bounding box center [794, 115] width 148 height 11
click at [792, 141] on div "DTP - Double Check" at bounding box center [794, 140] width 143 height 12
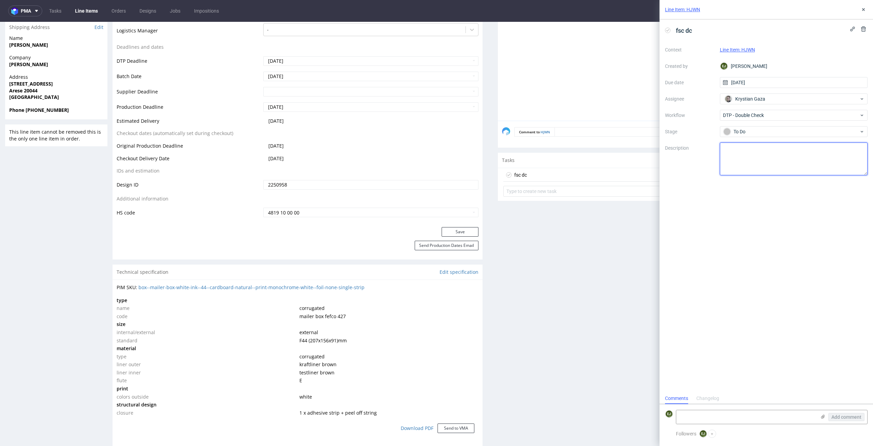
click at [782, 154] on textarea at bounding box center [794, 159] width 148 height 33
type textarea "Czy to fsc jeszcze przejdzie wgl skoro Partnersi nie bedą już go mieć?"
click at [864, 8] on use at bounding box center [863, 9] width 3 height 3
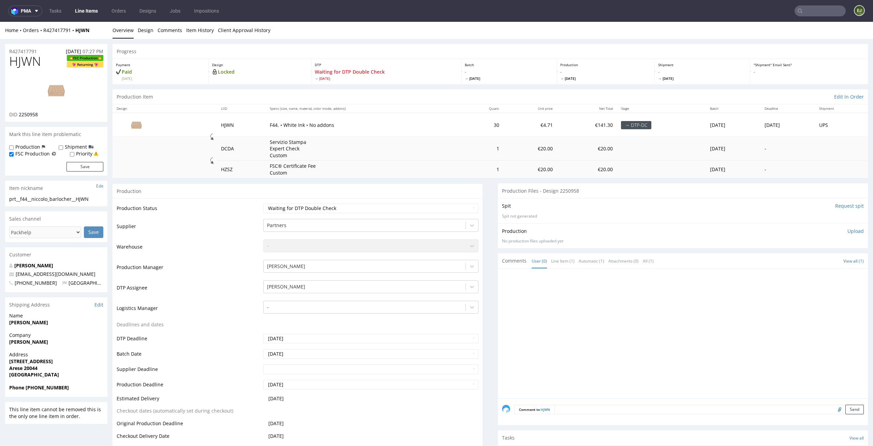
scroll to position [88, 0]
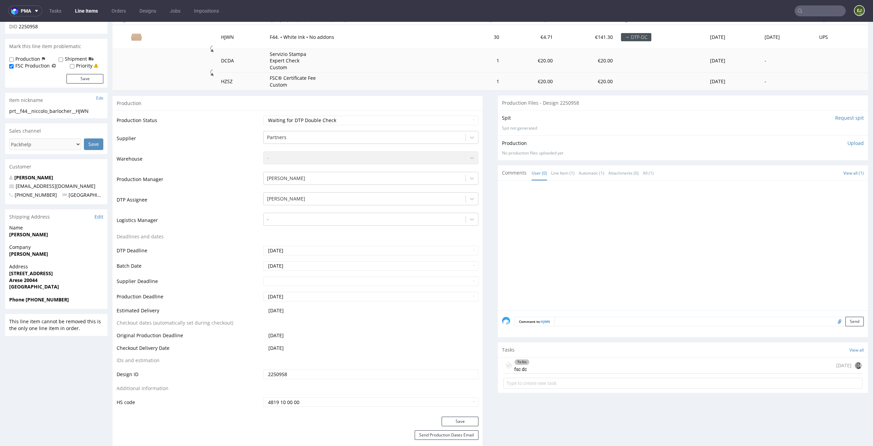
click at [645, 366] on div "To Do fsc dc today" at bounding box center [683, 366] width 359 height 16
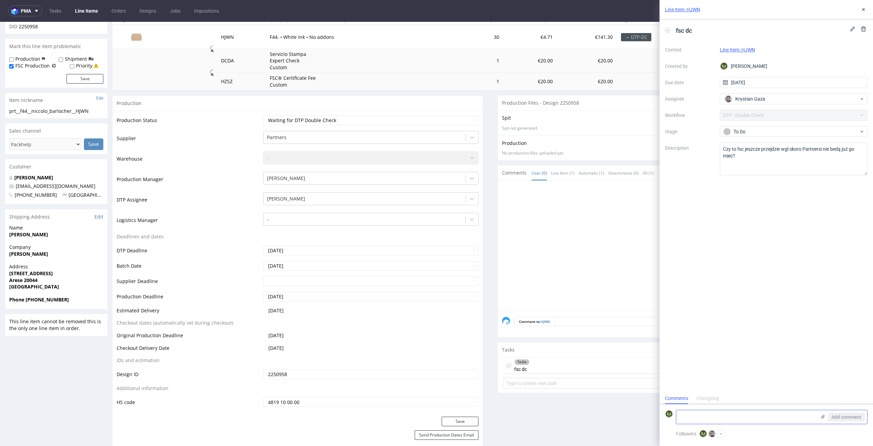
scroll to position [5, 0]
click at [866, 8] on icon at bounding box center [863, 9] width 5 height 5
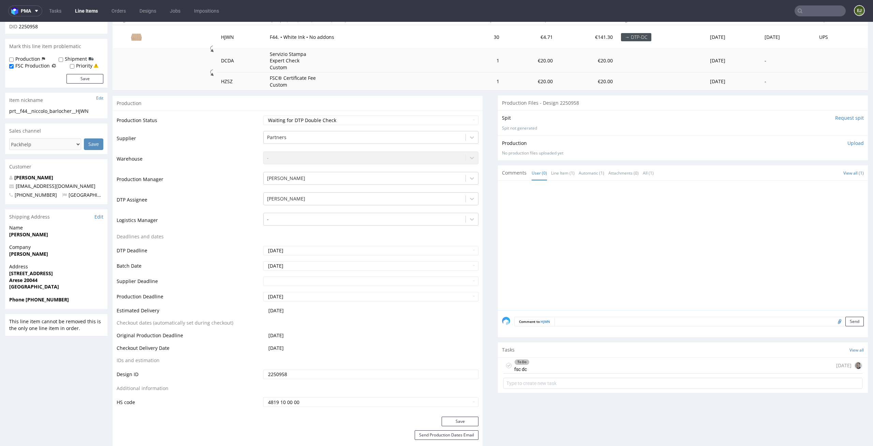
click at [848, 140] on p "Upload" at bounding box center [856, 143] width 16 height 7
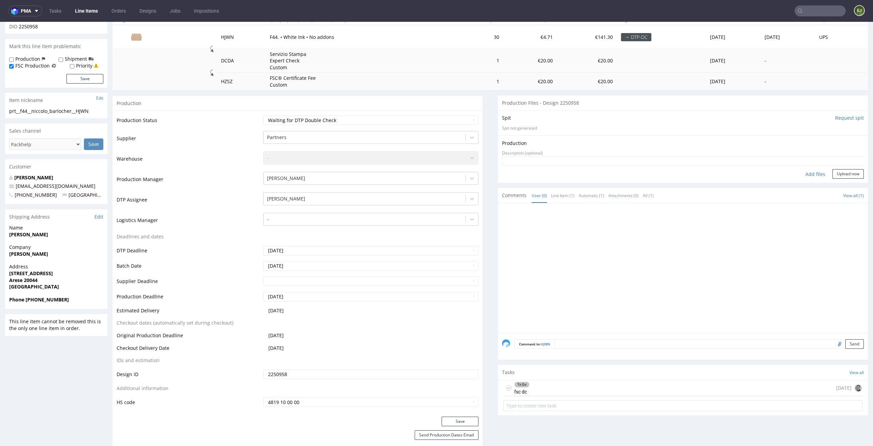
click at [807, 172] on div "Add files" at bounding box center [816, 174] width 34 height 10
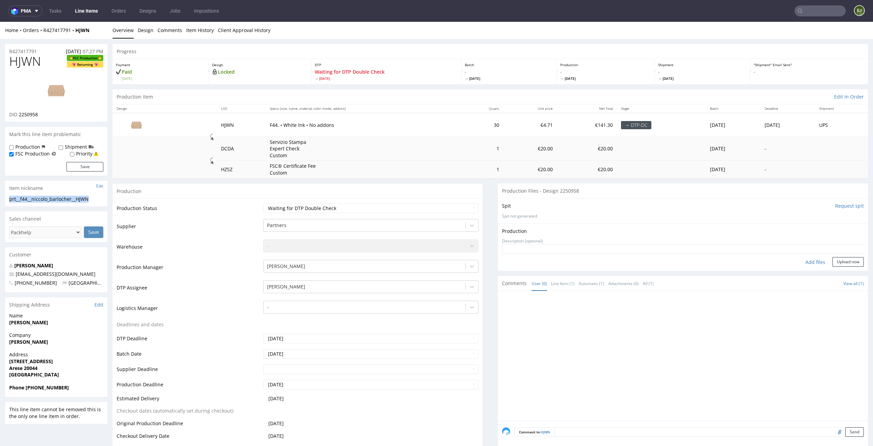
drag, startPoint x: 97, startPoint y: 198, endPoint x: 6, endPoint y: 192, distance: 90.3
click at [6, 192] on section "Item nickname Edit prt__f44__niccolo_barlocher__HJWN prt__f44 __niccolo_barloch…" at bounding box center [56, 194] width 102 height 26
copy section "prt__f44__niccolo_barlocher__HJWN"
drag, startPoint x: 40, startPoint y: 116, endPoint x: 20, endPoint y: 116, distance: 20.5
click at [20, 116] on div "DID 2250958" at bounding box center [56, 114] width 94 height 7
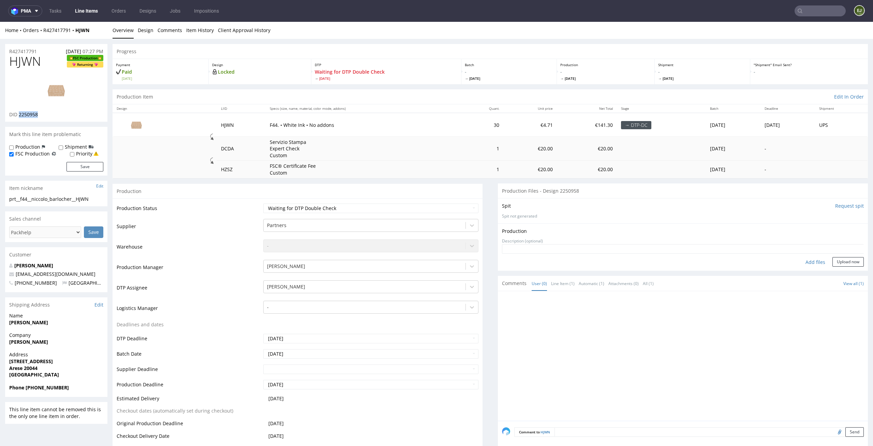
copy span "2250958"
drag, startPoint x: 39, startPoint y: 50, endPoint x: 0, endPoint y: 50, distance: 38.9
copy p "R427417791"
click at [803, 266] on div "Add files" at bounding box center [816, 262] width 34 height 10
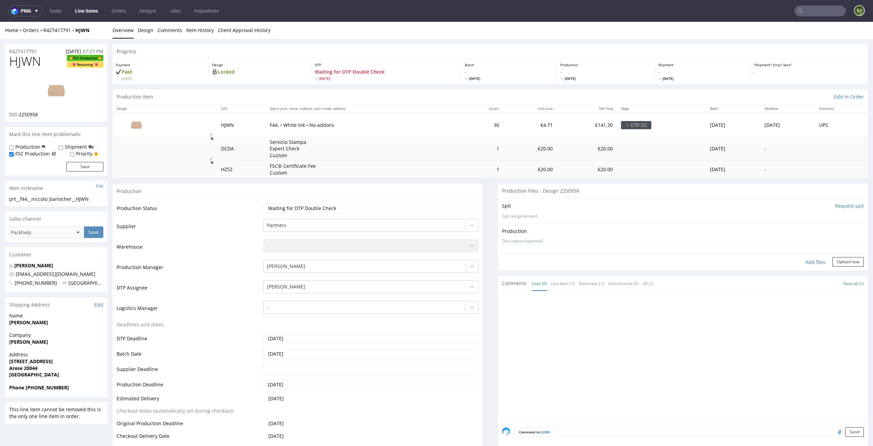
type input "C:\fakepath\ prt__f44__niccolo_barlocher__HJWN__d2250958__oR427417791__outside.…"
click at [839, 272] on button "Upload now" at bounding box center [848, 273] width 31 height 10
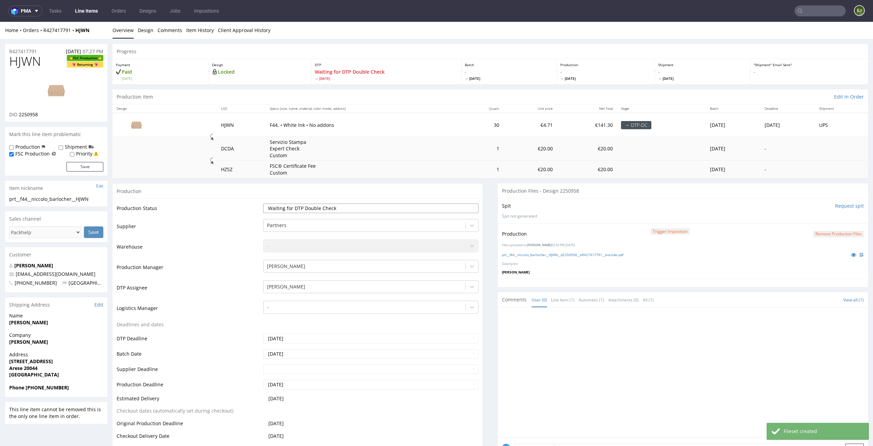
click at [470, 207] on select "Waiting for Artwork Waiting for Diecut Waiting for Mockup Waiting for DTP Waiti…" at bounding box center [371, 209] width 216 height 10
click at [263, 204] on select "Waiting for Artwork Waiting for Diecut Waiting for Mockup Waiting for DTP Waiti…" at bounding box center [371, 209] width 216 height 10
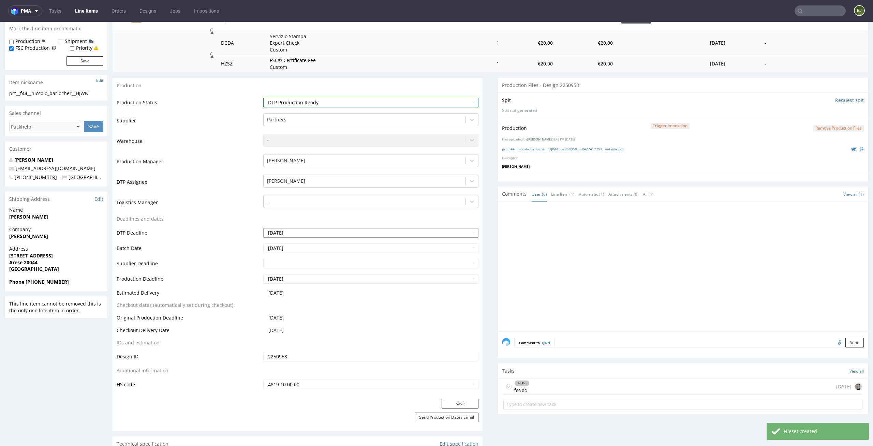
scroll to position [133, 0]
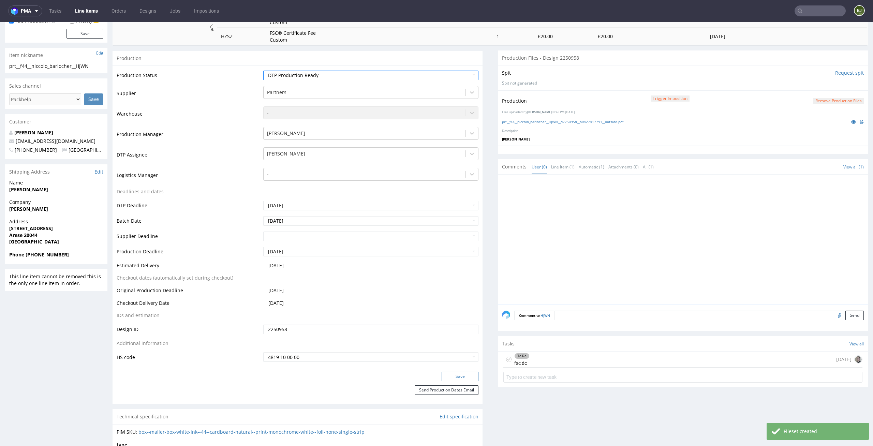
click at [454, 374] on button "Save" at bounding box center [460, 377] width 37 height 10
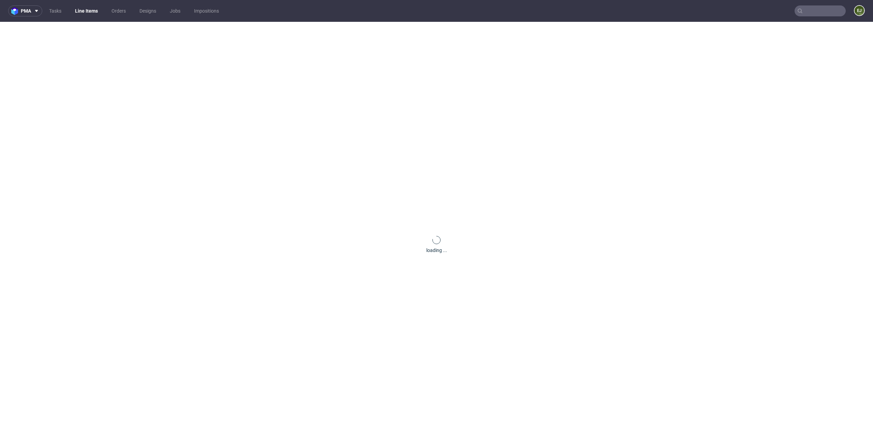
scroll to position [0, 0]
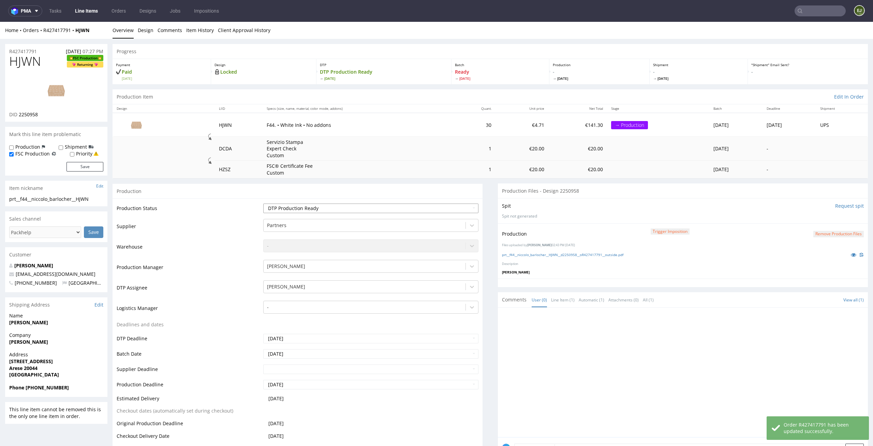
select select "dtp_waiting_for_double_check"
click at [263, 204] on select "Waiting for Artwork Waiting for Diecut Waiting for Mockup Waiting for DTP Waiti…" at bounding box center [371, 209] width 216 height 10
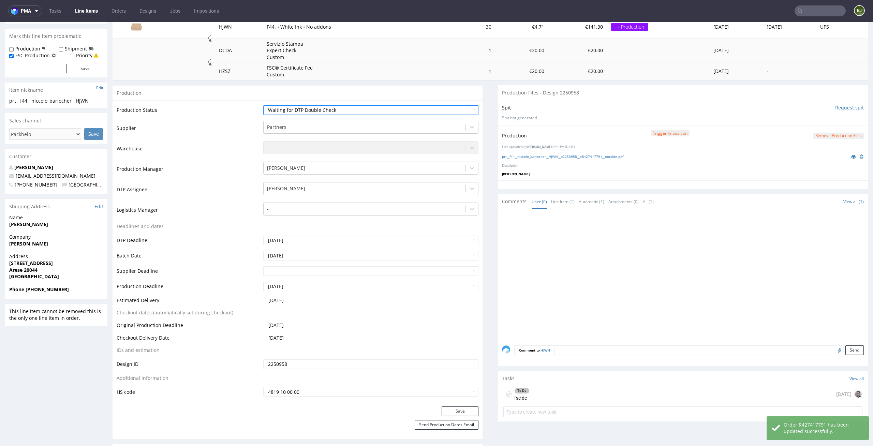
scroll to position [156, 0]
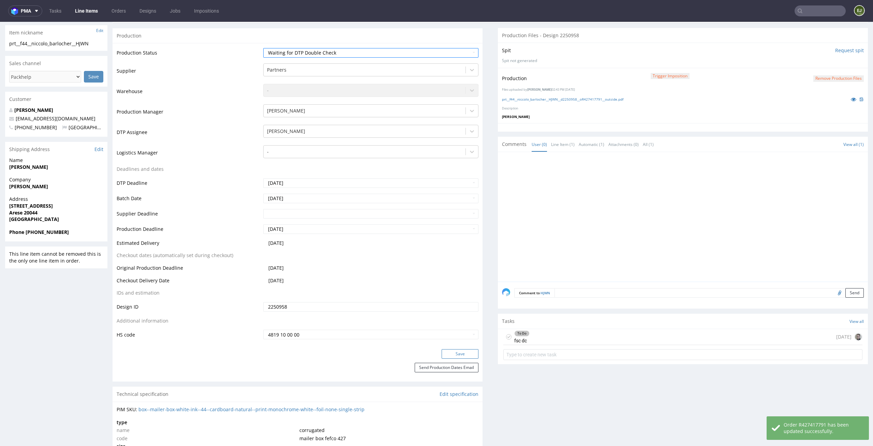
click at [451, 352] on button "Save" at bounding box center [460, 354] width 37 height 10
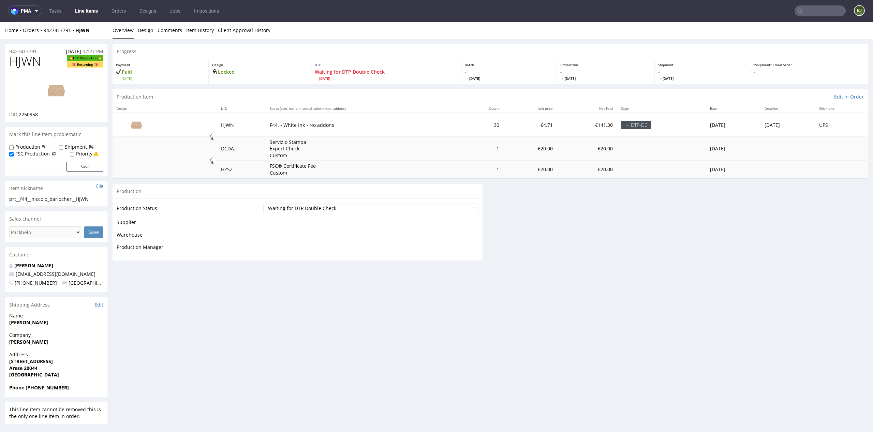
scroll to position [0, 0]
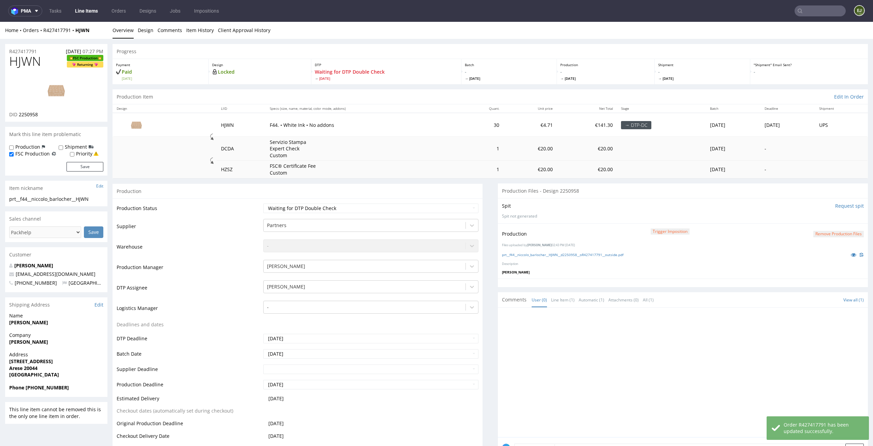
click at [91, 14] on link "Line Items" at bounding box center [86, 10] width 31 height 11
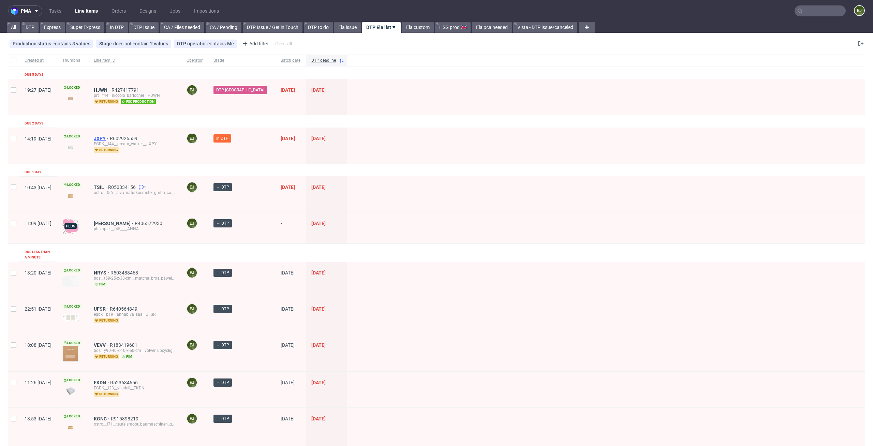
click at [110, 136] on span "JXPY" at bounding box center [102, 138] width 16 height 5
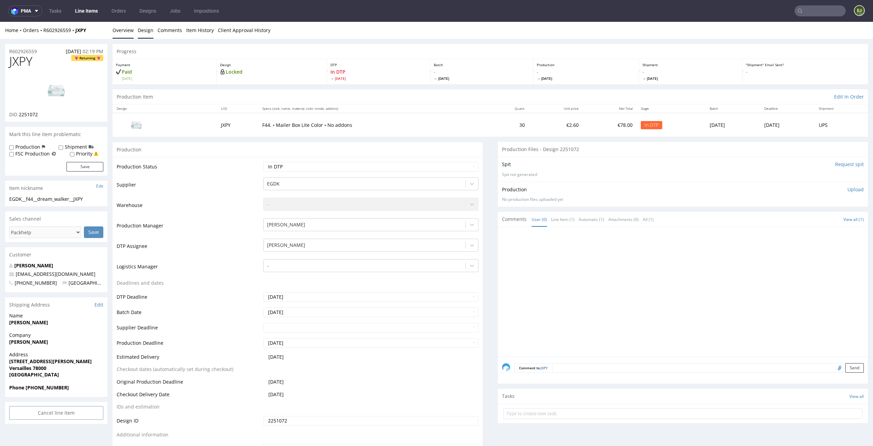
click at [147, 32] on link "Design" at bounding box center [146, 30] width 16 height 17
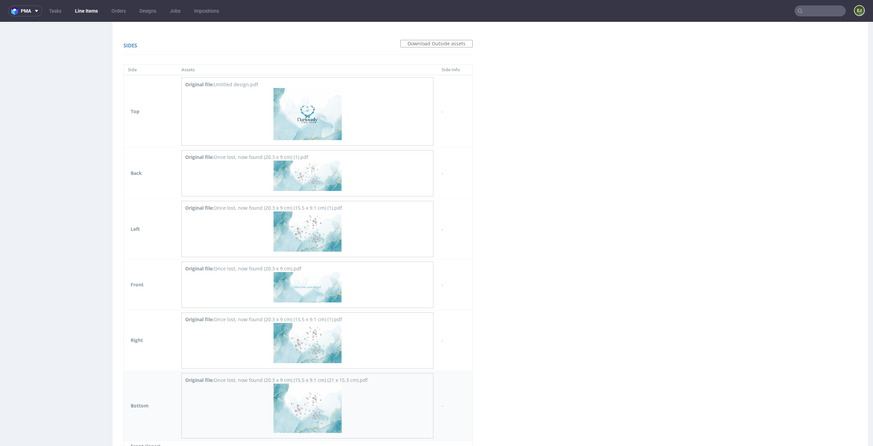
scroll to position [616, 0]
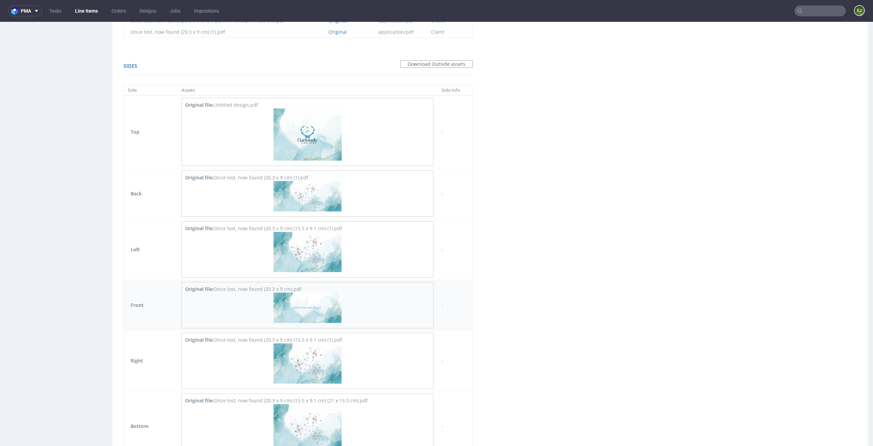
click at [321, 303] on img at bounding box center [308, 308] width 68 height 30
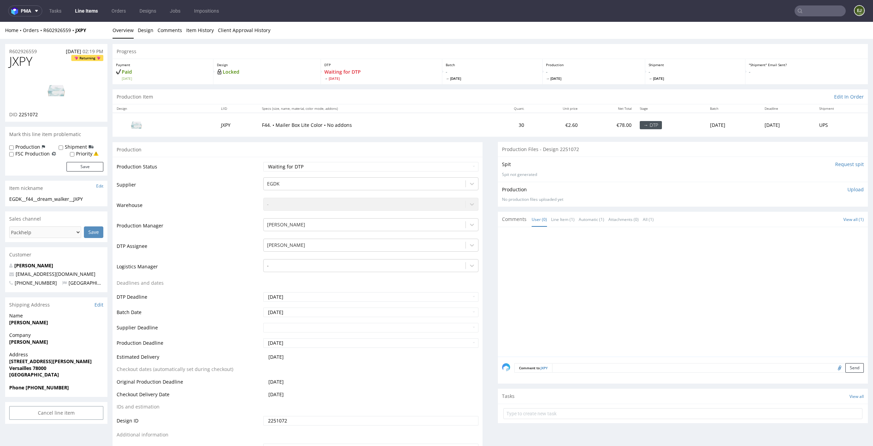
click at [64, 71] on link at bounding box center [56, 91] width 55 height 42
click at [375, 172] on td "Waiting for Artwork Waiting for Diecut Waiting for Mockup Waiting for DTP Waiti…" at bounding box center [370, 168] width 217 height 15
click at [389, 164] on select "Waiting for Artwork Waiting for Diecut Waiting for Mockup Waiting for DTP Waiti…" at bounding box center [371, 167] width 216 height 10
select select "dtp_in_process"
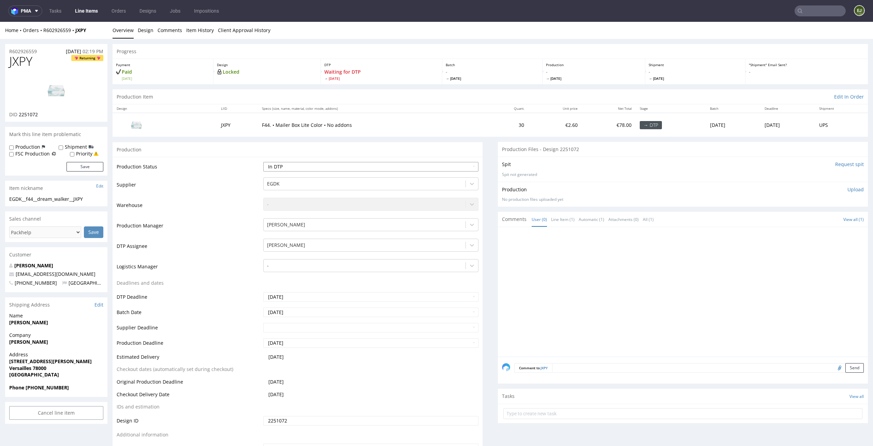
click at [263, 162] on select "Waiting for Artwork Waiting for Diecut Waiting for Mockup Waiting for DTP Waiti…" at bounding box center [371, 167] width 216 height 10
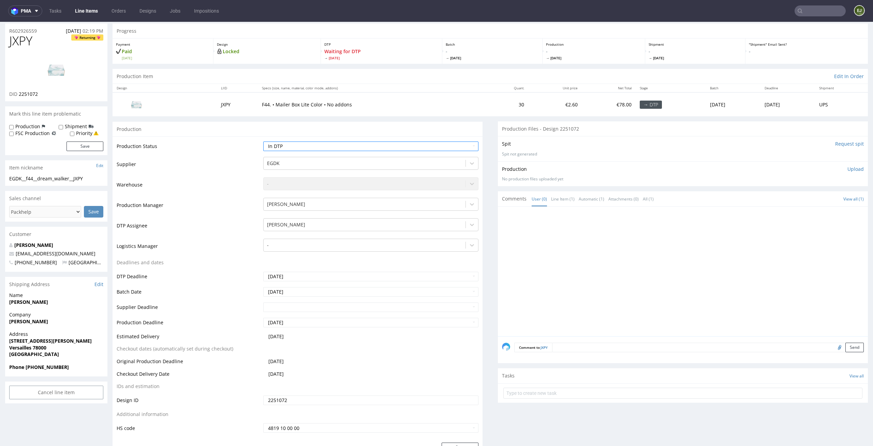
scroll to position [85, 0]
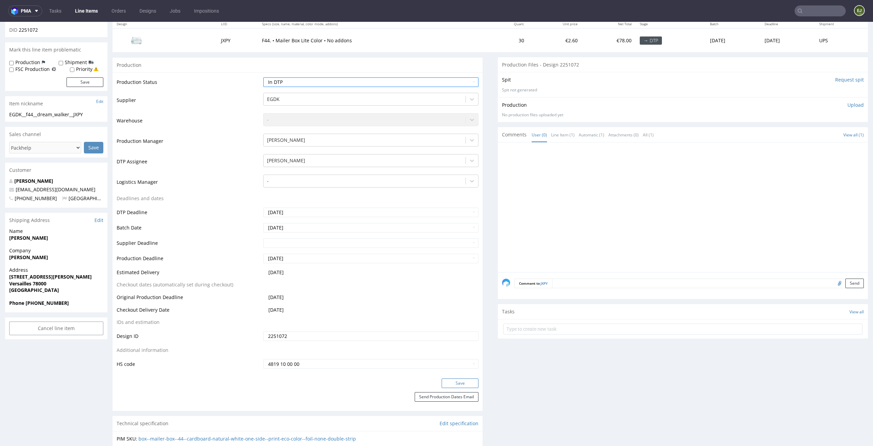
click at [455, 380] on button "Save" at bounding box center [460, 384] width 37 height 10
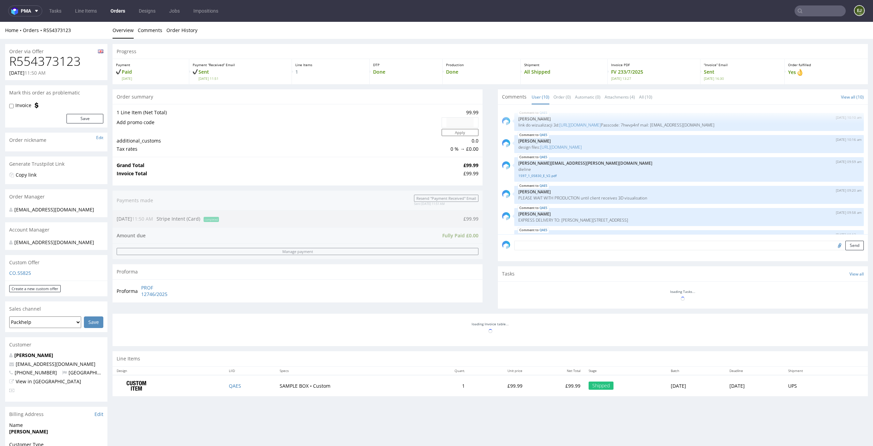
scroll to position [126, 0]
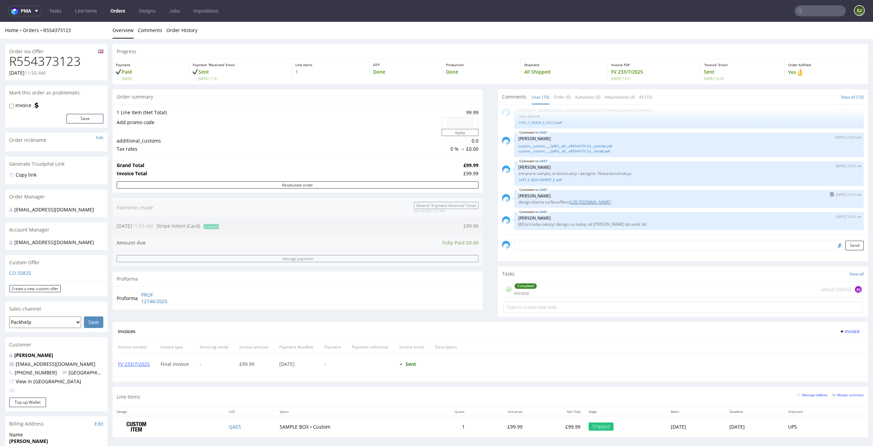
click at [585, 201] on link "[URL][DOMAIN_NAME]" at bounding box center [591, 202] width 42 height 6
click at [463, 66] on p "Production" at bounding box center [481, 64] width 71 height 5
